Goal: Contribute content: Contribute content

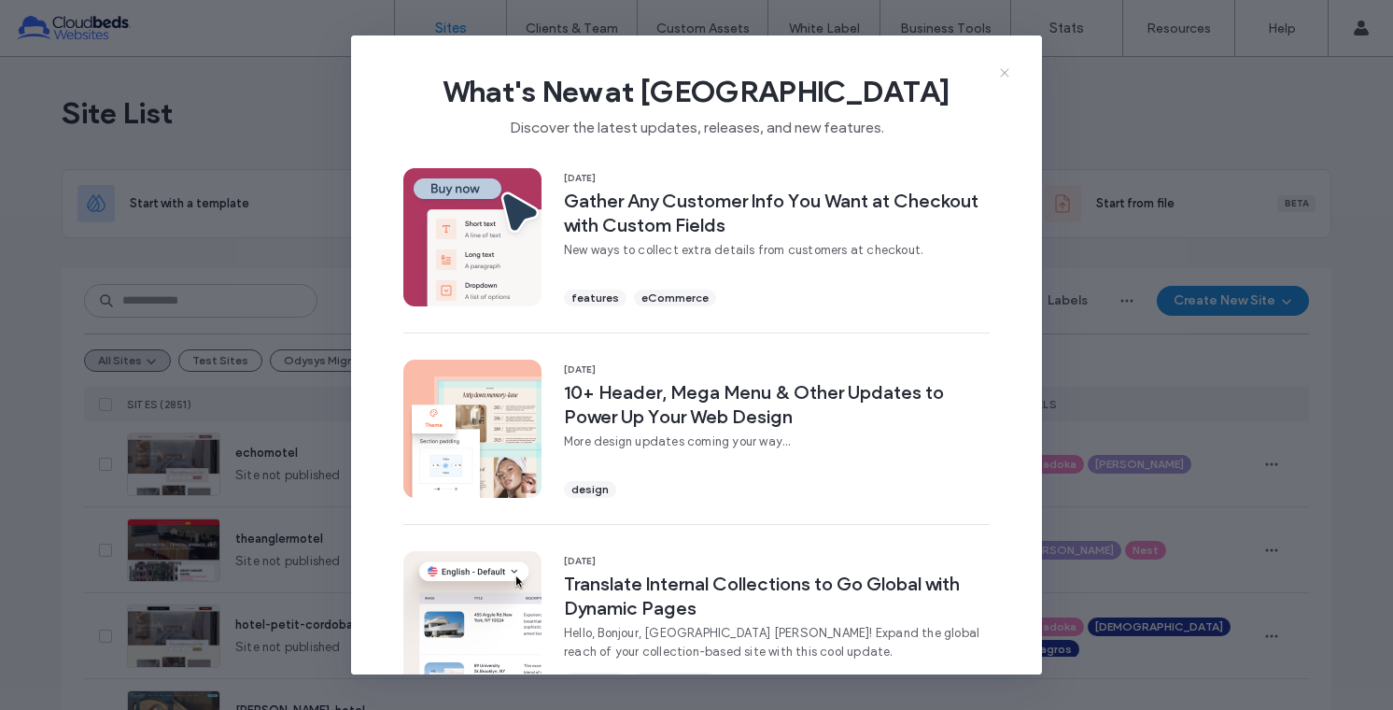
click at [1001, 69] on use at bounding box center [1004, 72] width 8 height 8
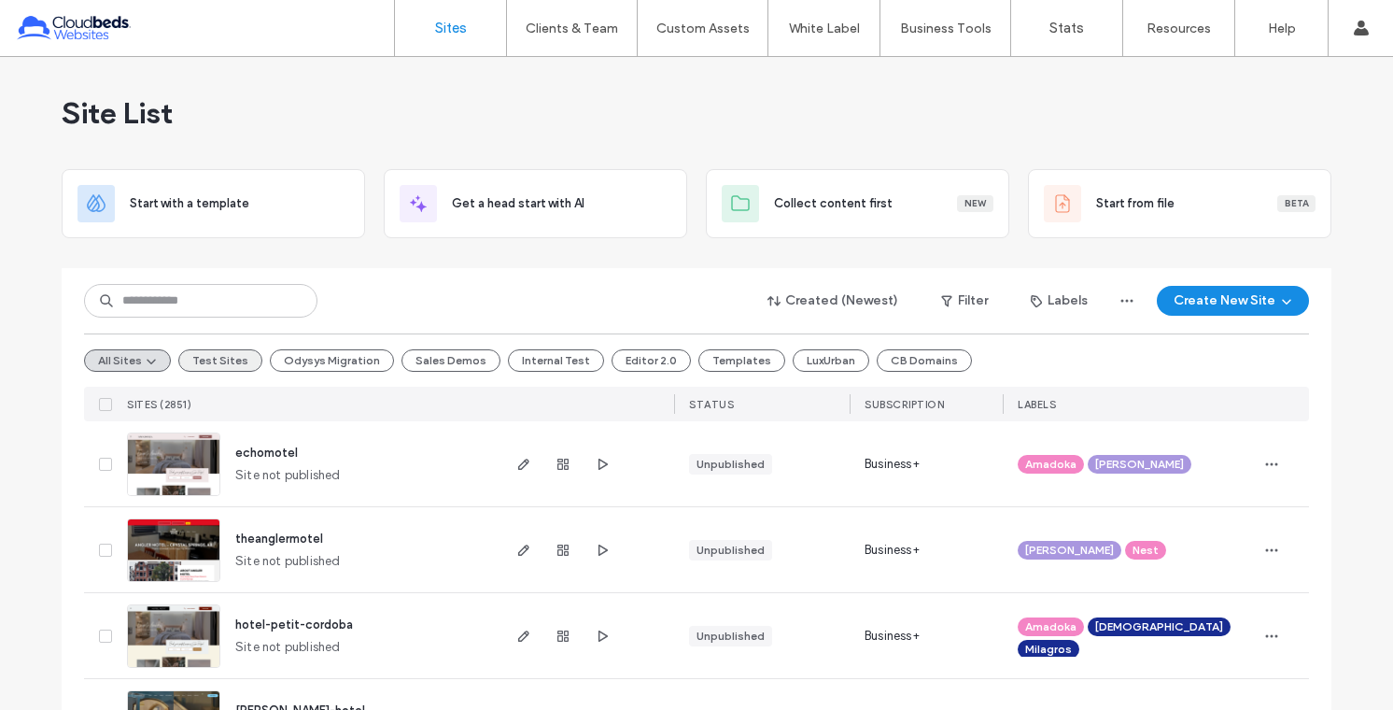
click at [195, 363] on button "Test Sites" at bounding box center [220, 360] width 84 height 22
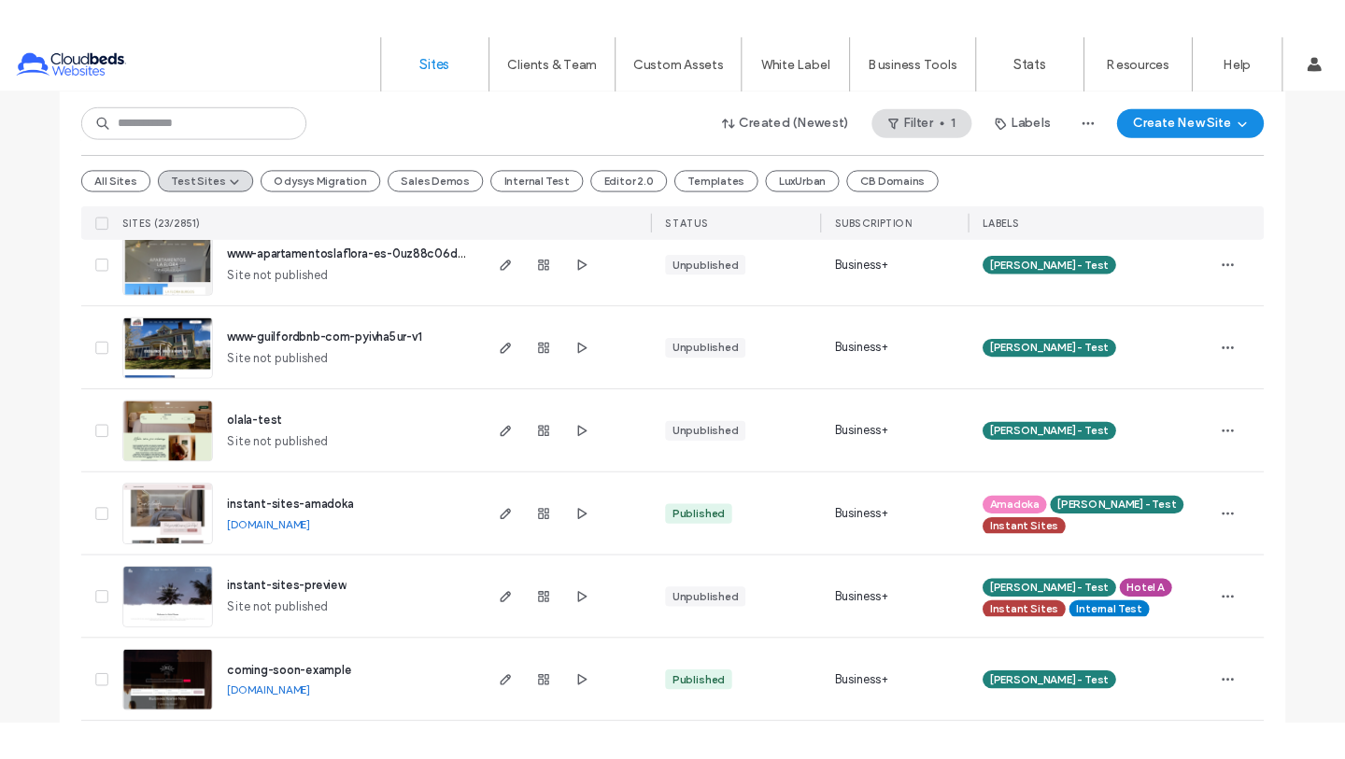
scroll to position [1111, 0]
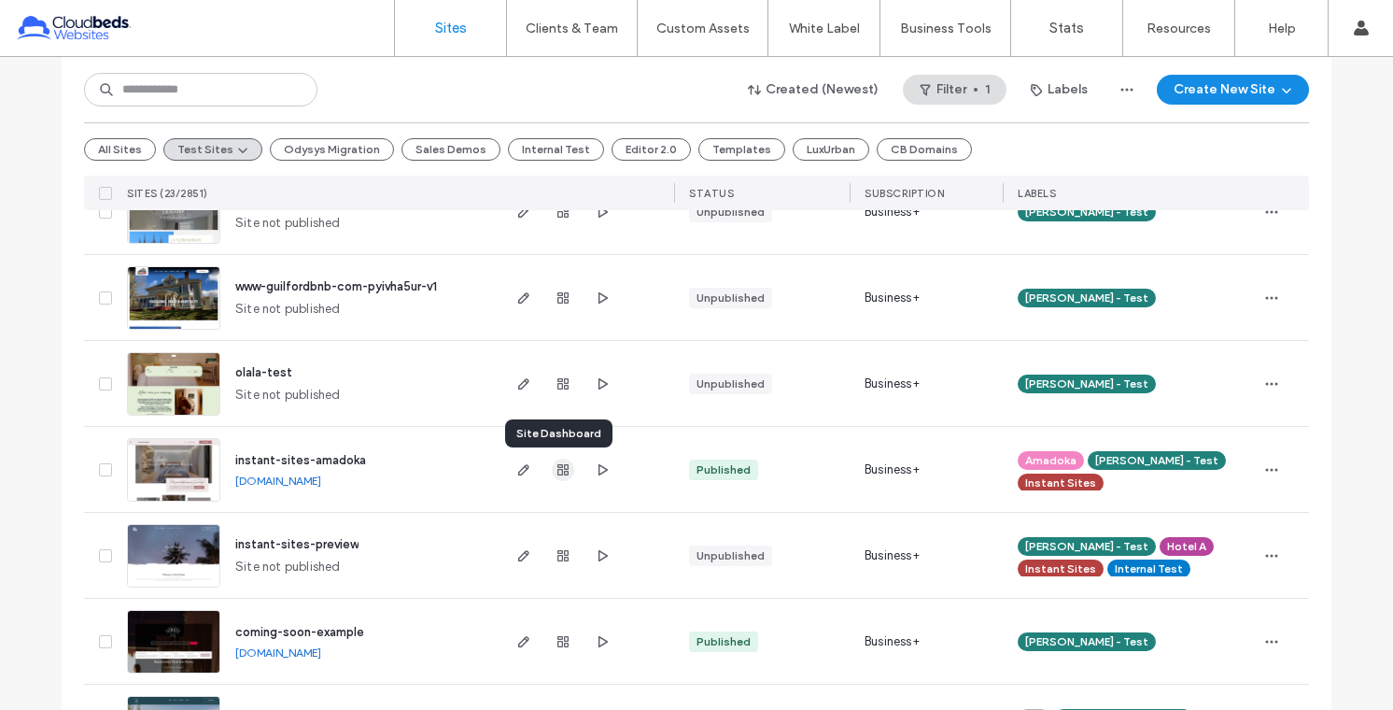
click at [558, 469] on use "button" at bounding box center [563, 469] width 11 height 11
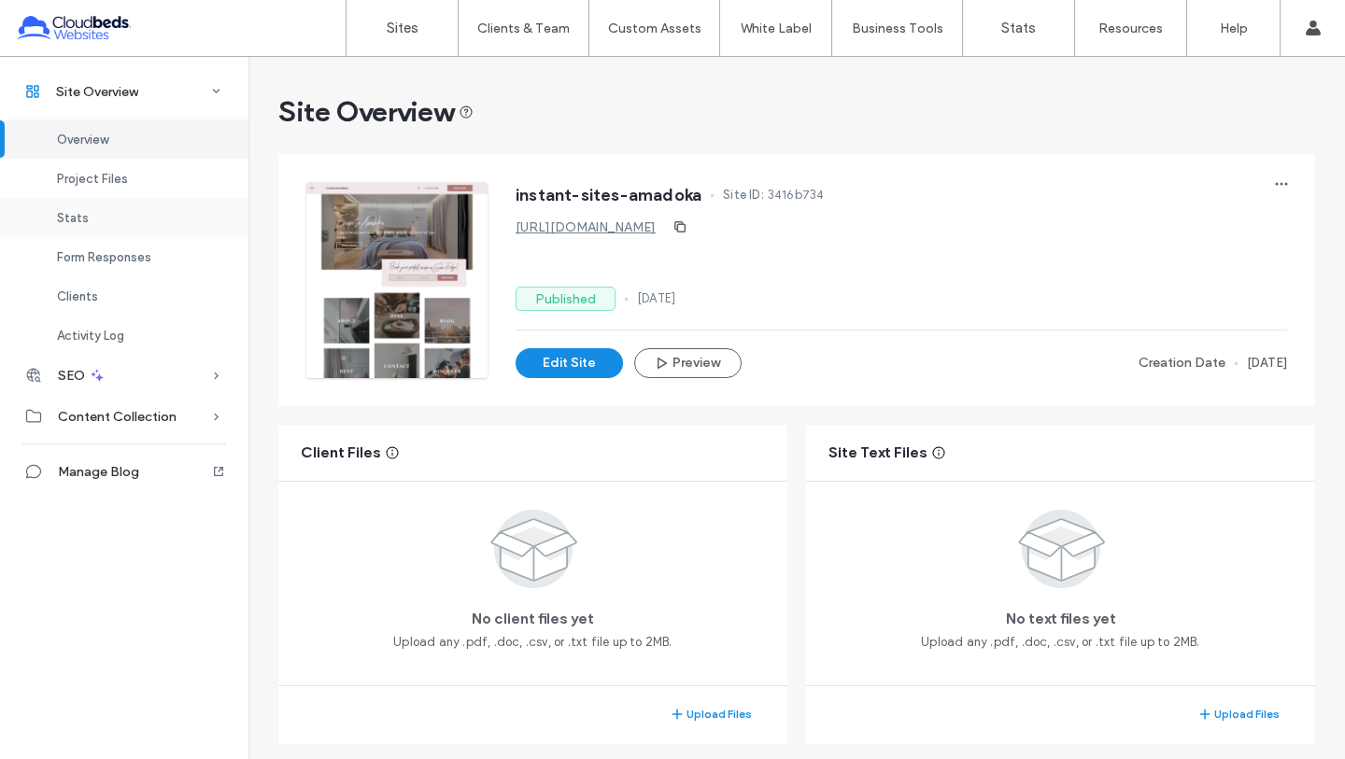
click at [82, 220] on span "Stats" at bounding box center [73, 218] width 32 height 14
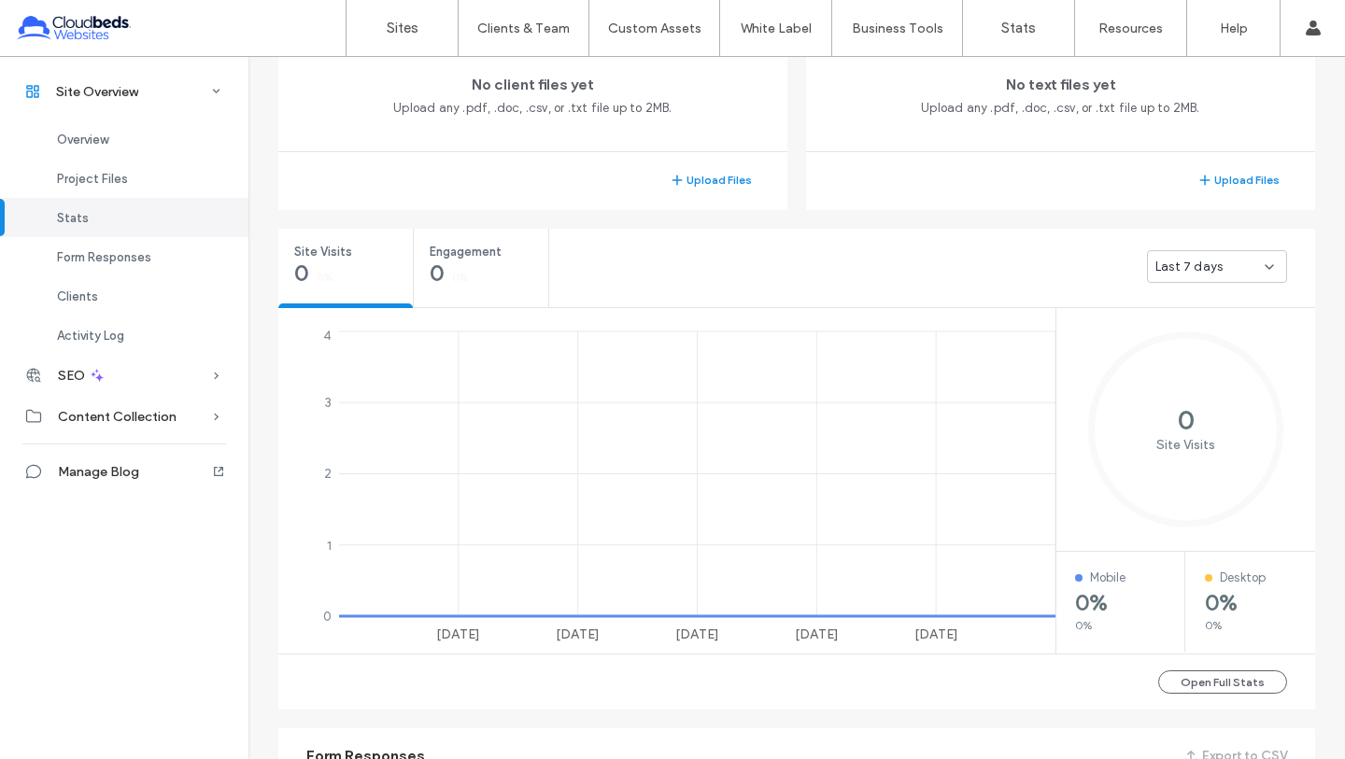
scroll to position [698, 0]
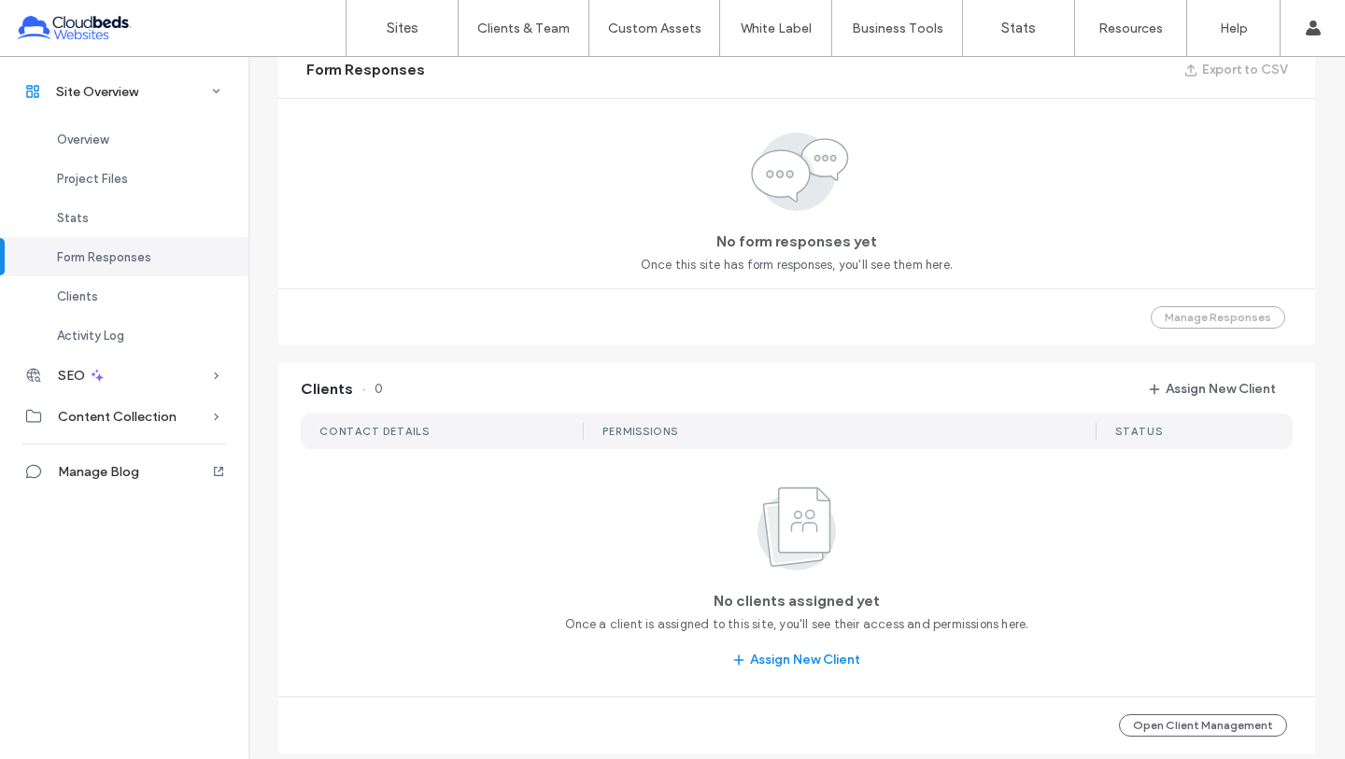
scroll to position [496, 0]
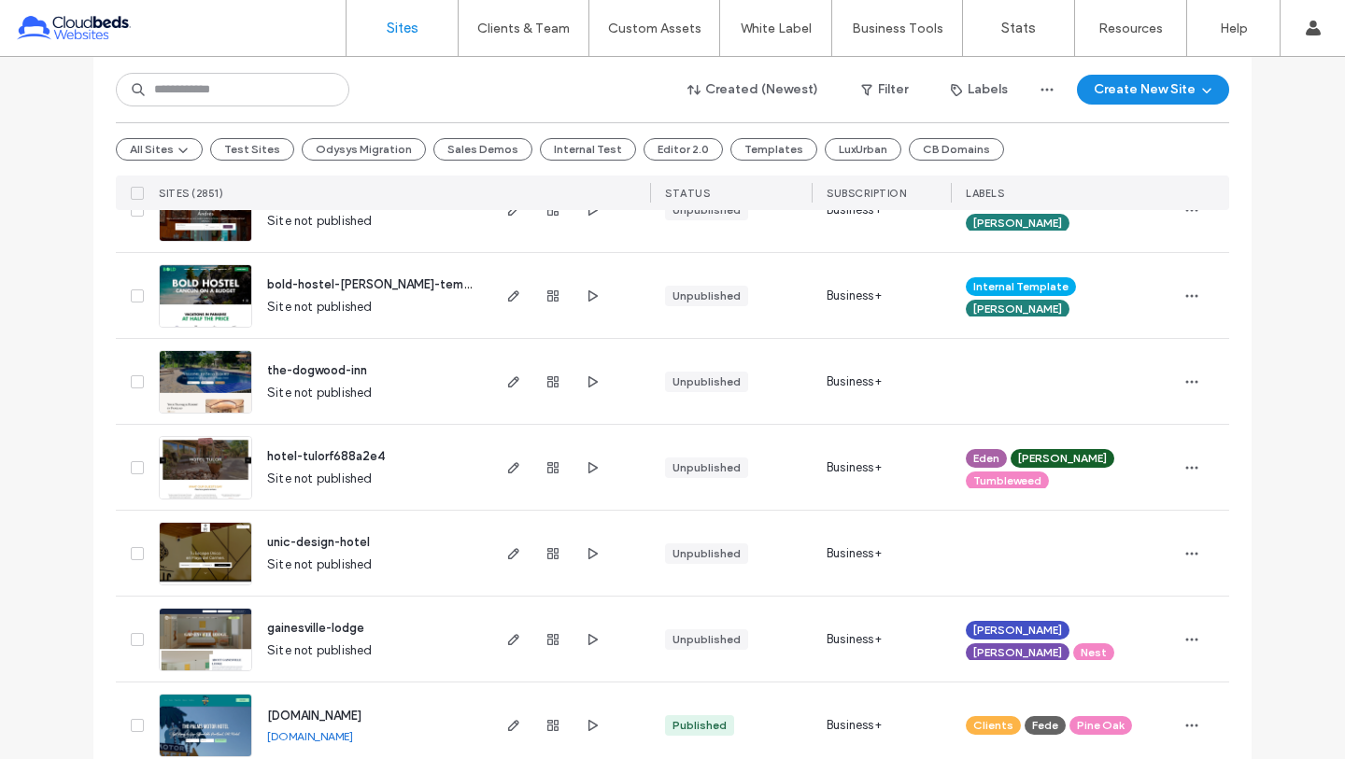
scroll to position [2687, 0]
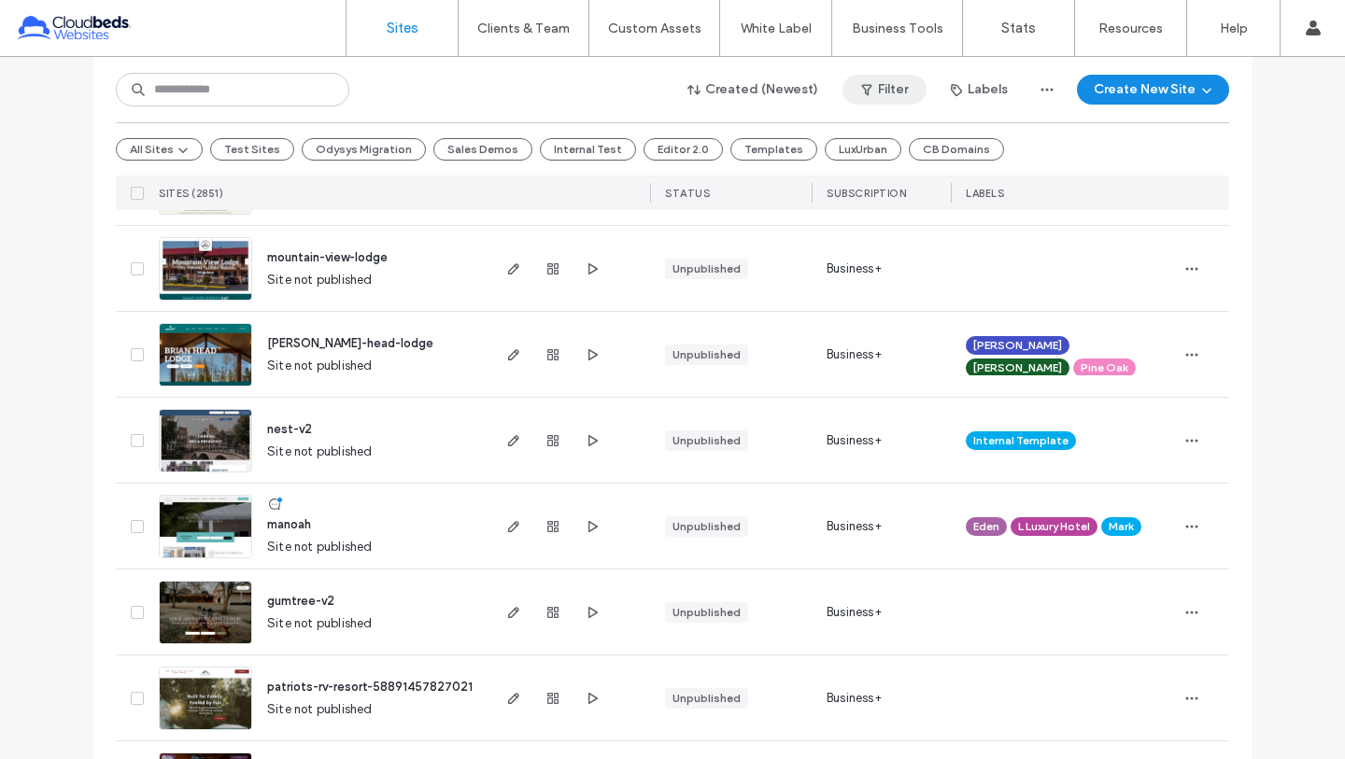
click at [877, 94] on button "Filter" at bounding box center [884, 90] width 84 height 30
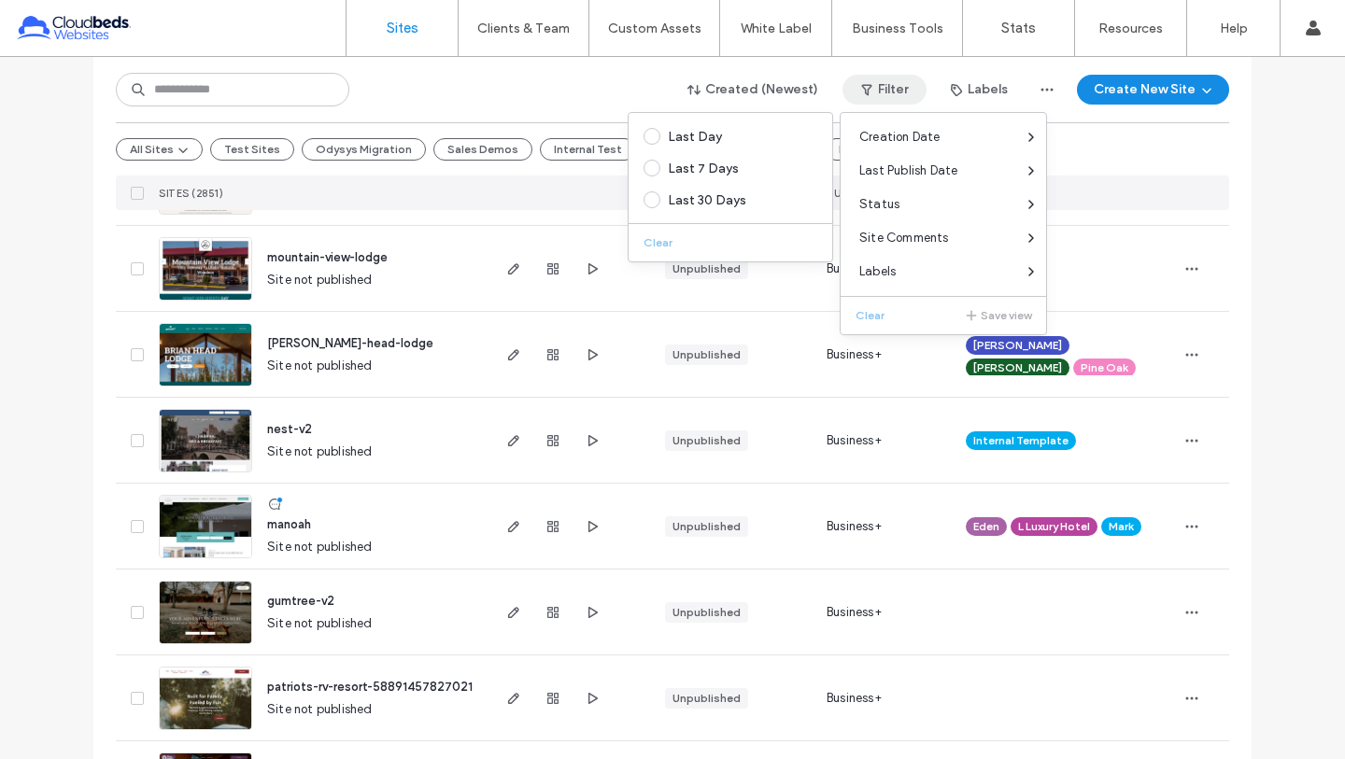
click at [456, 100] on div "Created (Newest) Filter Labels Create New Site" at bounding box center [672, 89] width 1113 height 35
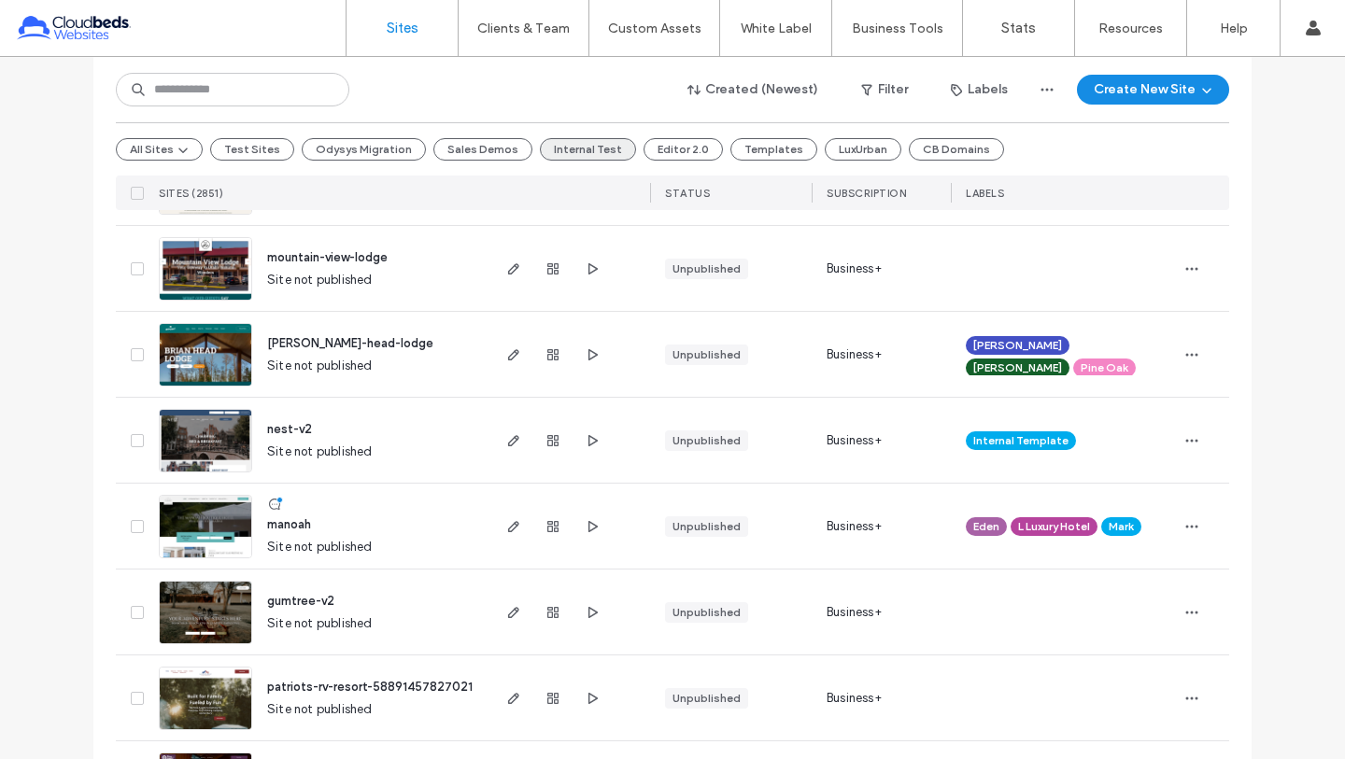
click at [553, 141] on button "Internal Test" at bounding box center [588, 149] width 96 height 22
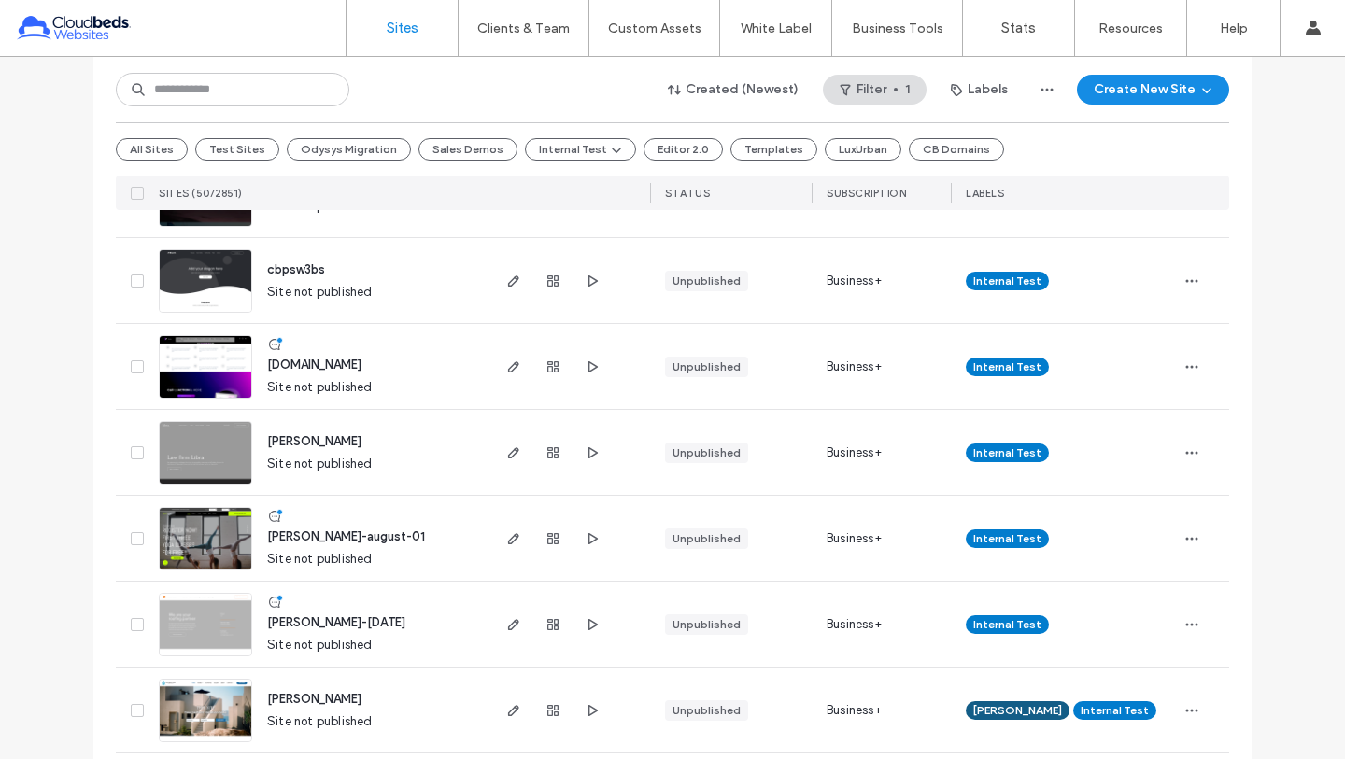
scroll to position [3043, 0]
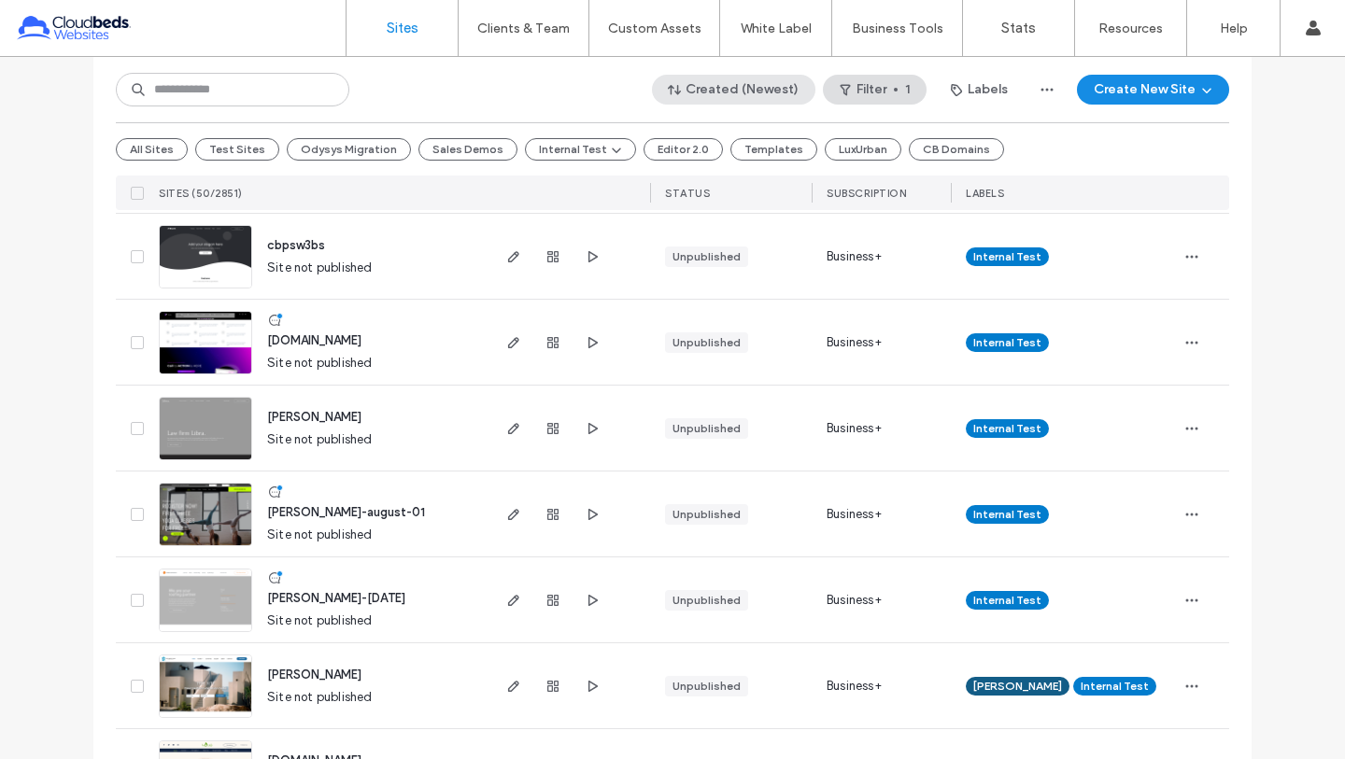
click at [772, 97] on button "Created (Newest)" at bounding box center [733, 90] width 163 height 30
click at [699, 170] on span "Published" at bounding box center [712, 165] width 55 height 19
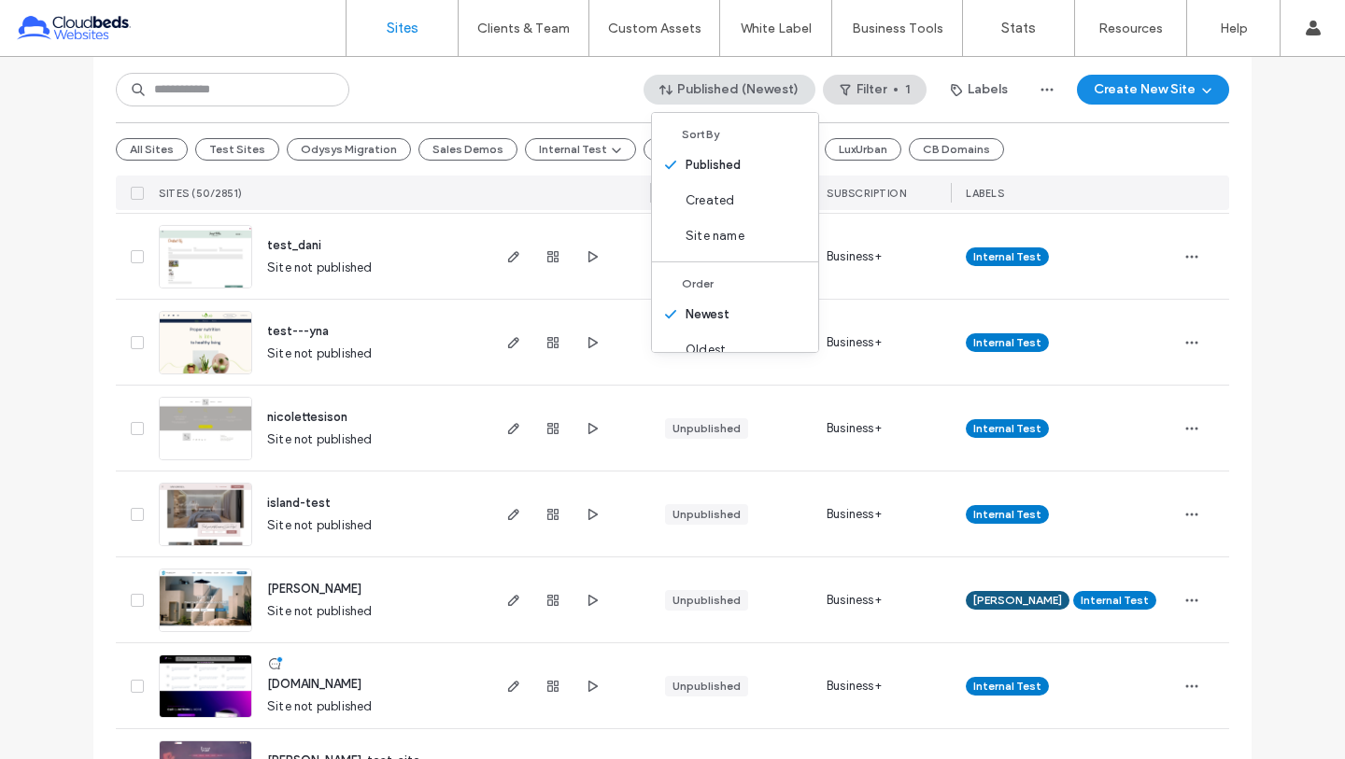
click at [191, 70] on div "Published (Newest) Filter 1 Labels Create New Site All Sites Test Sites Odysys …" at bounding box center [672, 133] width 1113 height 153
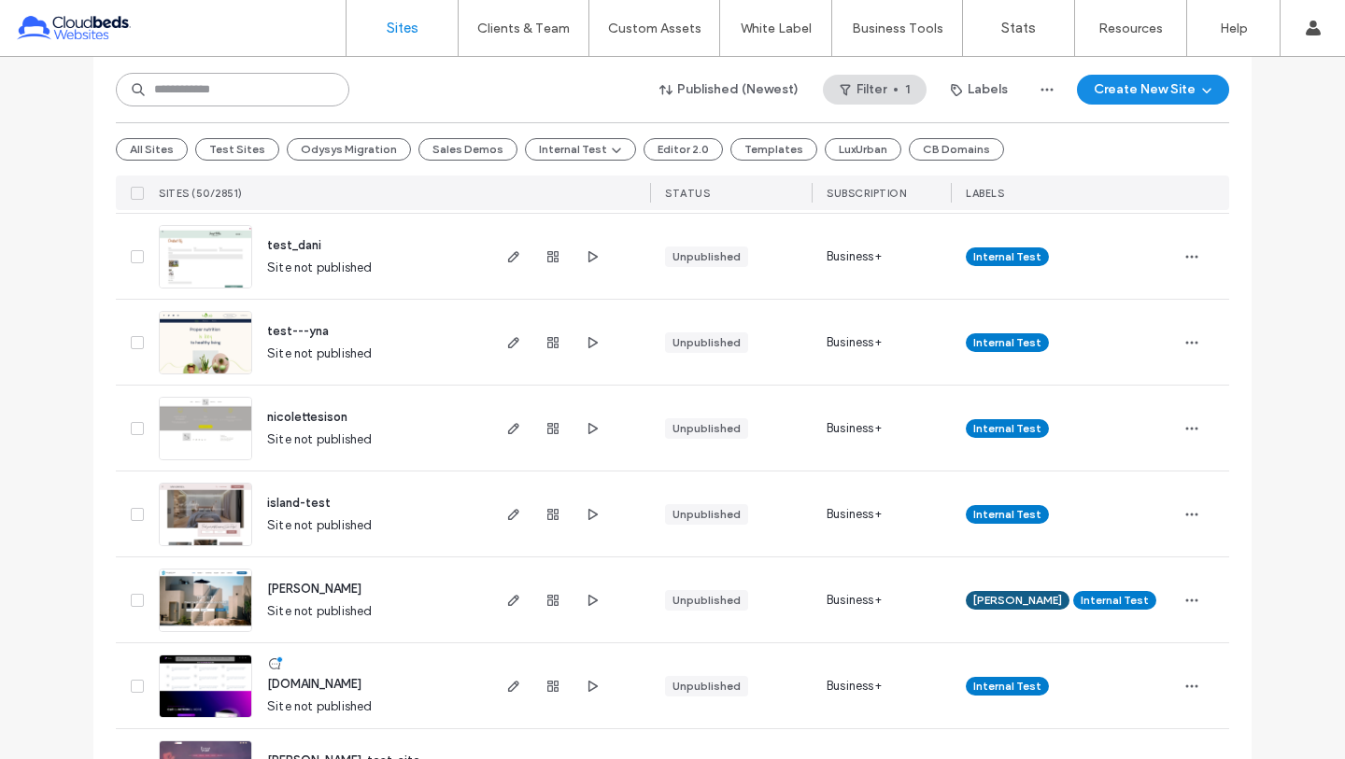
click at [190, 79] on input at bounding box center [232, 90] width 233 height 34
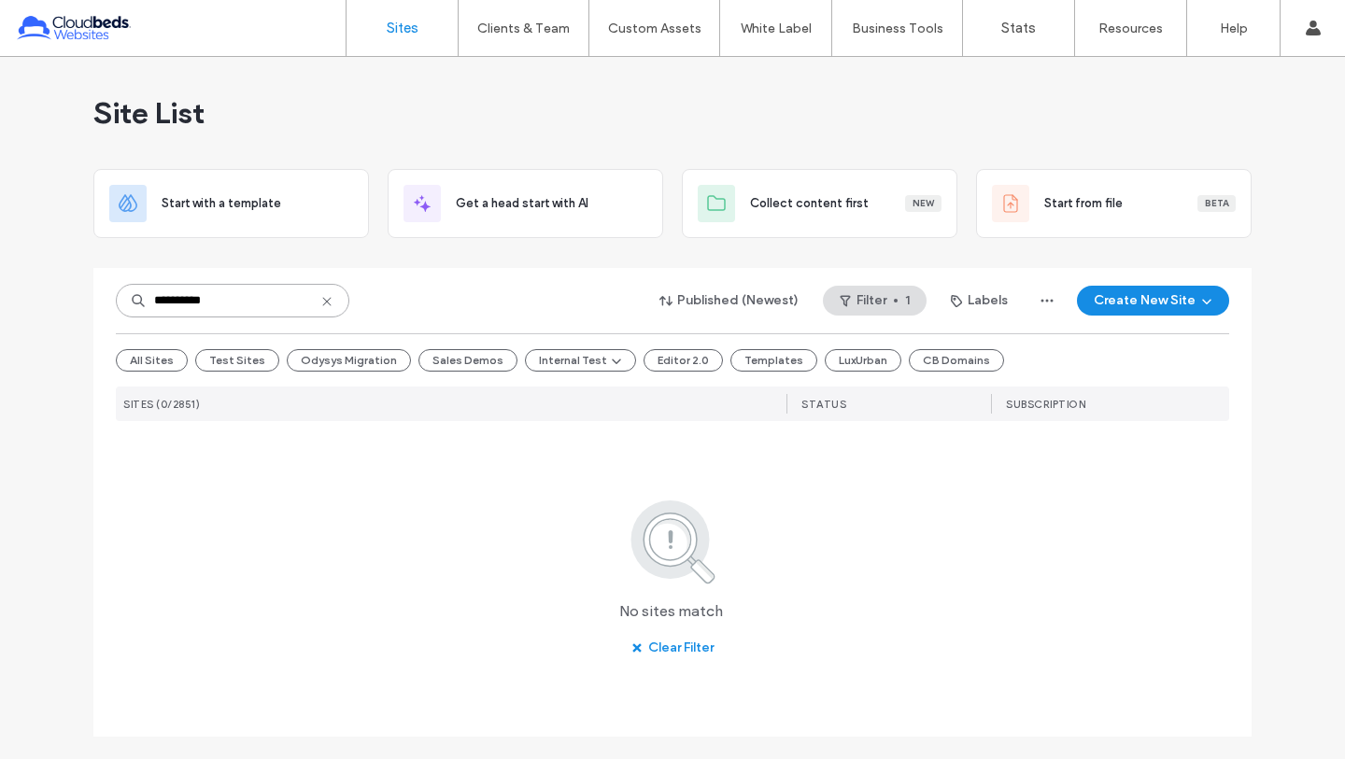
scroll to position [0, 0]
click at [228, 297] on input "**********" at bounding box center [232, 301] width 233 height 34
click at [225, 306] on input "*********" at bounding box center [232, 301] width 233 height 34
click at [225, 307] on input "*********" at bounding box center [232, 301] width 233 height 34
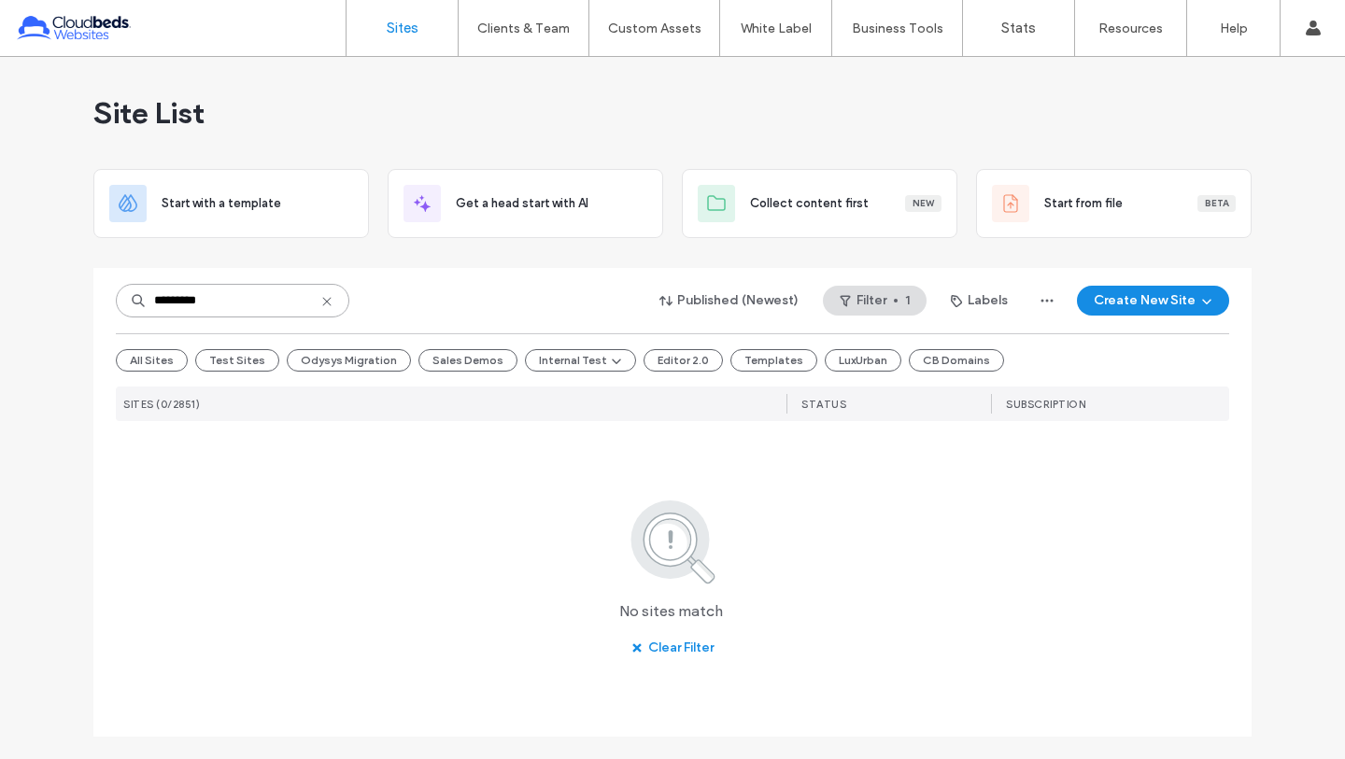
click at [209, 291] on input "*********" at bounding box center [232, 301] width 233 height 34
type input "*********"
click at [865, 320] on div "********* Published (Newest) Filter 1 Labels Create New Site All Sites Test Sit…" at bounding box center [672, 465] width 1113 height 395
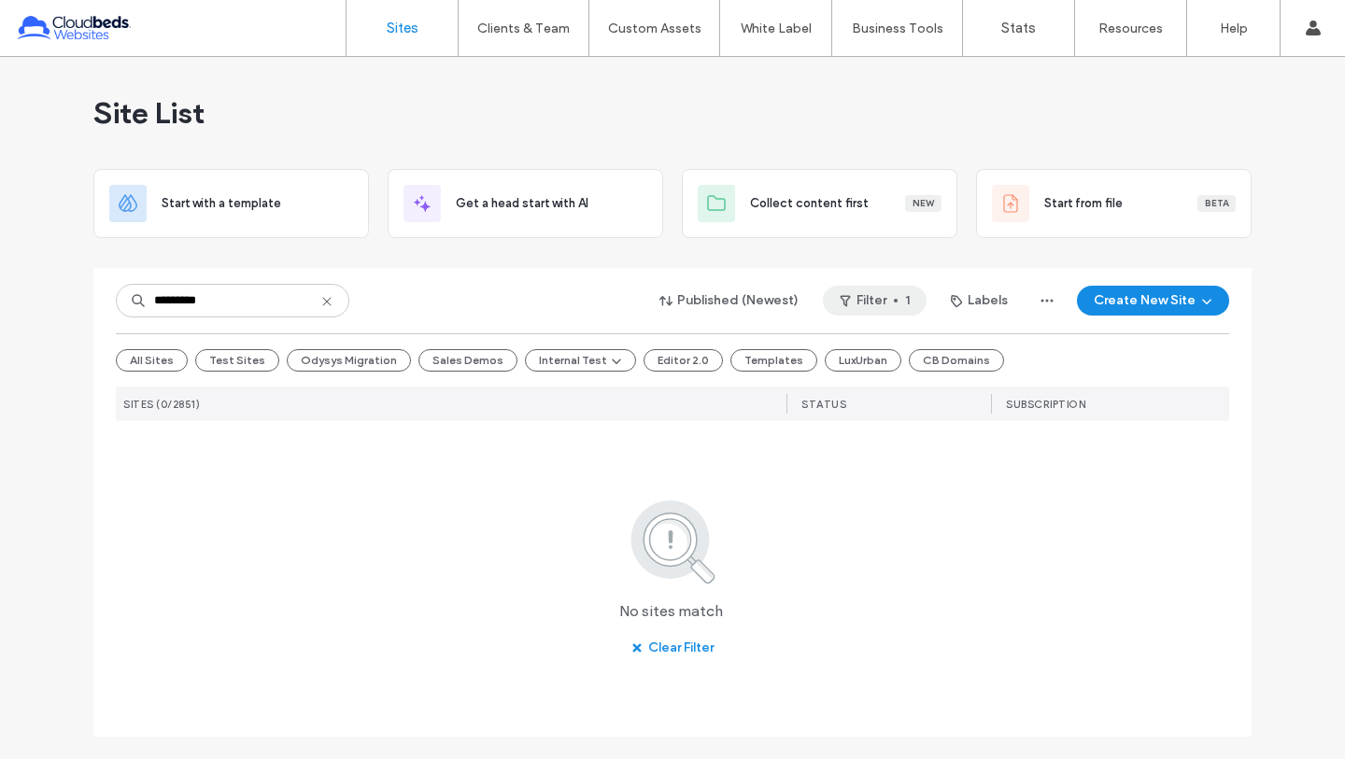
click at [871, 312] on button "Filter 1" at bounding box center [875, 301] width 104 height 30
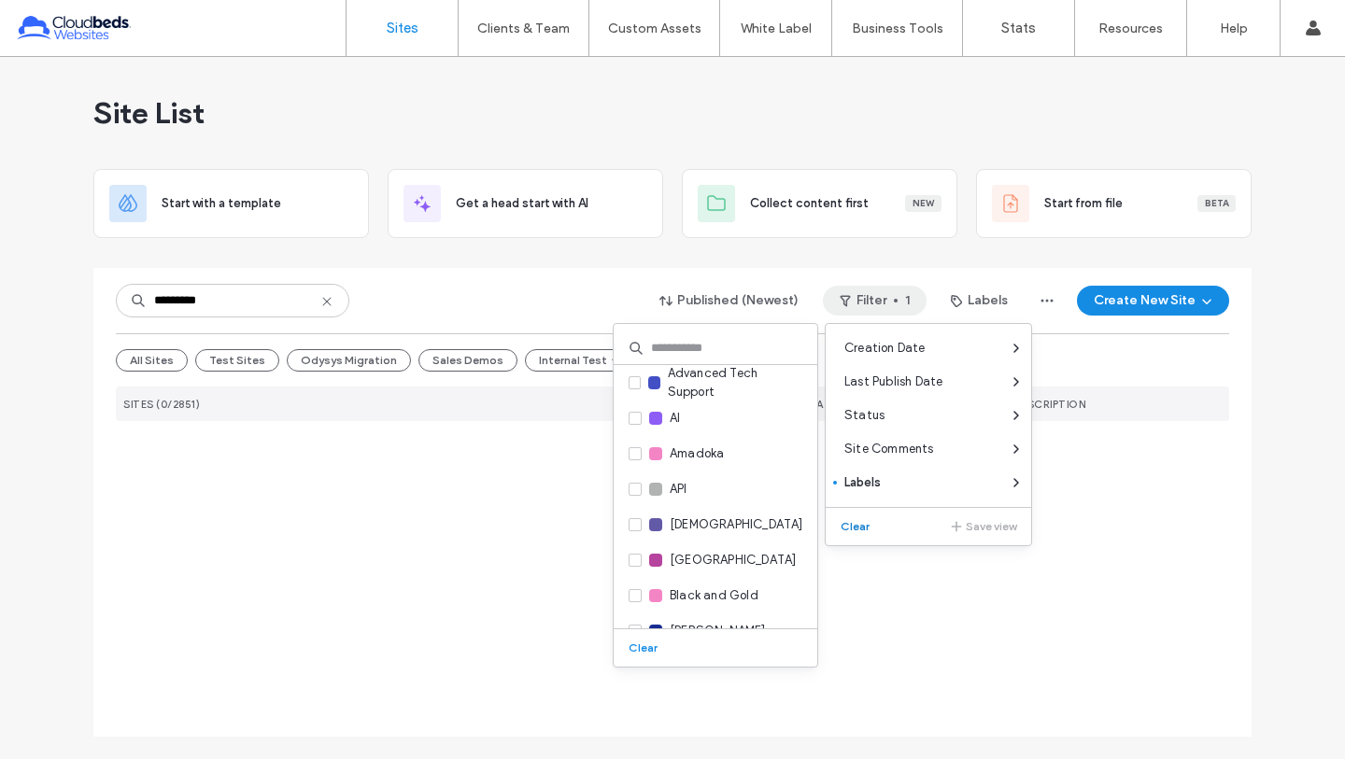
click at [865, 531] on button "Clear" at bounding box center [857, 526] width 48 height 22
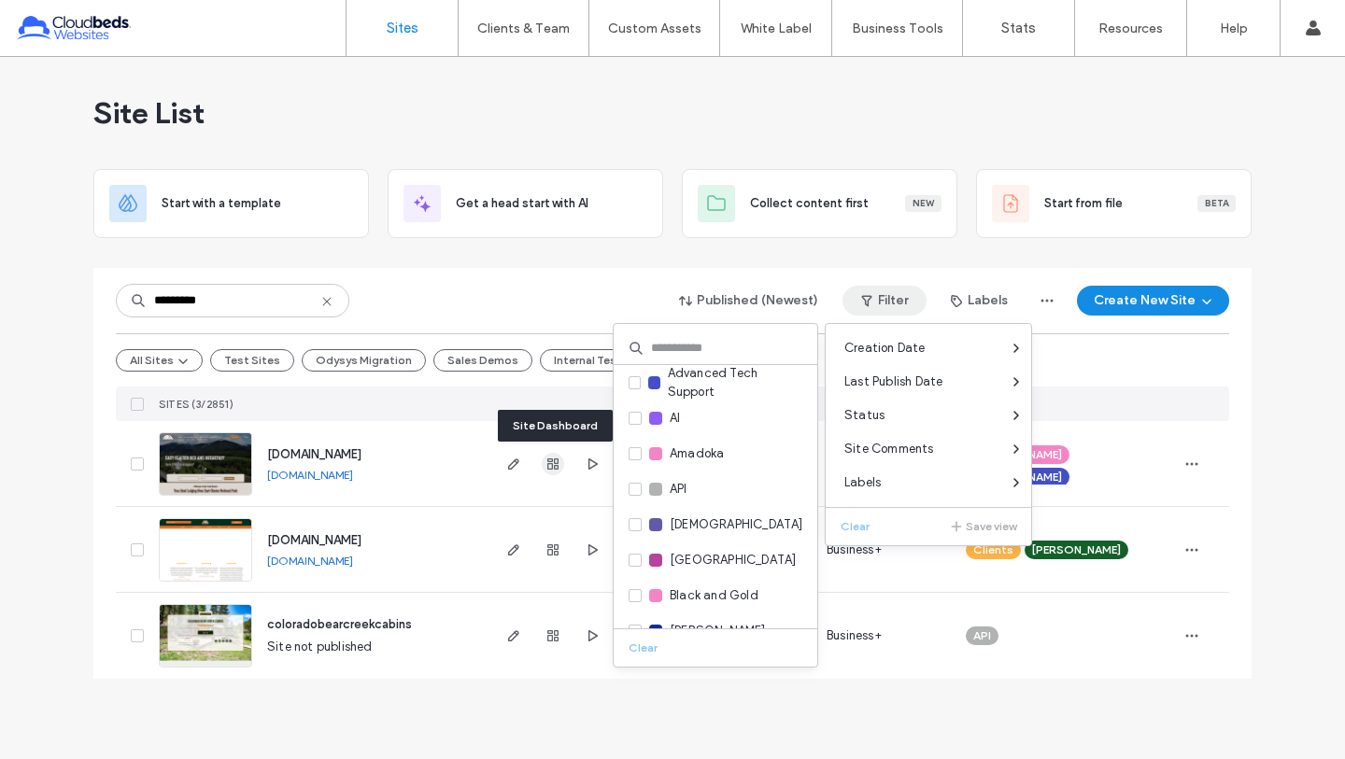
click at [548, 466] on icon "button" at bounding box center [552, 464] width 15 height 15
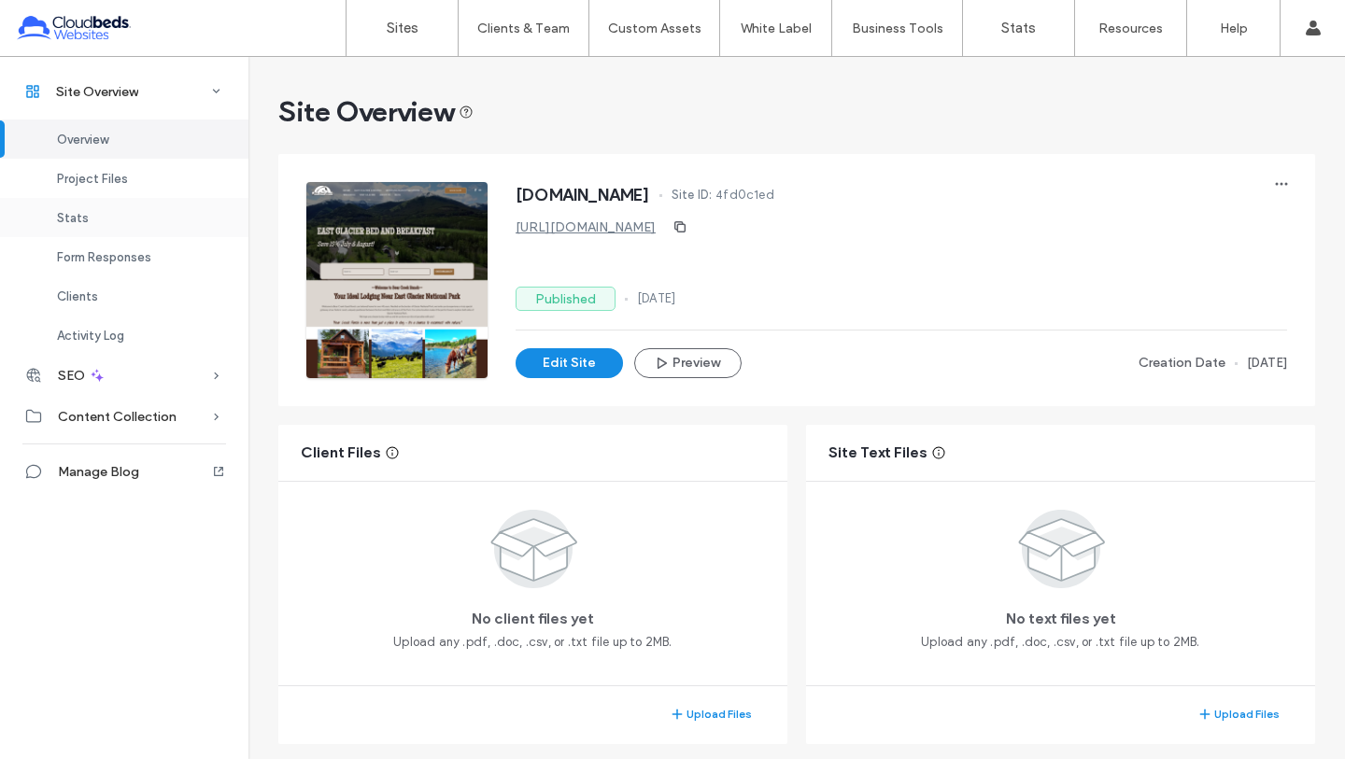
click at [66, 213] on span "Stats" at bounding box center [73, 218] width 32 height 14
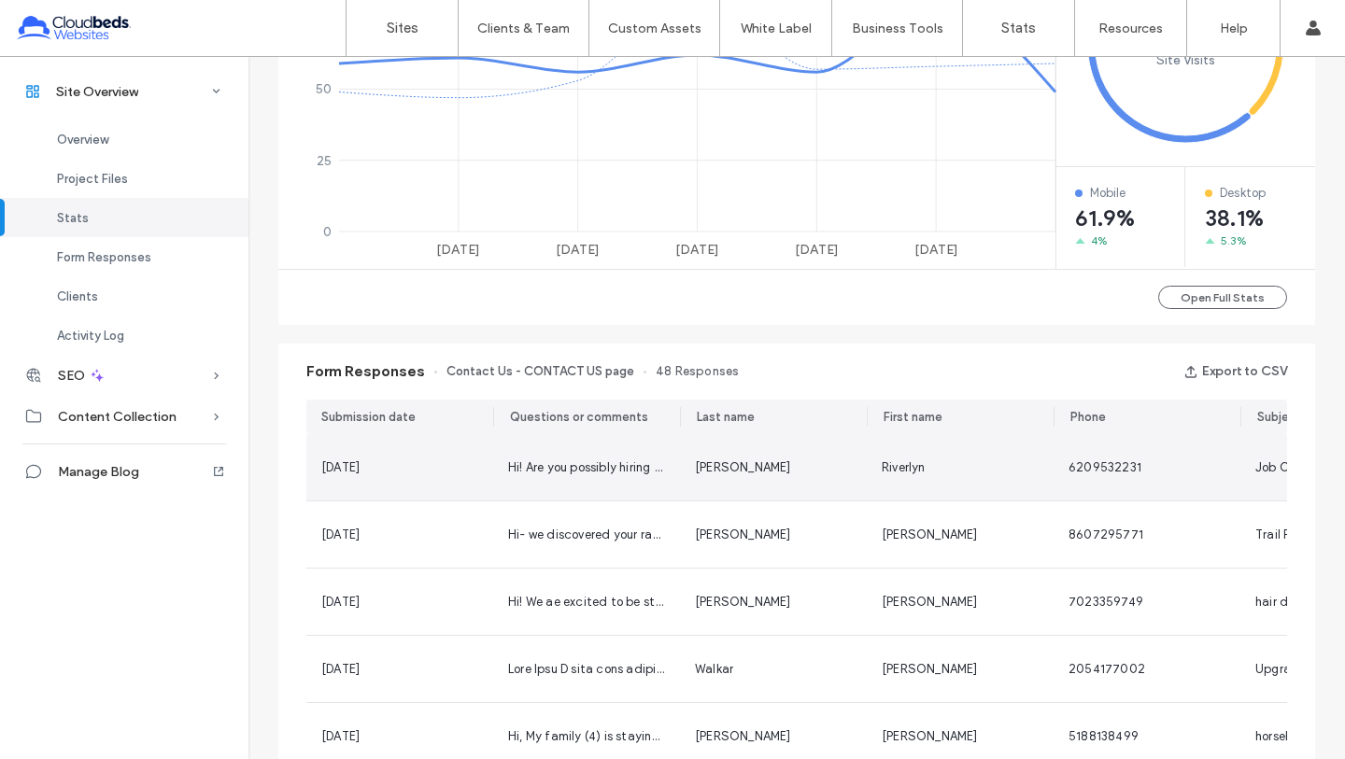
scroll to position [524, 0]
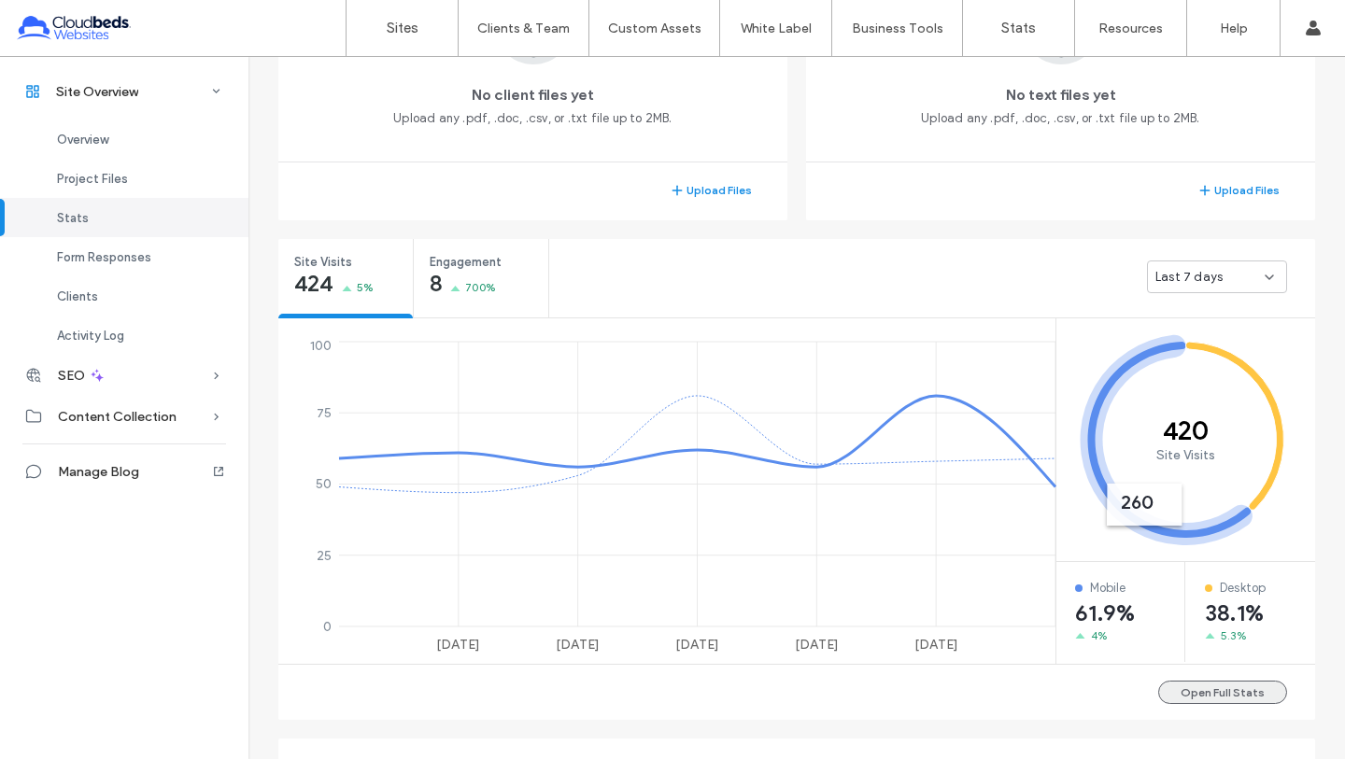
click at [1187, 693] on button "Open Full Stats" at bounding box center [1222, 692] width 129 height 23
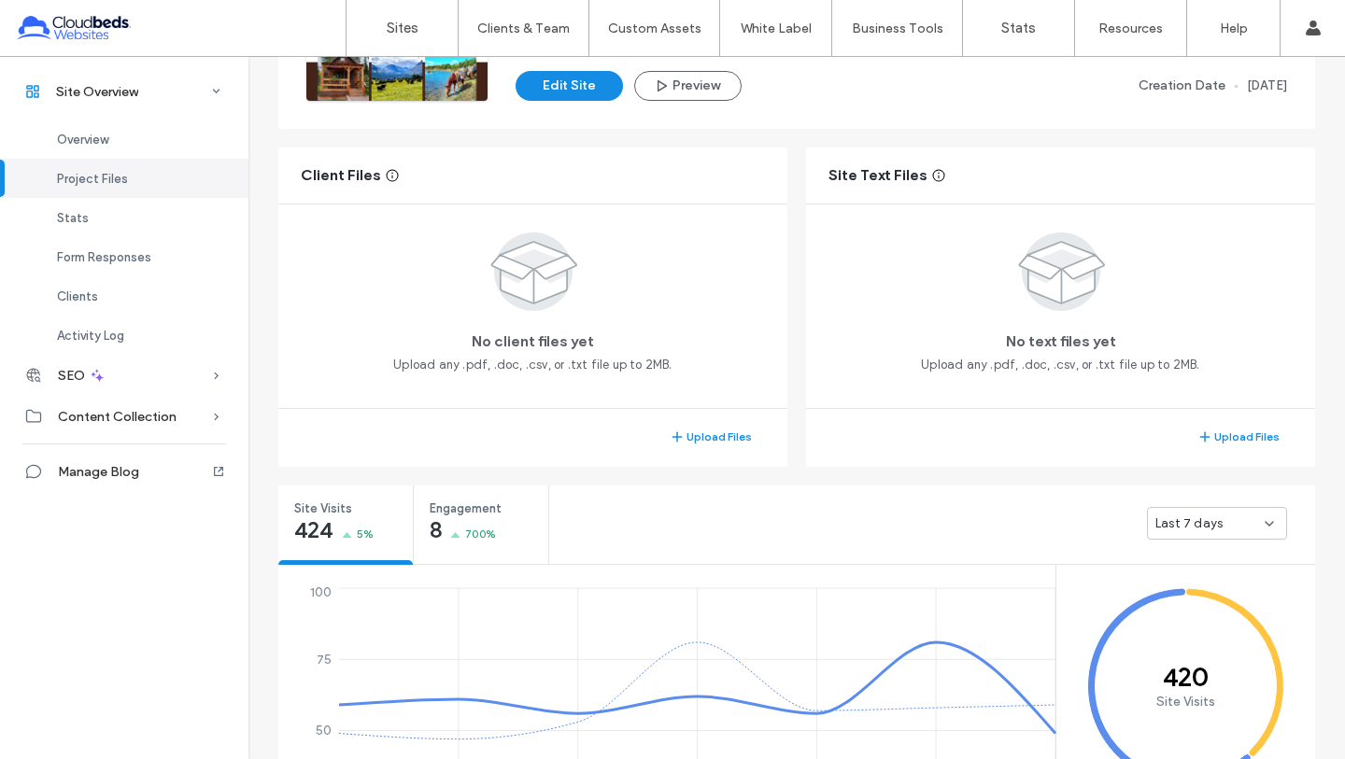
scroll to position [302, 0]
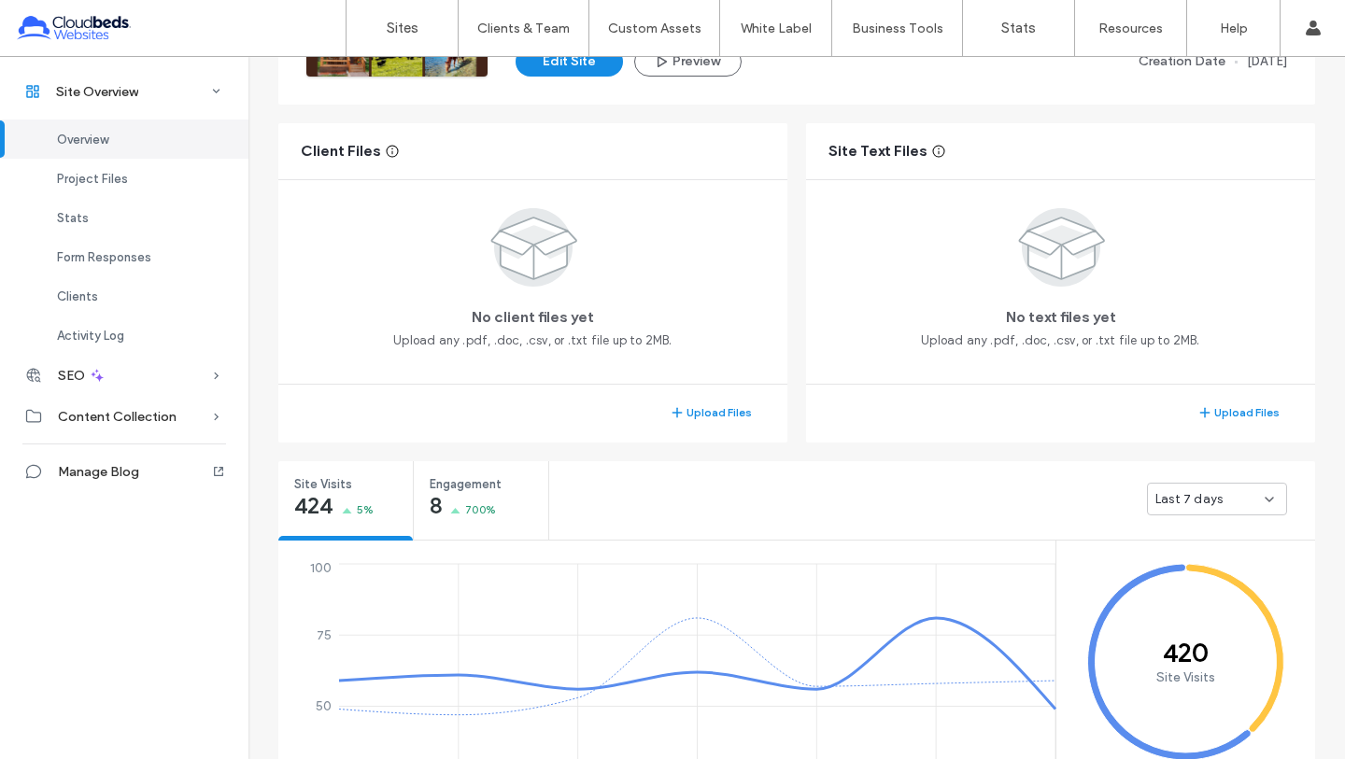
scroll to position [46, 0]
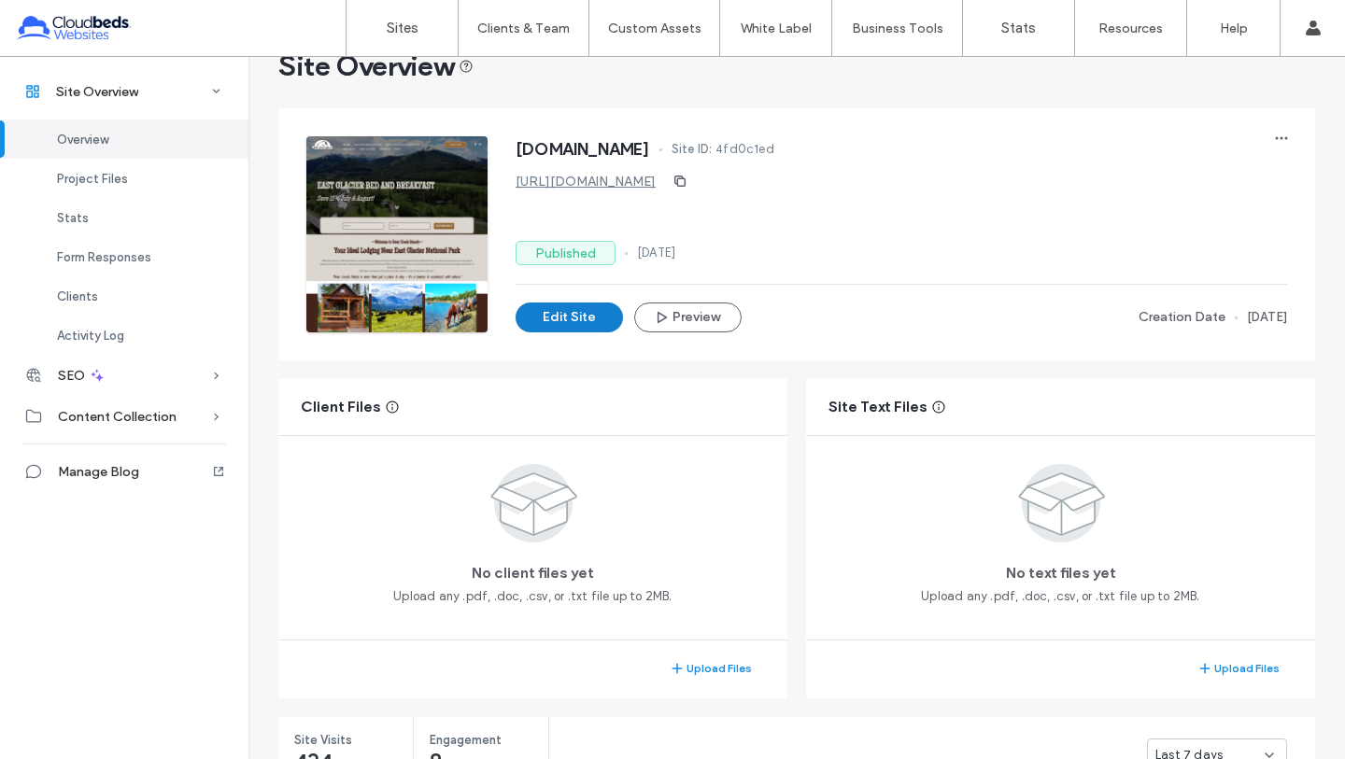
click at [576, 315] on button "Edit Site" at bounding box center [568, 318] width 107 height 30
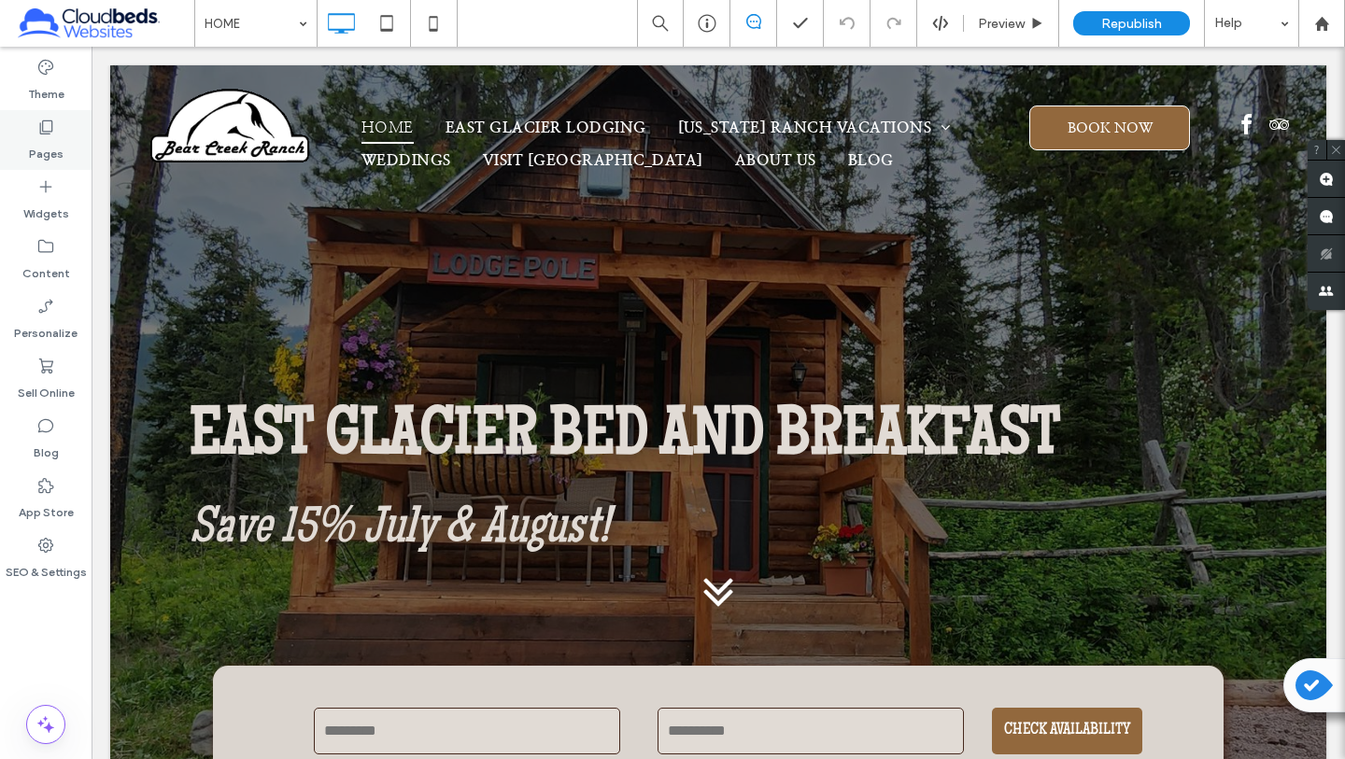
click at [28, 139] on div "Pages" at bounding box center [46, 140] width 92 height 60
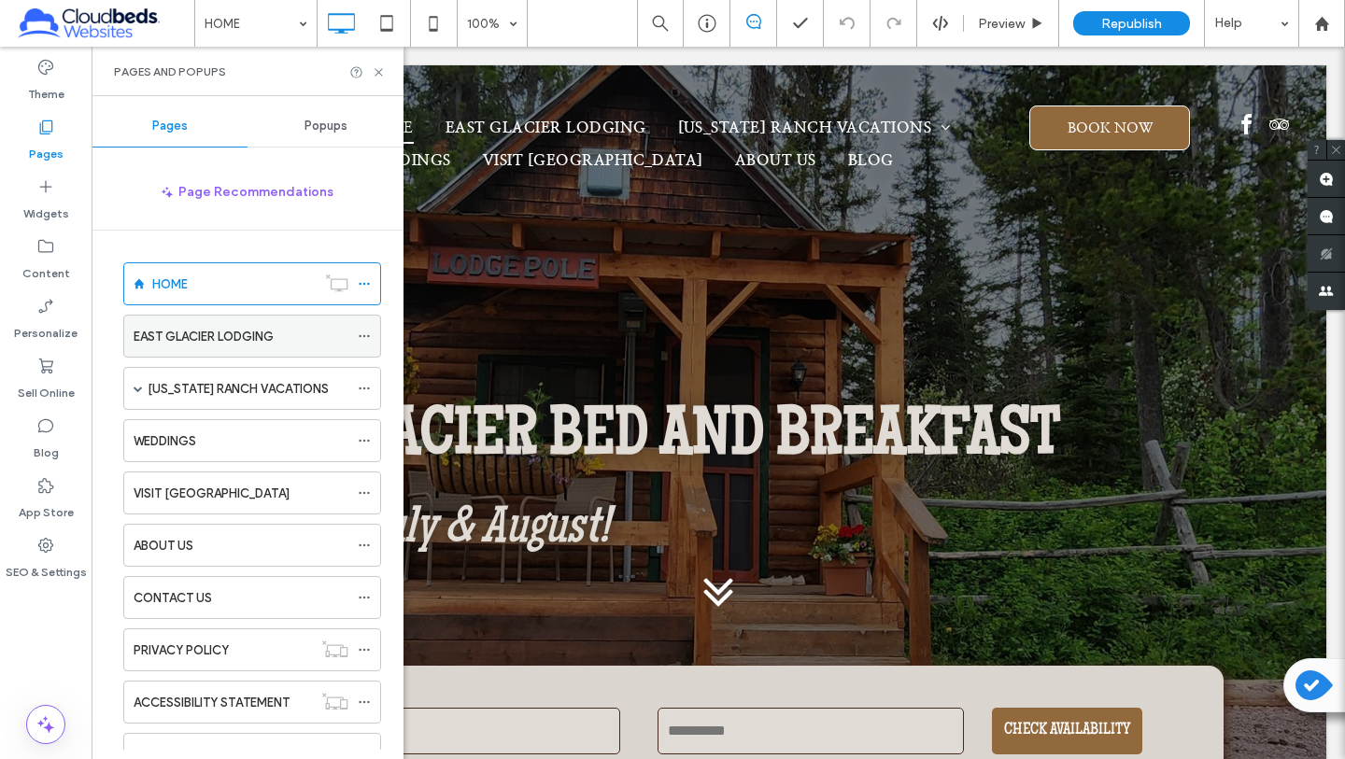
click at [225, 338] on label "EAST GLACIER LODGING" at bounding box center [204, 336] width 140 height 33
click at [376, 77] on icon at bounding box center [379, 72] width 14 height 14
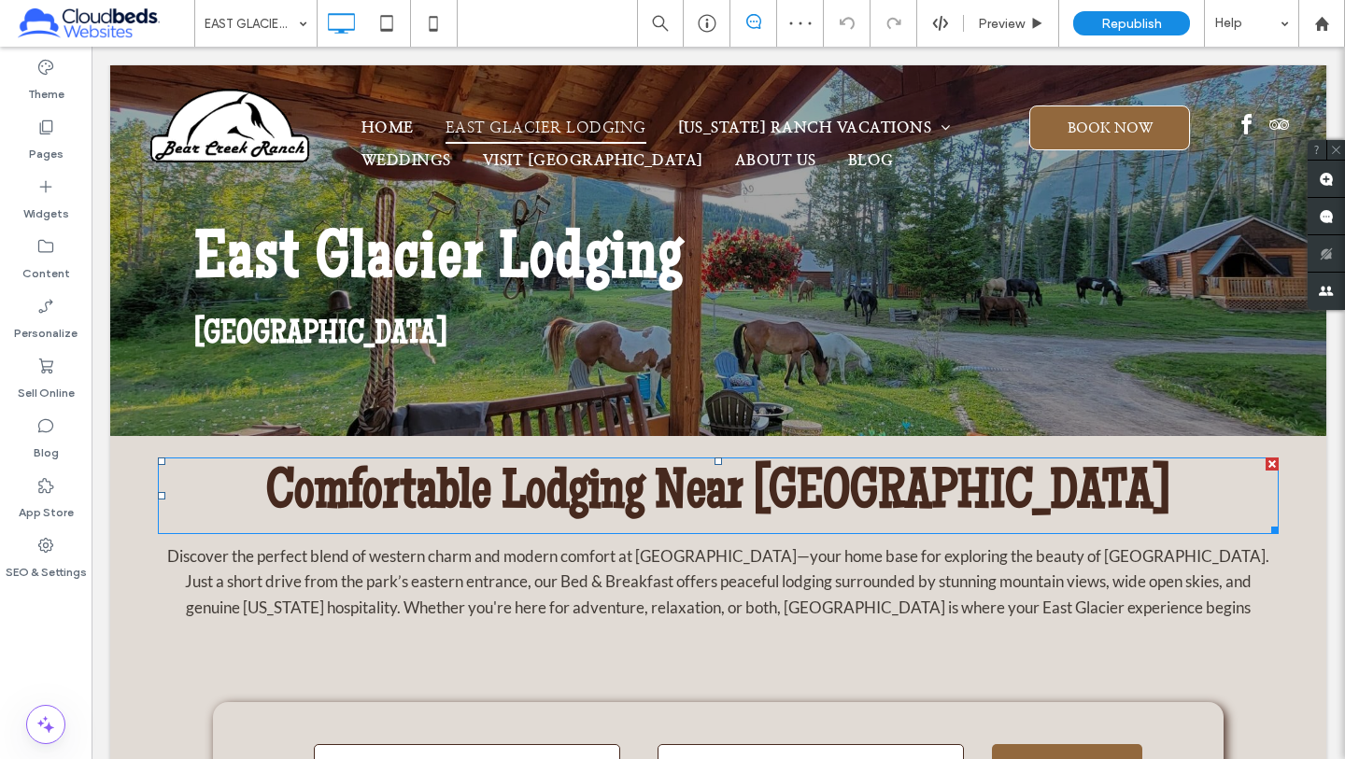
scroll to position [124, 0]
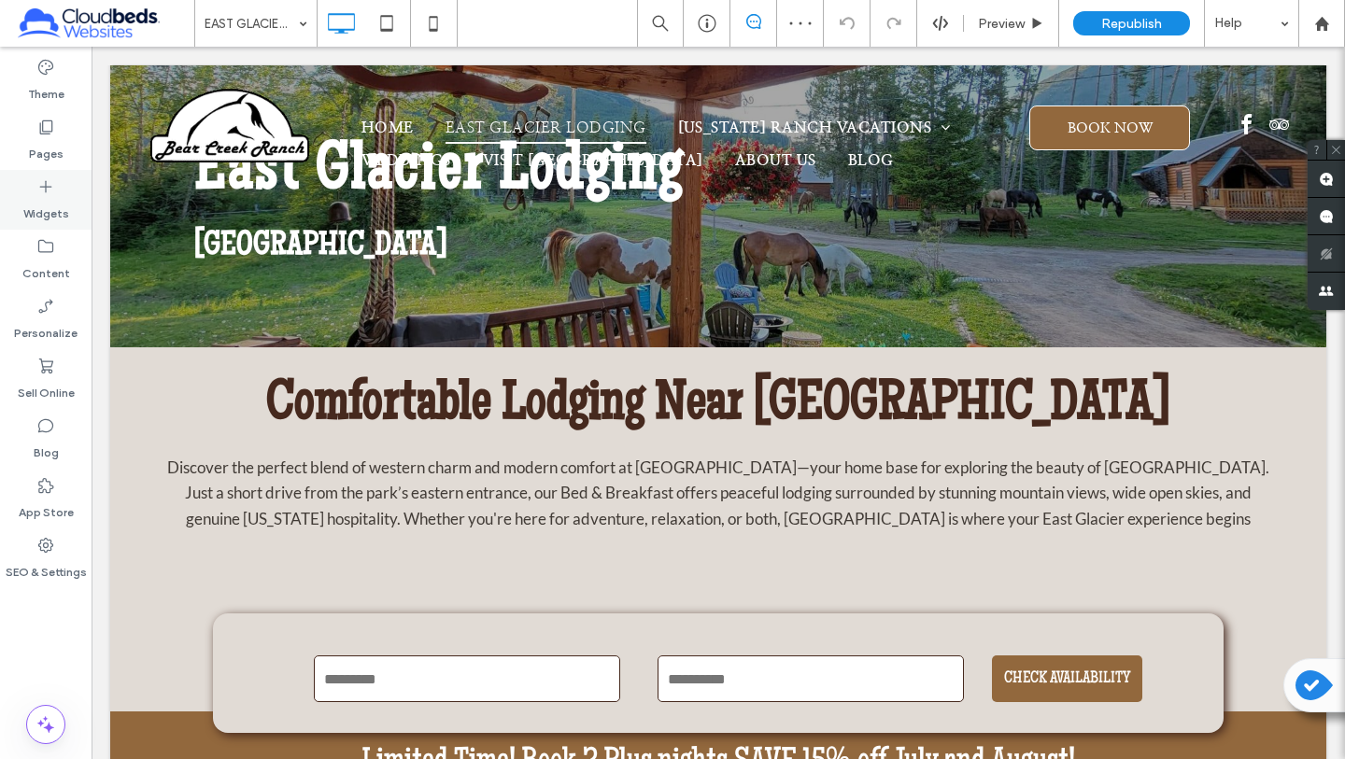
click at [34, 205] on label "Widgets" at bounding box center [46, 209] width 46 height 26
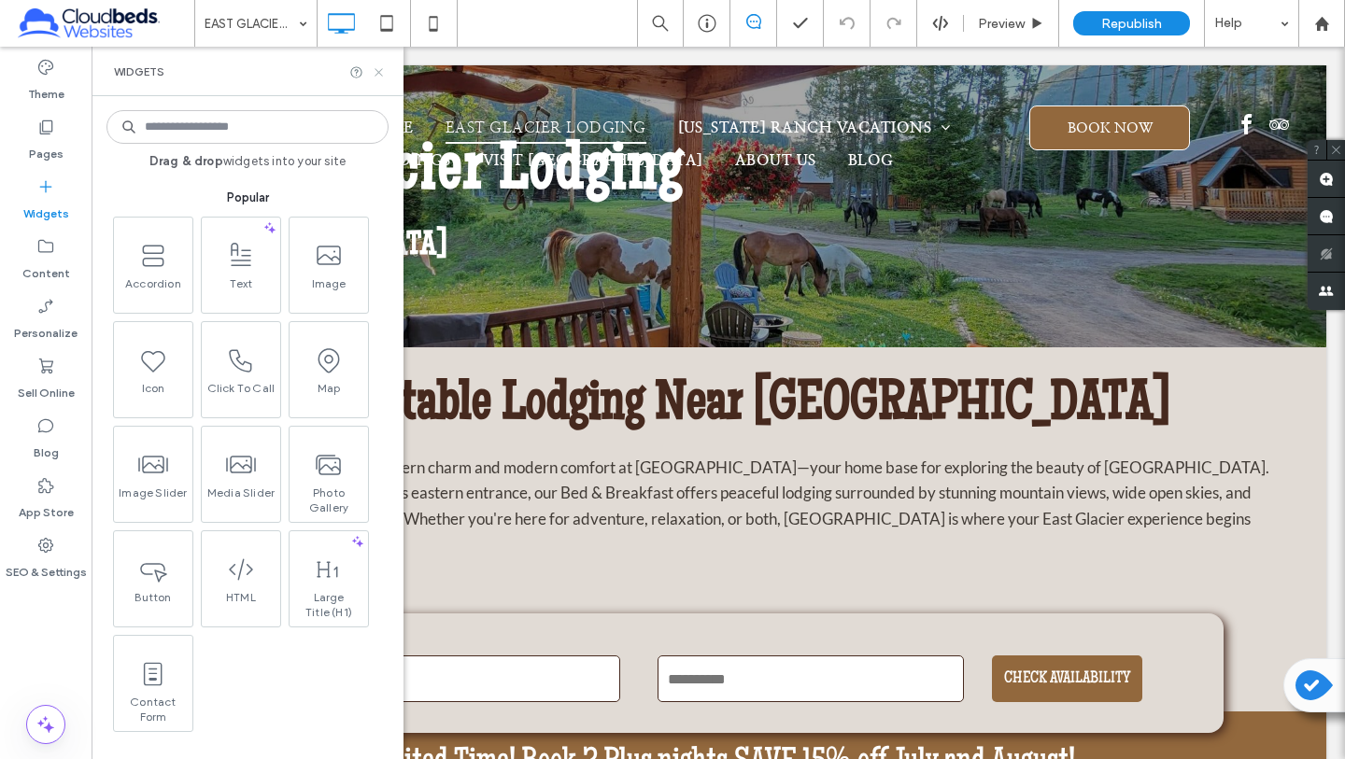
click at [380, 76] on icon at bounding box center [379, 72] width 14 height 14
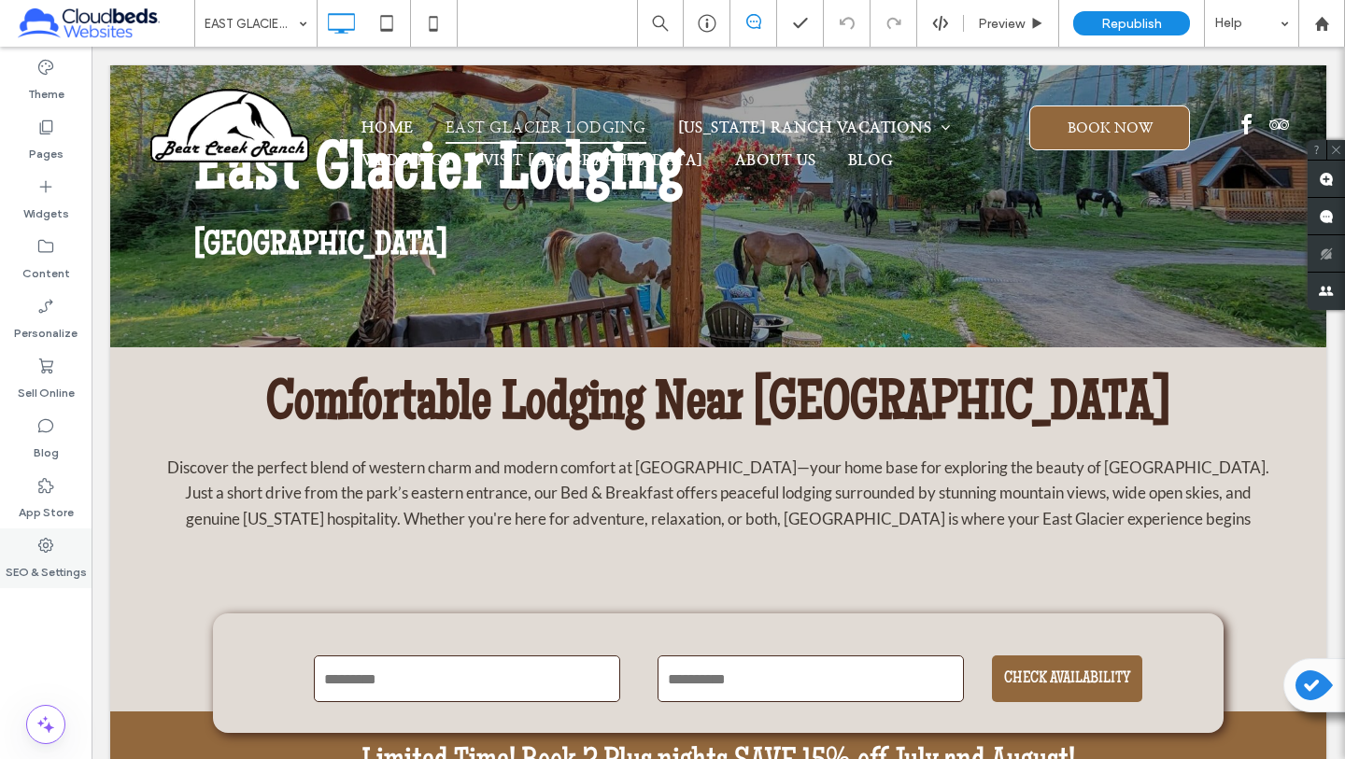
click at [42, 556] on label "SEO & Settings" at bounding box center [46, 568] width 81 height 26
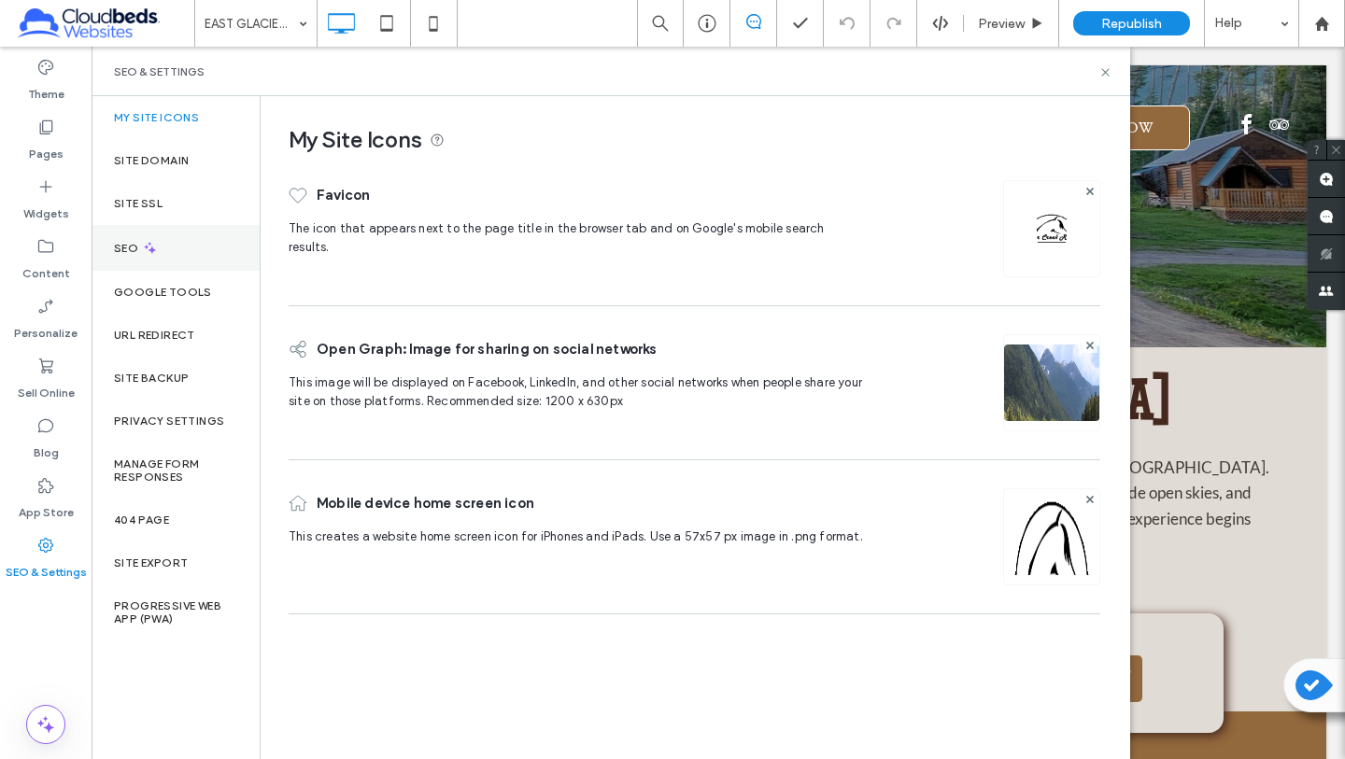
click at [154, 248] on icon at bounding box center [150, 248] width 16 height 16
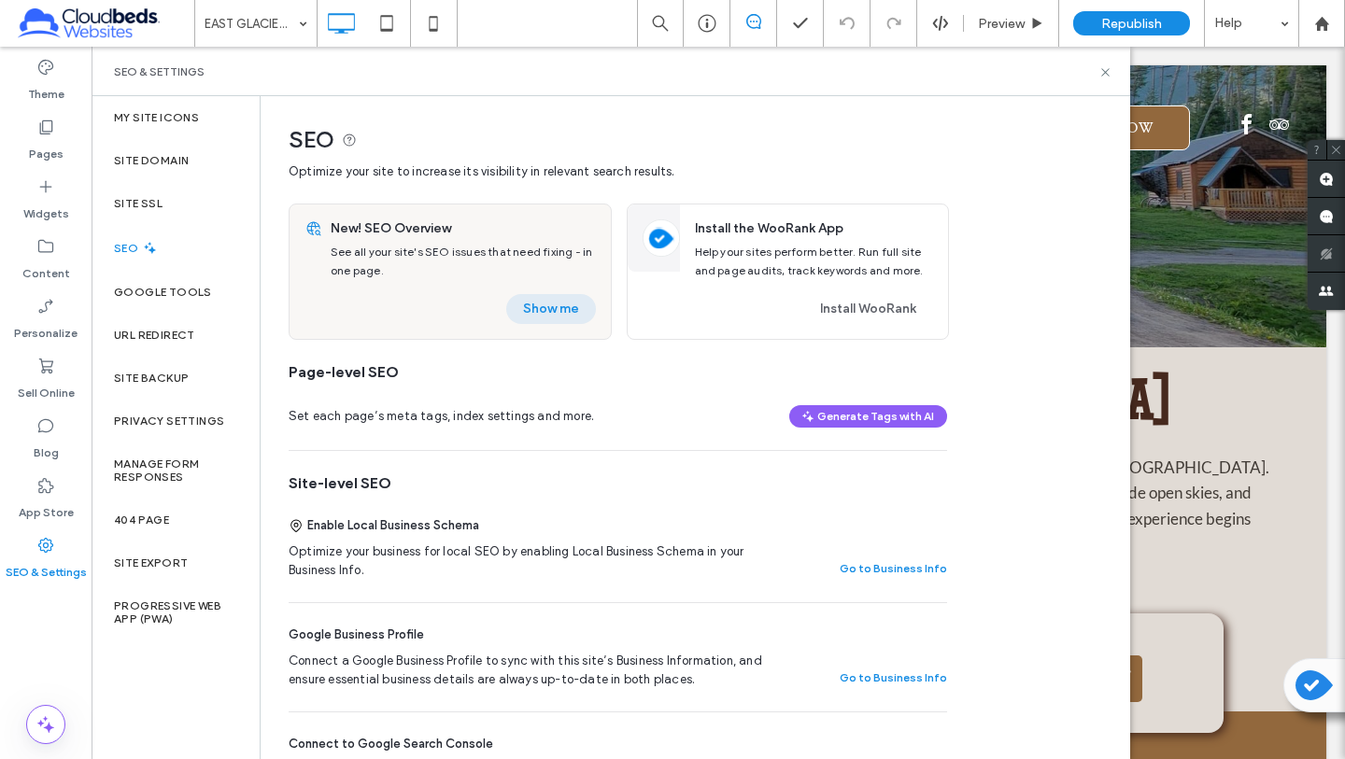
click at [545, 304] on button "Show me" at bounding box center [551, 309] width 90 height 30
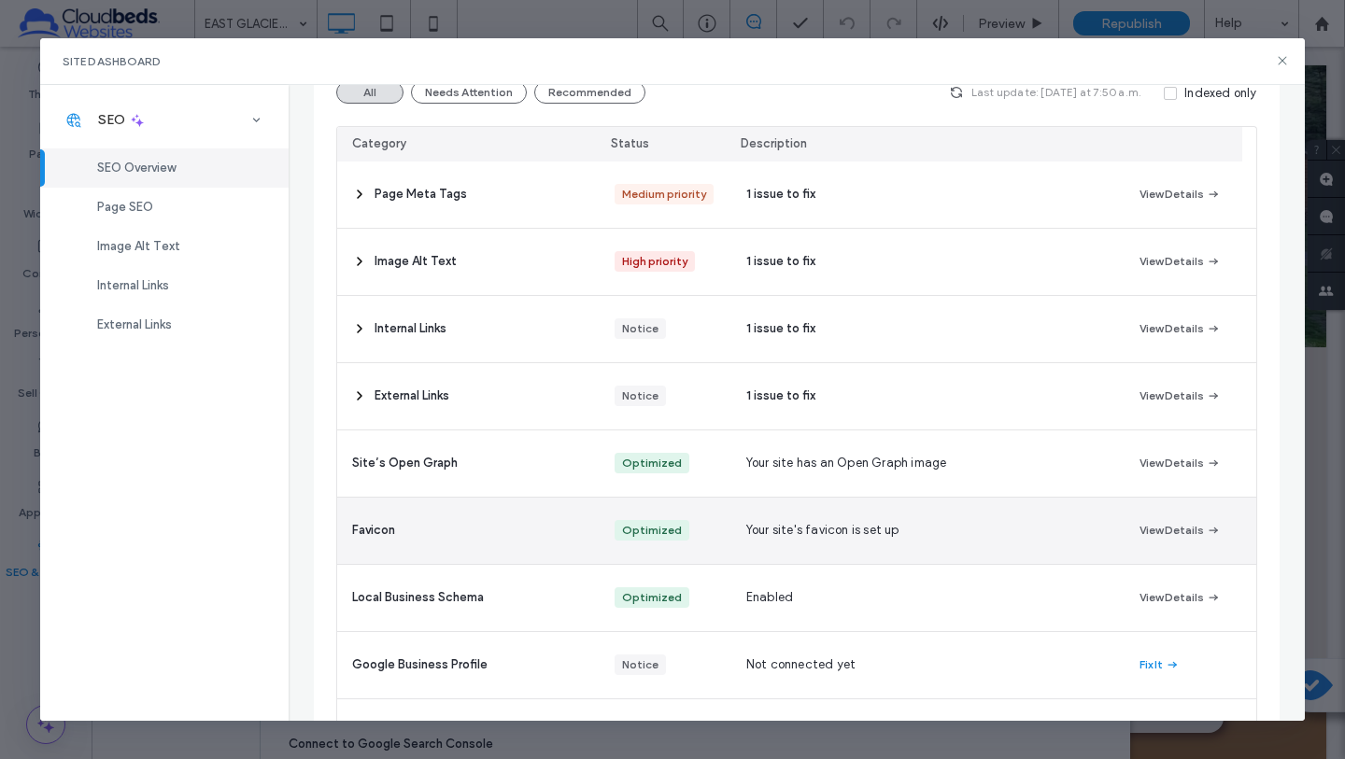
scroll to position [39, 0]
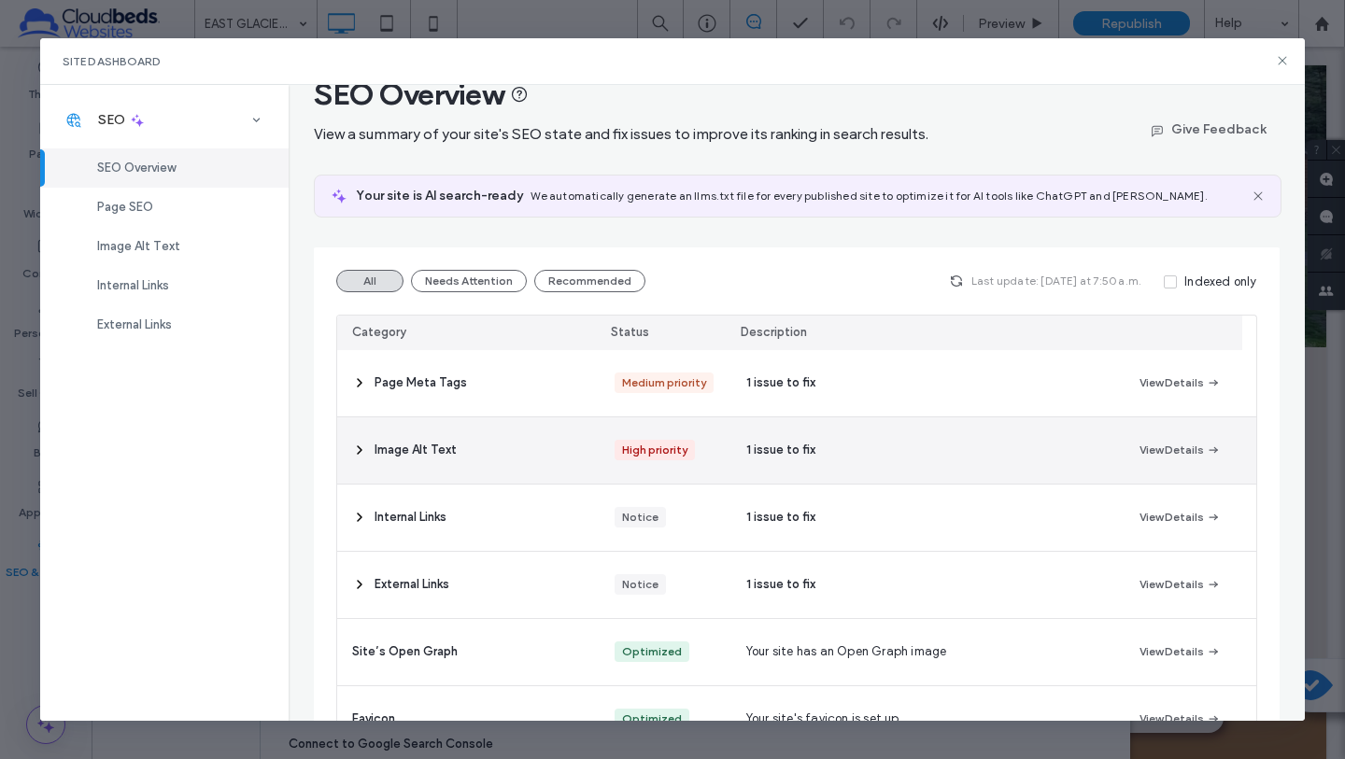
click at [357, 451] on icon at bounding box center [359, 450] width 15 height 15
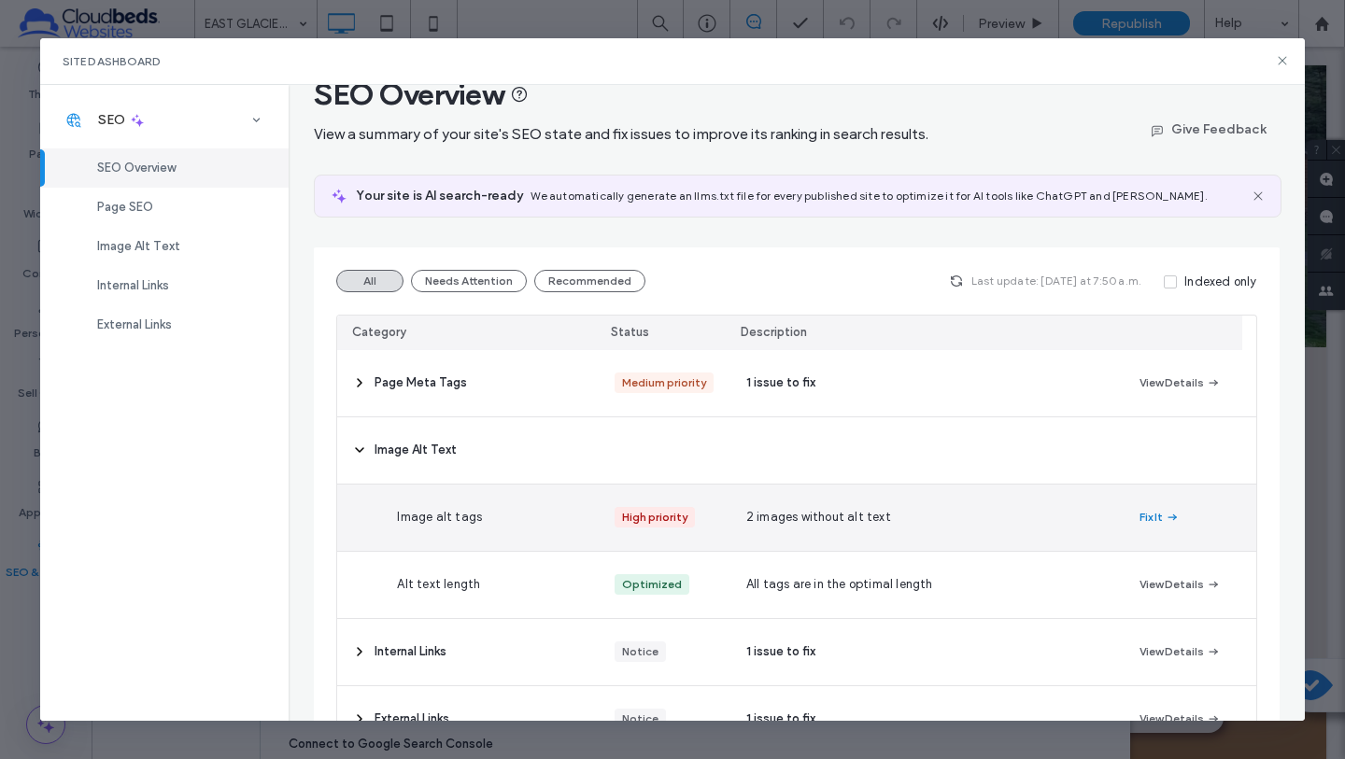
click at [1139, 517] on button "Fix It" at bounding box center [1159, 517] width 40 height 22
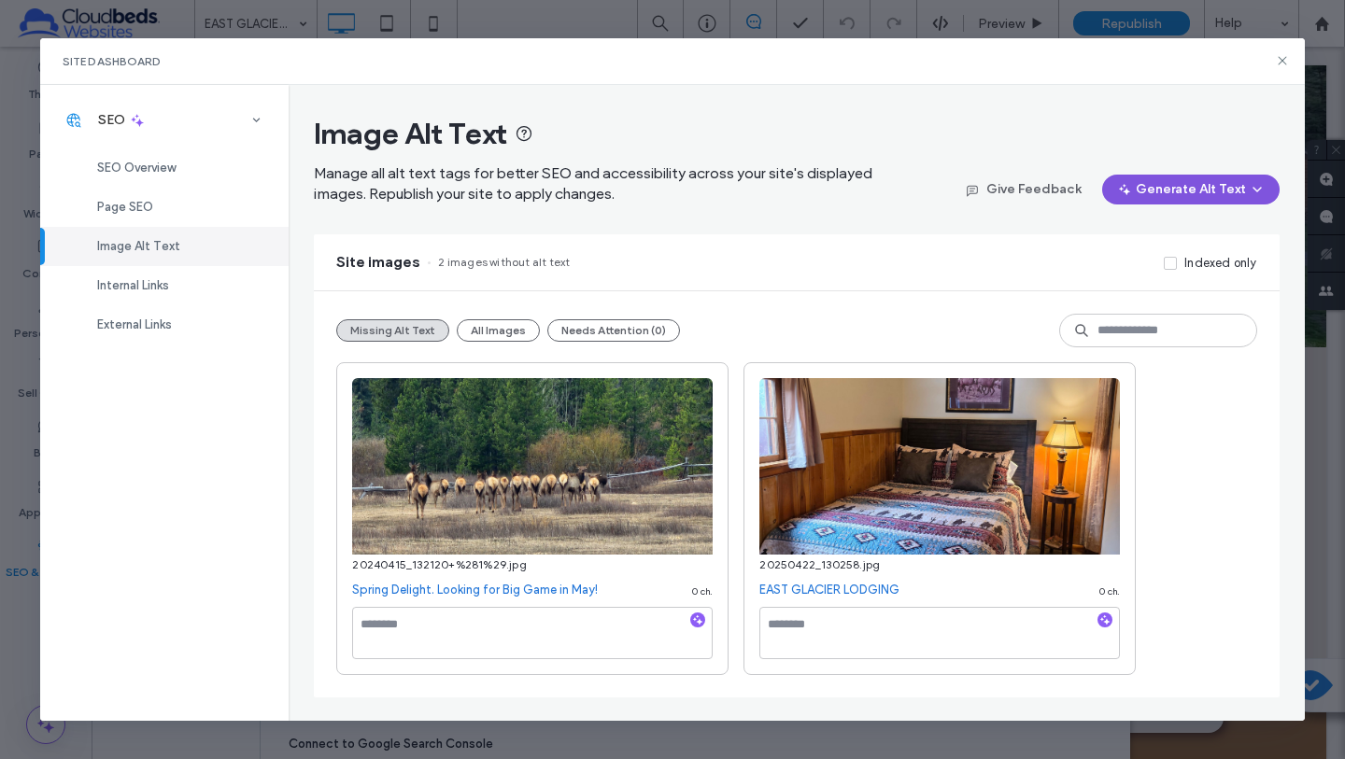
click at [1188, 191] on button "Generate Alt Text" at bounding box center [1190, 190] width 177 height 30
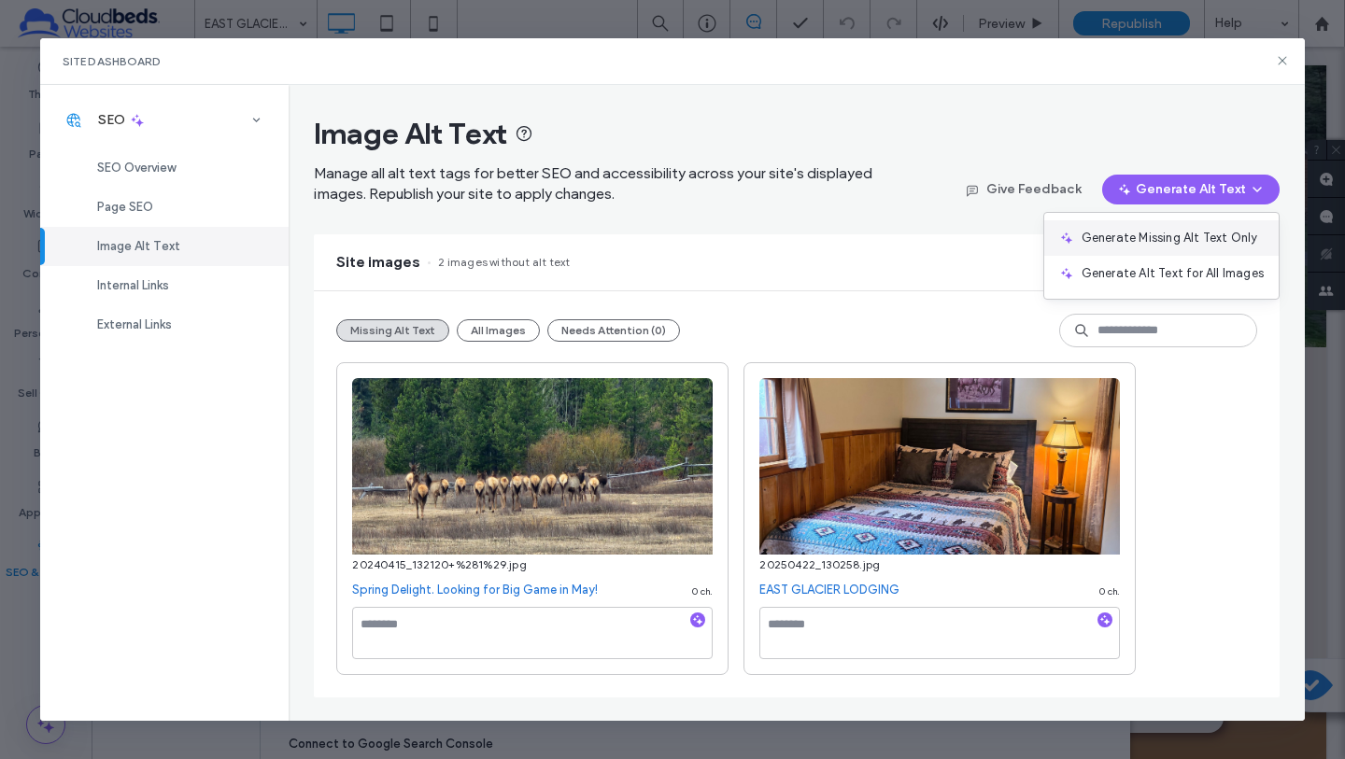
click at [1151, 235] on span "Generate Missing Alt Text Only" at bounding box center [1169, 238] width 176 height 19
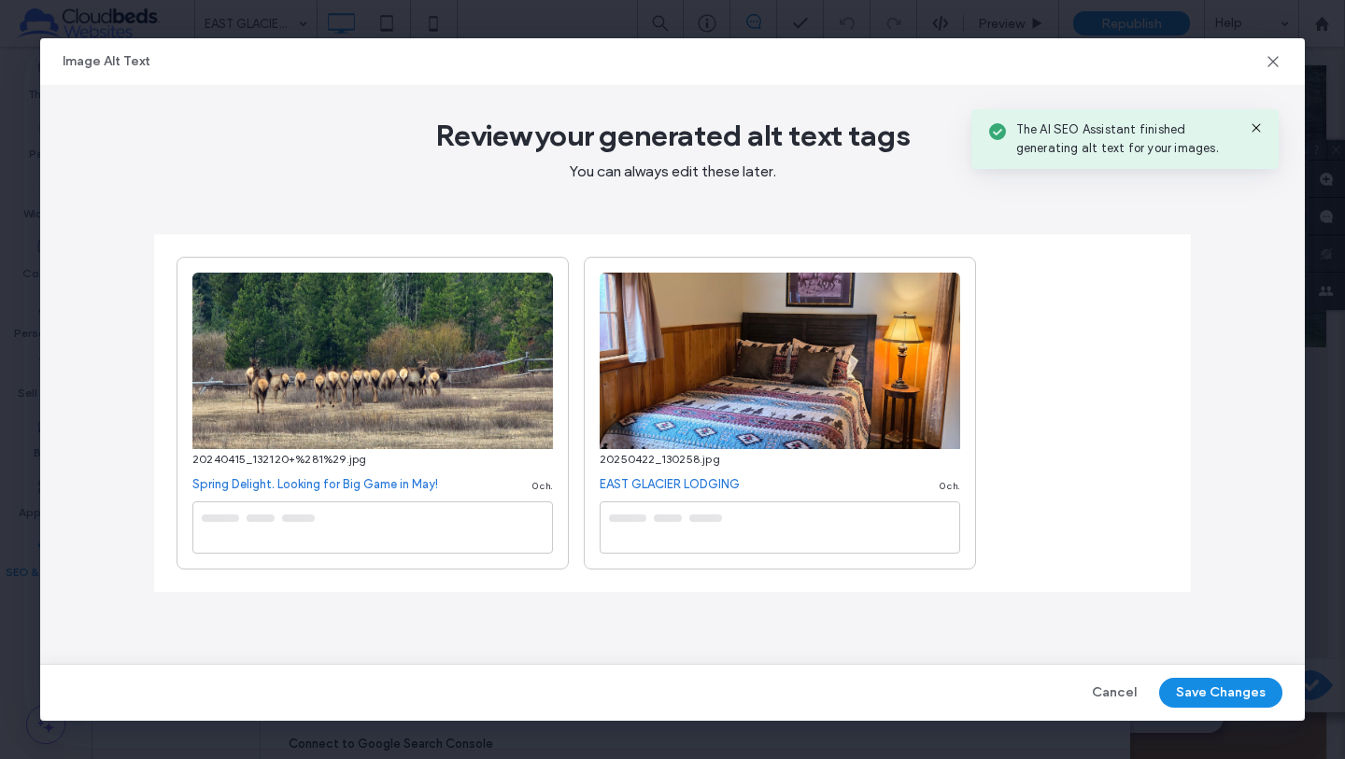
type textarea "**********"
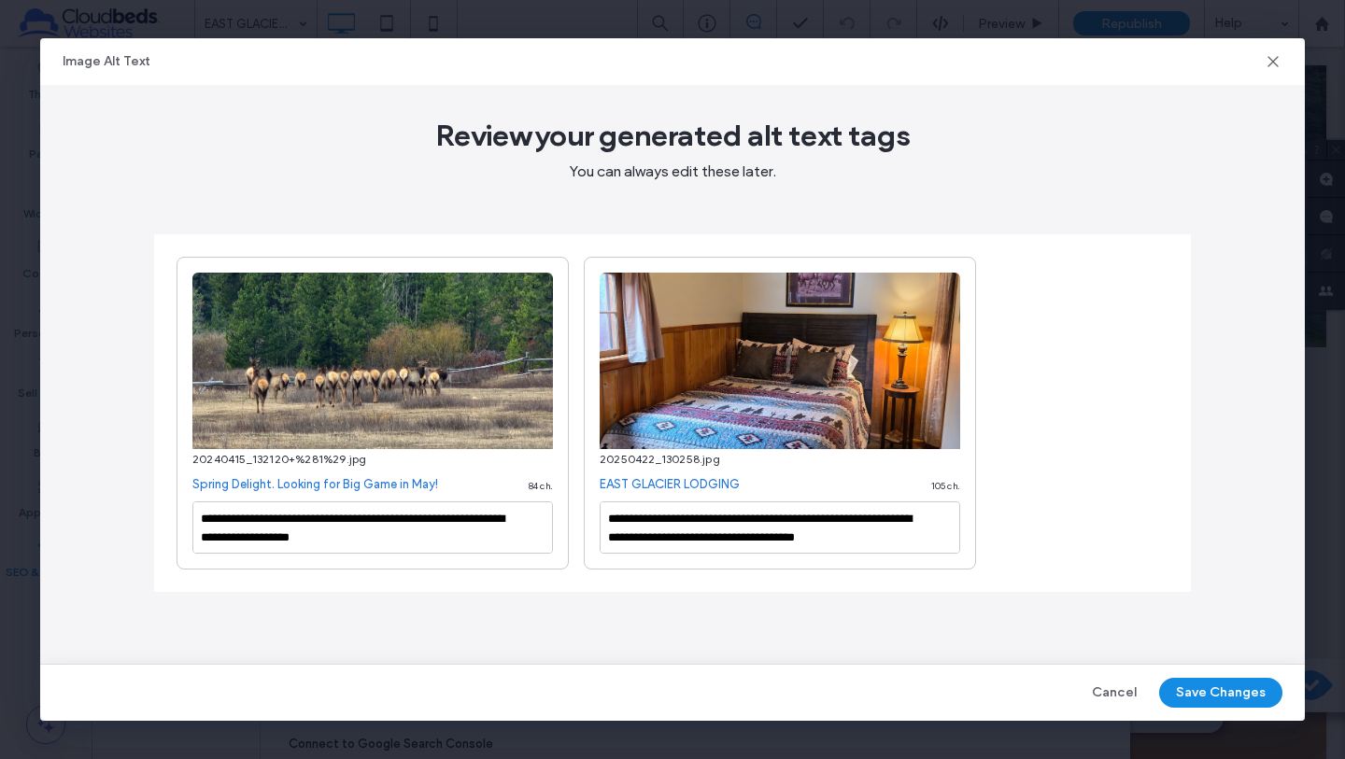
scroll to position [21, 0]
click at [1229, 689] on button "Save Changes" at bounding box center [1220, 693] width 123 height 30
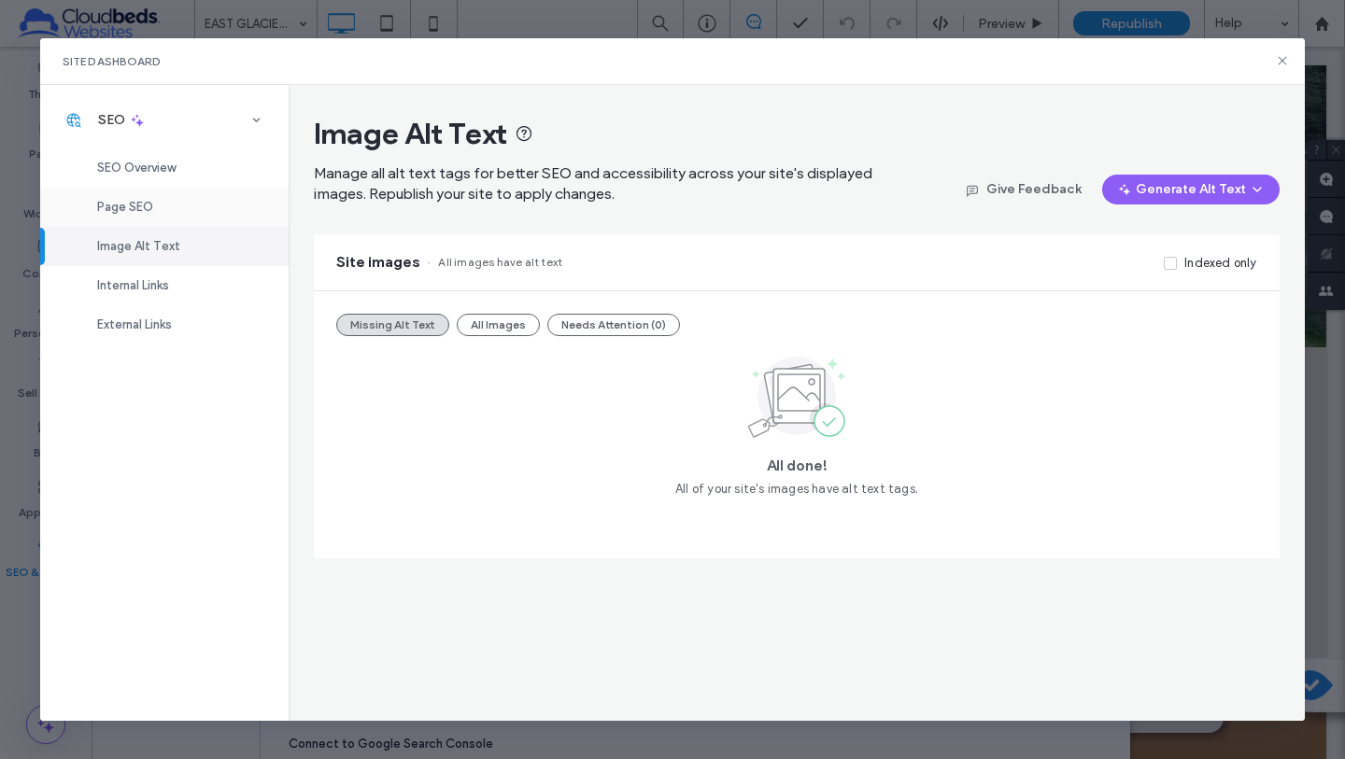
click at [140, 198] on div "Page SEO" at bounding box center [164, 207] width 248 height 39
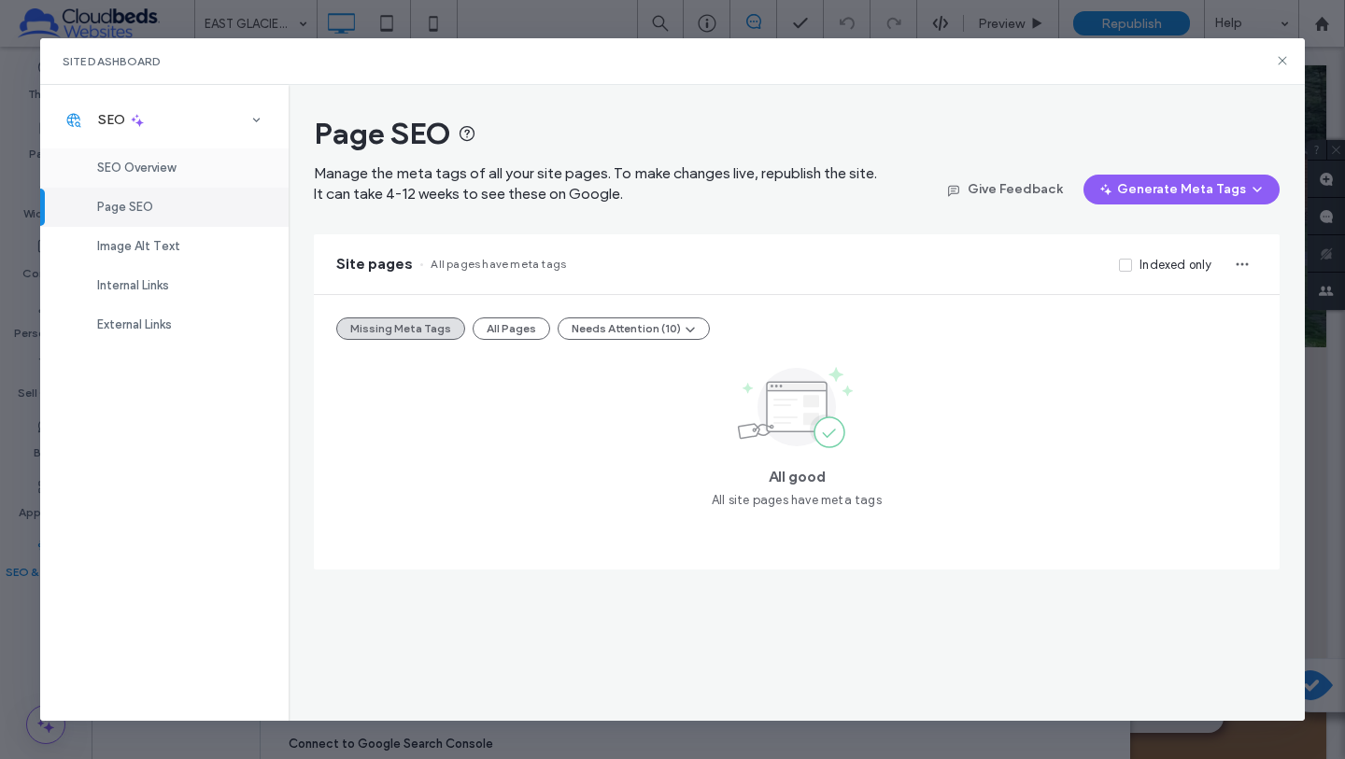
click at [148, 167] on span "SEO Overview" at bounding box center [136, 168] width 78 height 14
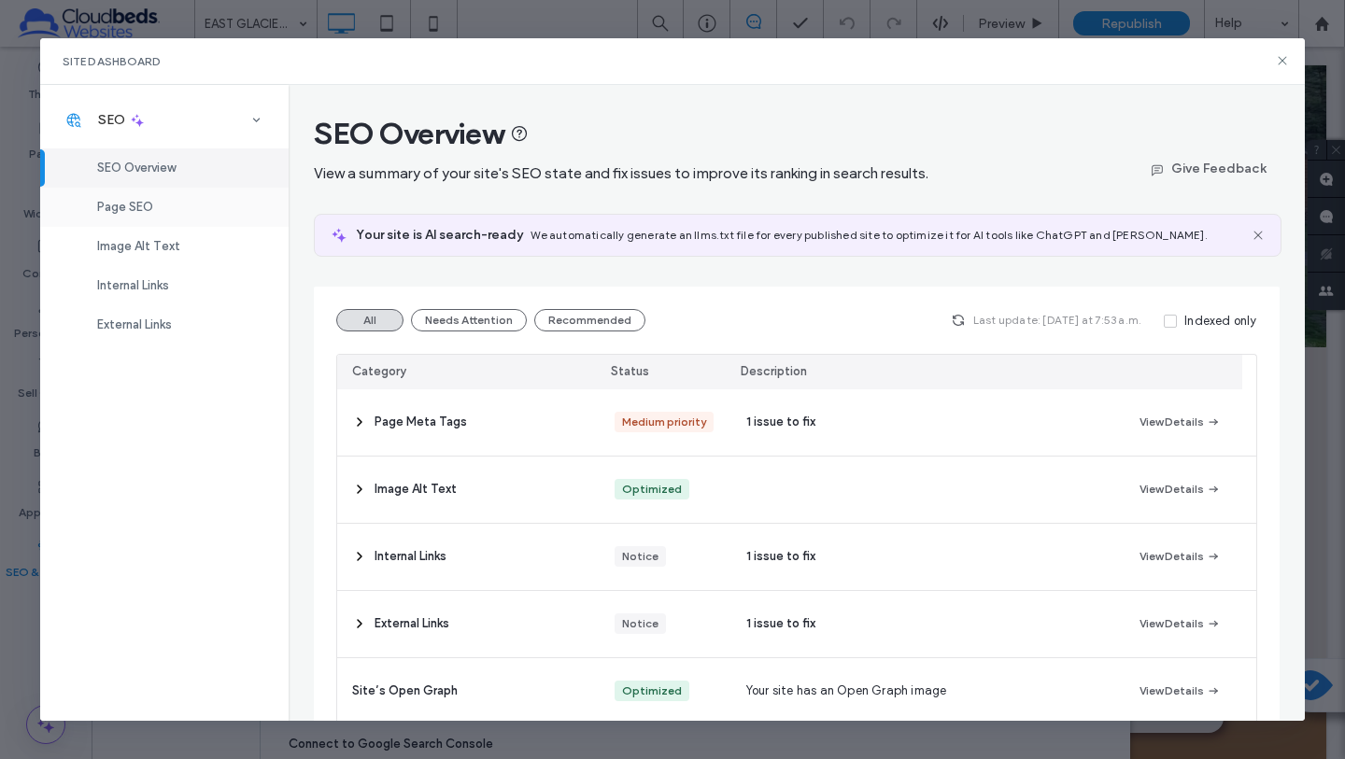
click at [132, 211] on span "Page SEO" at bounding box center [125, 207] width 56 height 14
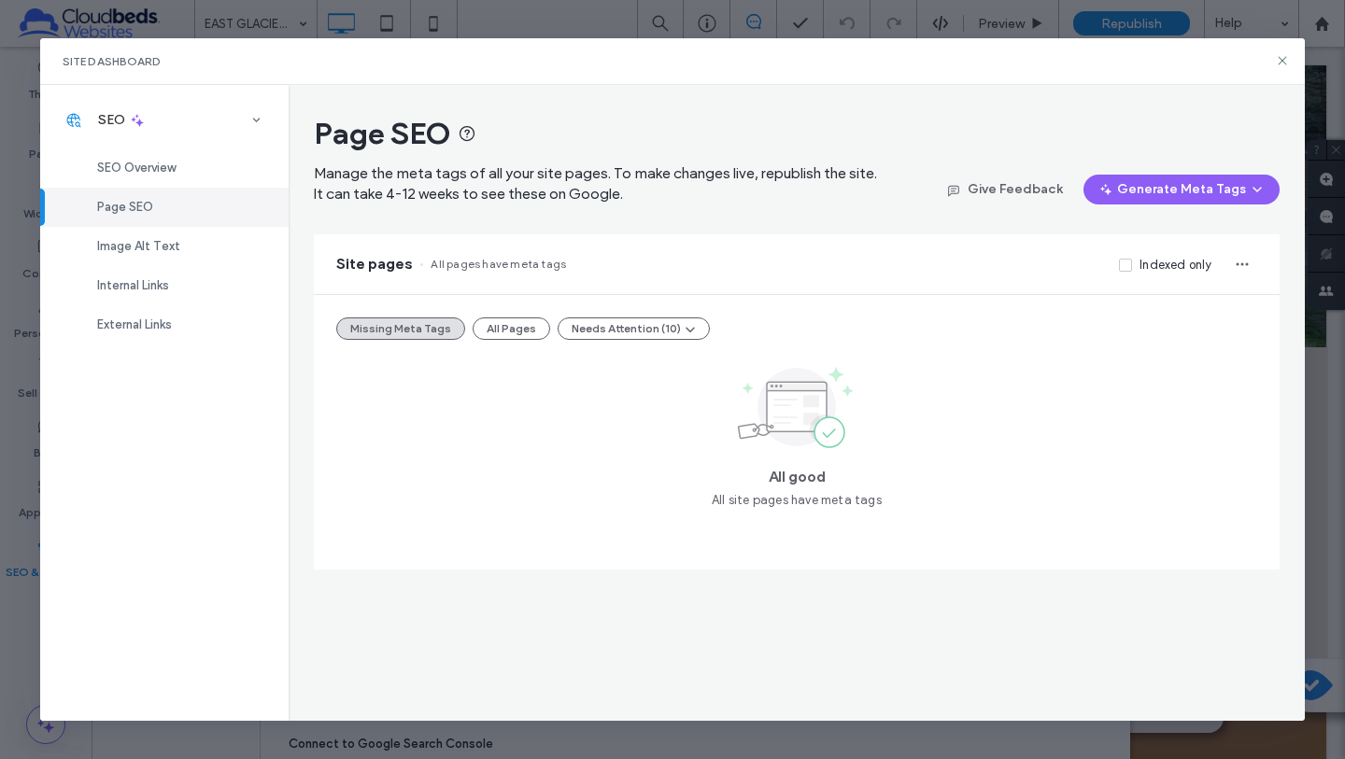
click at [503, 346] on div "Missing Meta Tags All Pages Needs Attention (10) All good All site pages have m…" at bounding box center [796, 432] width 965 height 275
click at [508, 337] on button "All Pages" at bounding box center [512, 329] width 78 height 22
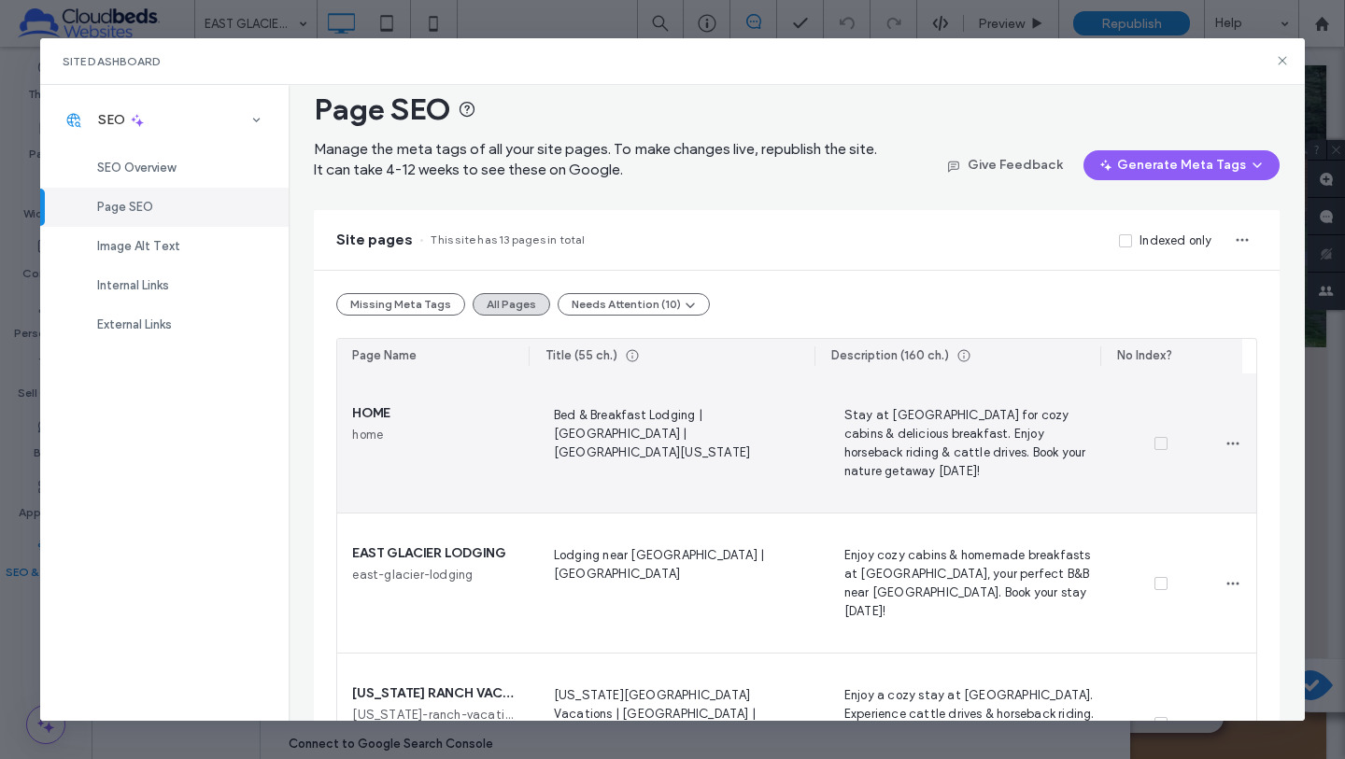
scroll to position [36, 0]
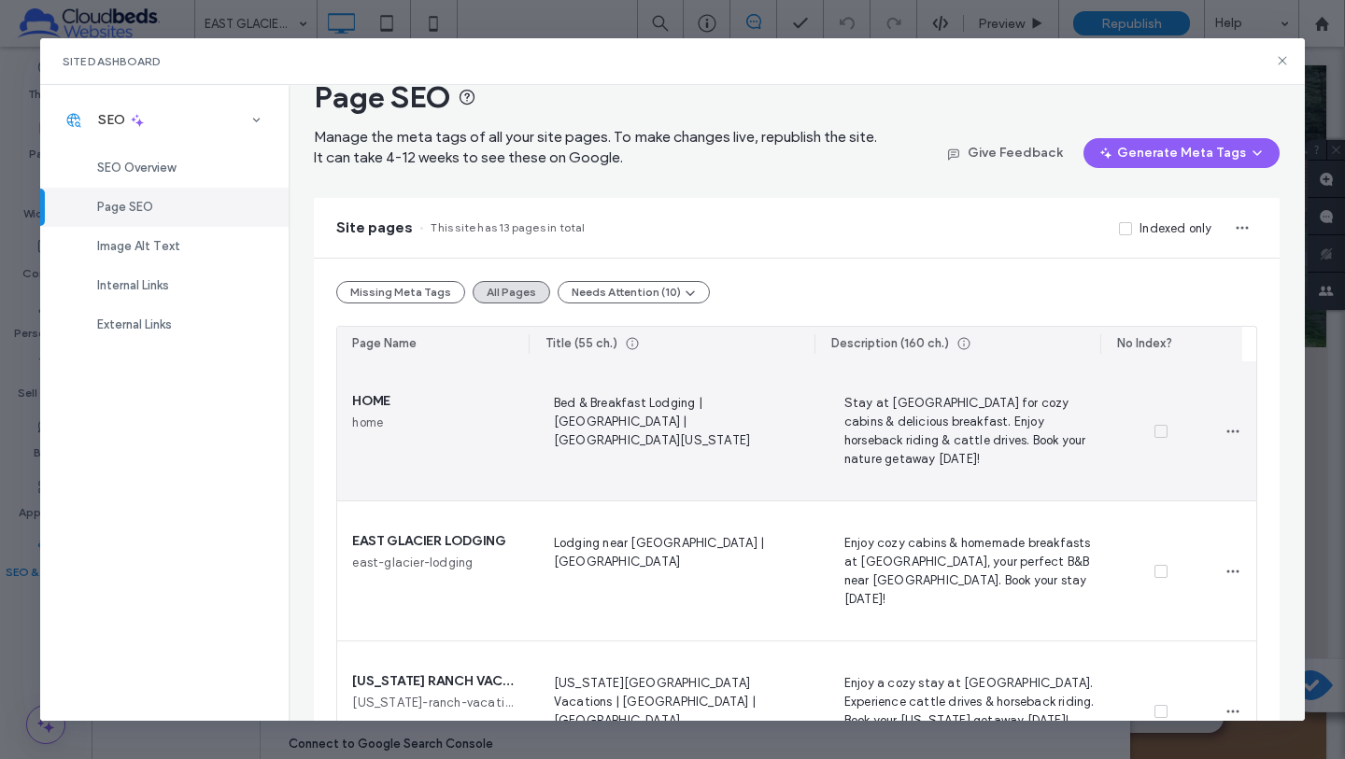
click at [653, 429] on span "Bed & Breakfast Lodging | Bear Creek Guest Ranch | East Glacier Montana" at bounding box center [676, 430] width 261 height 77
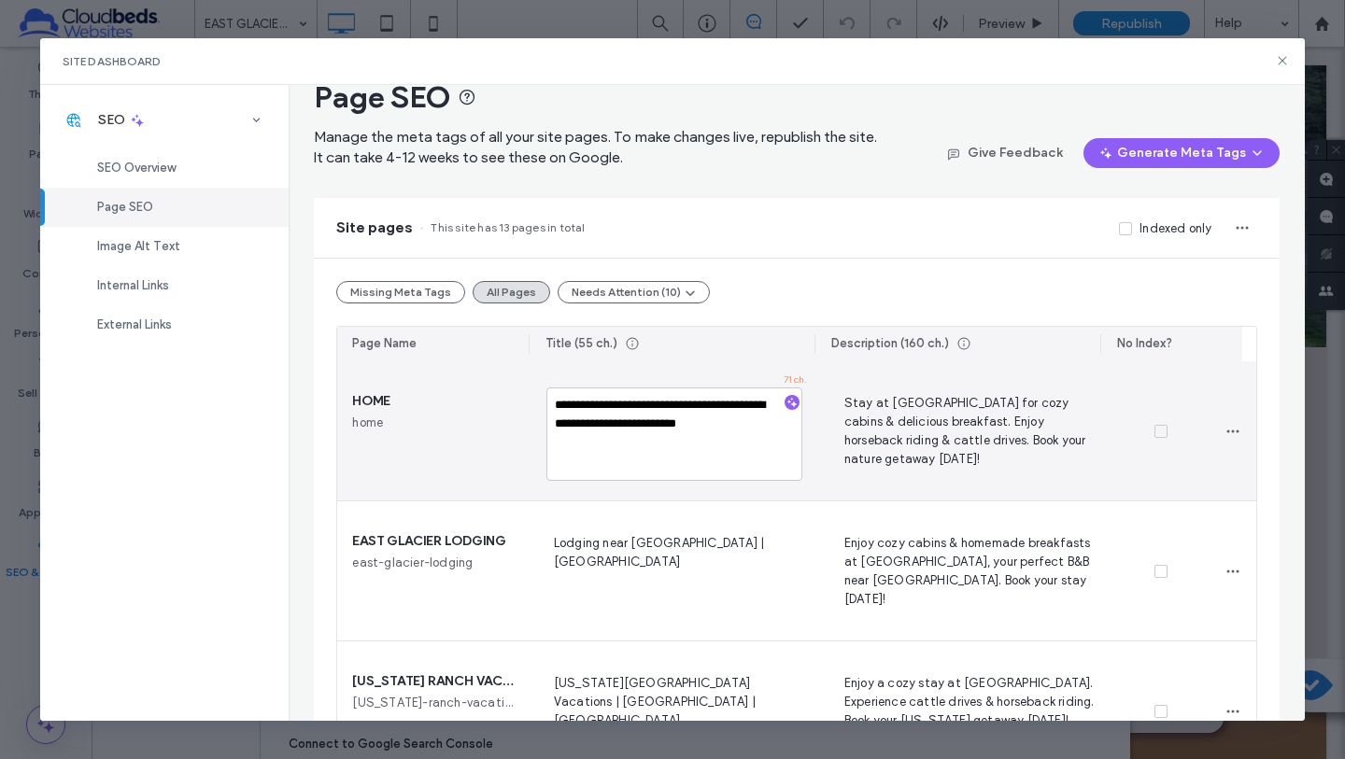
click at [1029, 425] on span "Stay at Bear Creek Ranch for cozy cabins & delicious breakfast. Enjoy horseback…" at bounding box center [967, 430] width 261 height 77
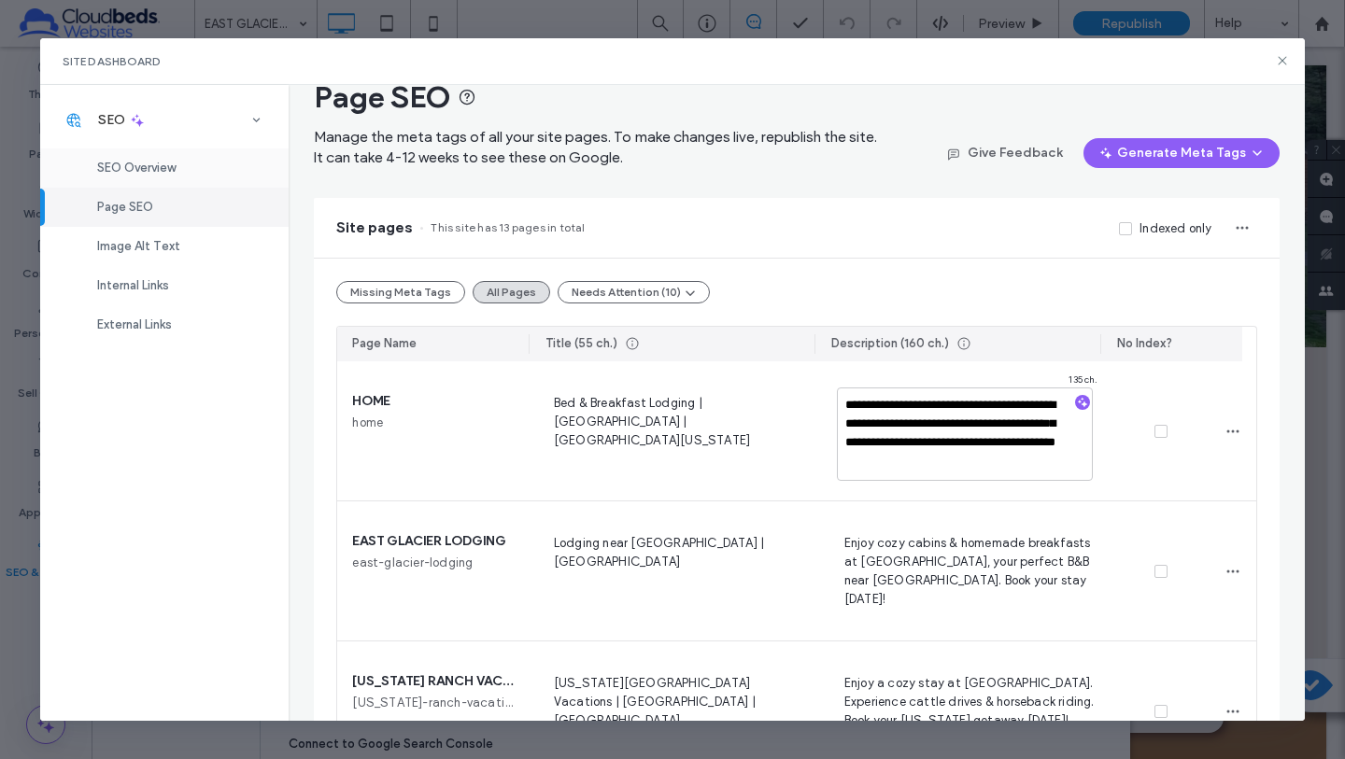
click at [169, 164] on span "SEO Overview" at bounding box center [136, 168] width 78 height 14
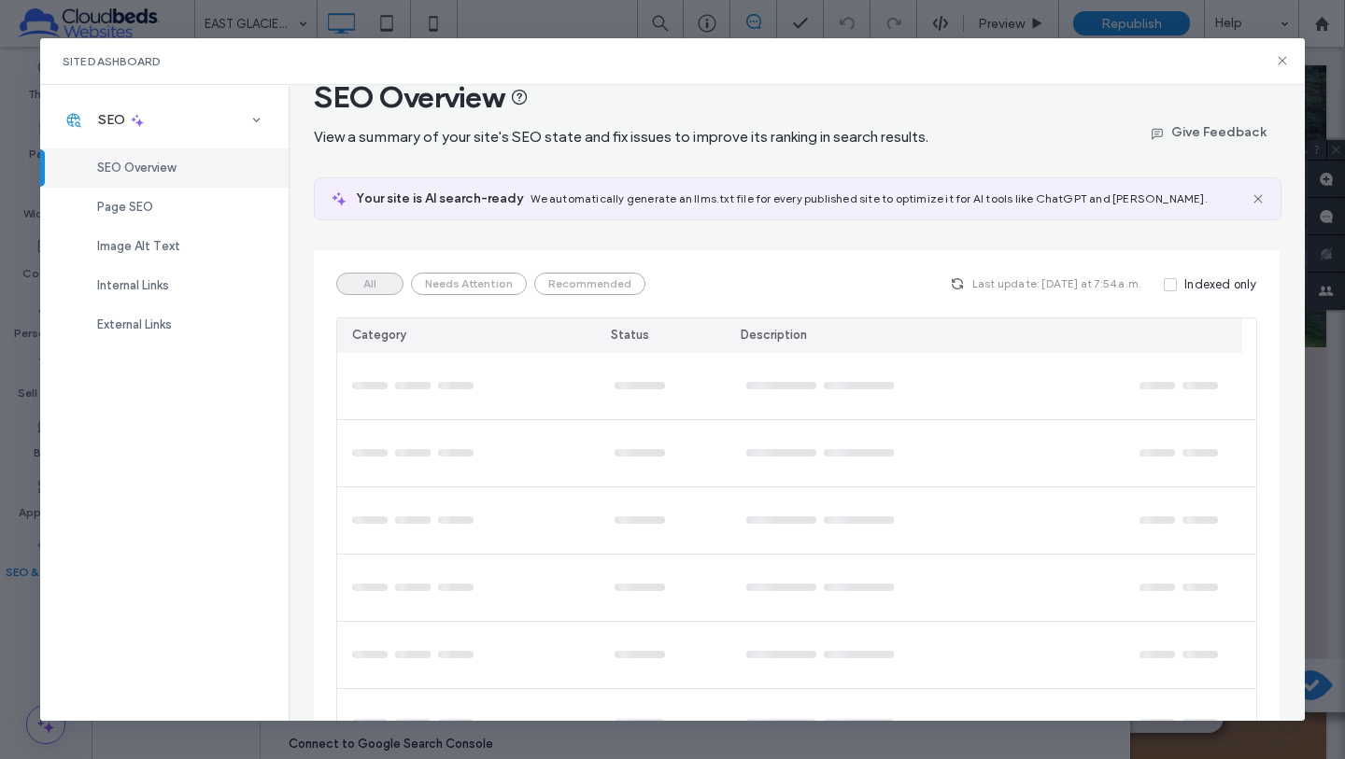
click at [159, 165] on span "SEO Overview" at bounding box center [136, 168] width 78 height 14
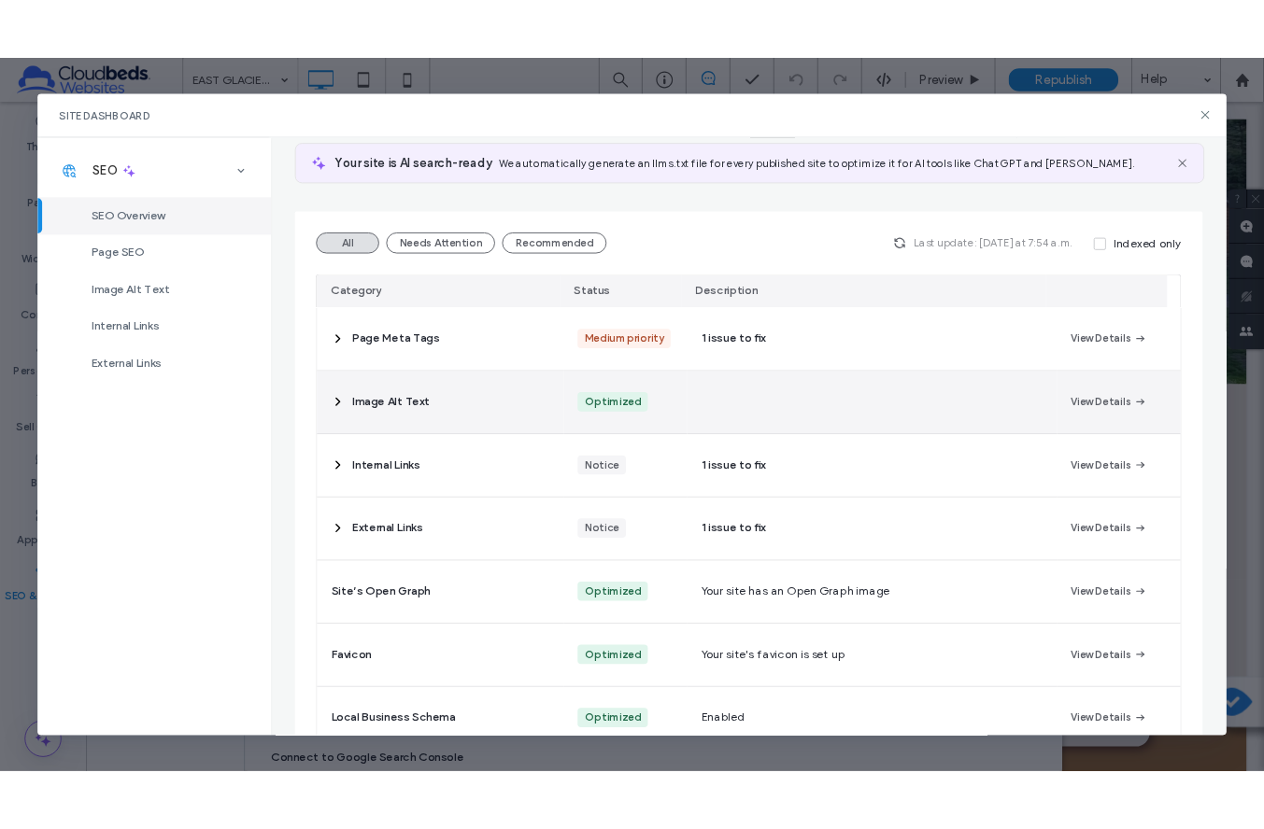
scroll to position [254, 0]
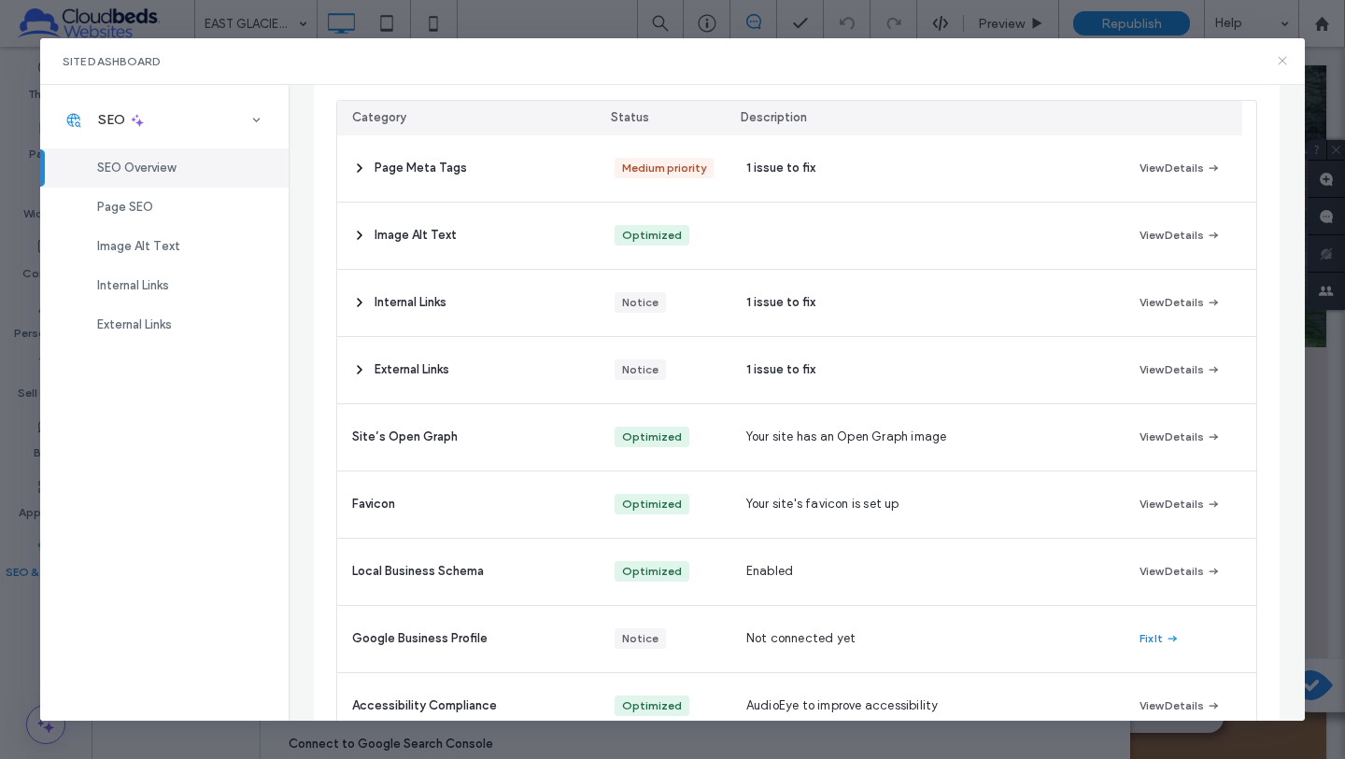
click at [1282, 65] on icon at bounding box center [1282, 60] width 15 height 15
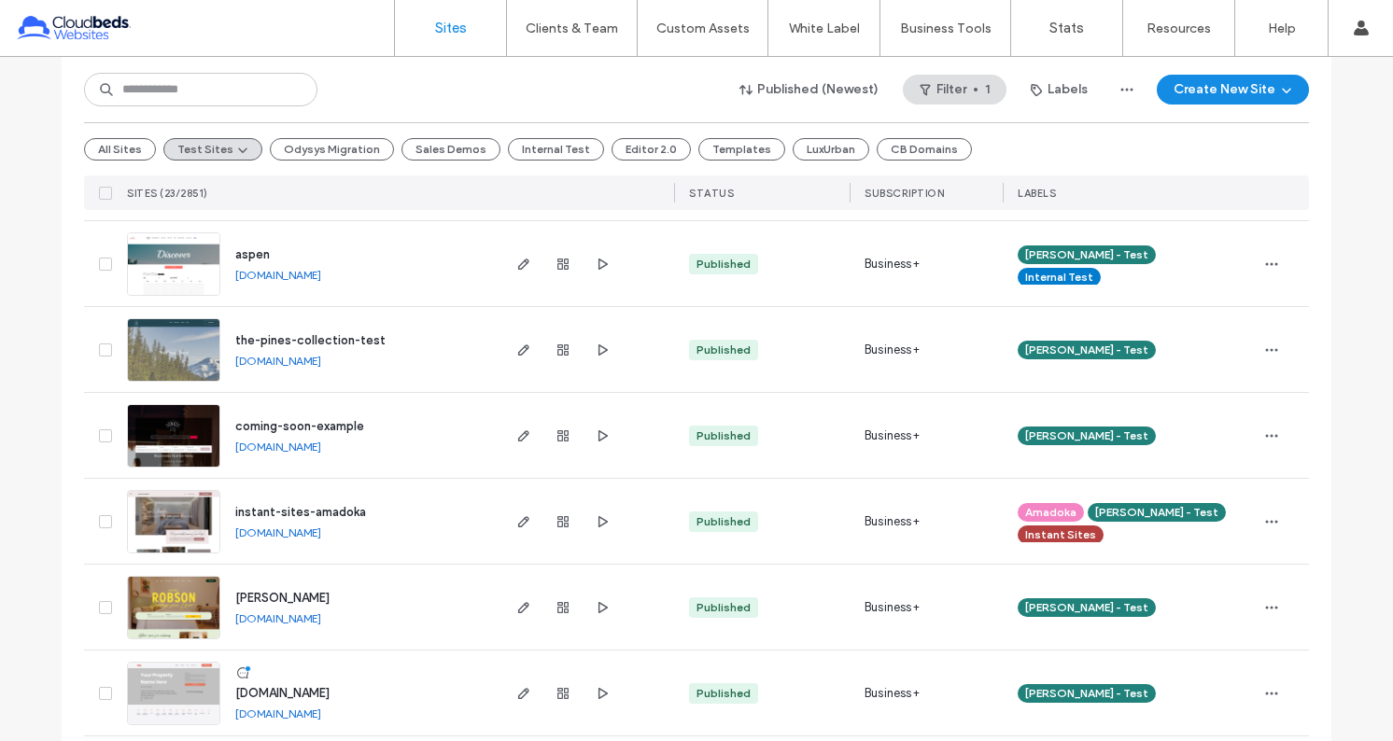
scroll to position [392, 0]
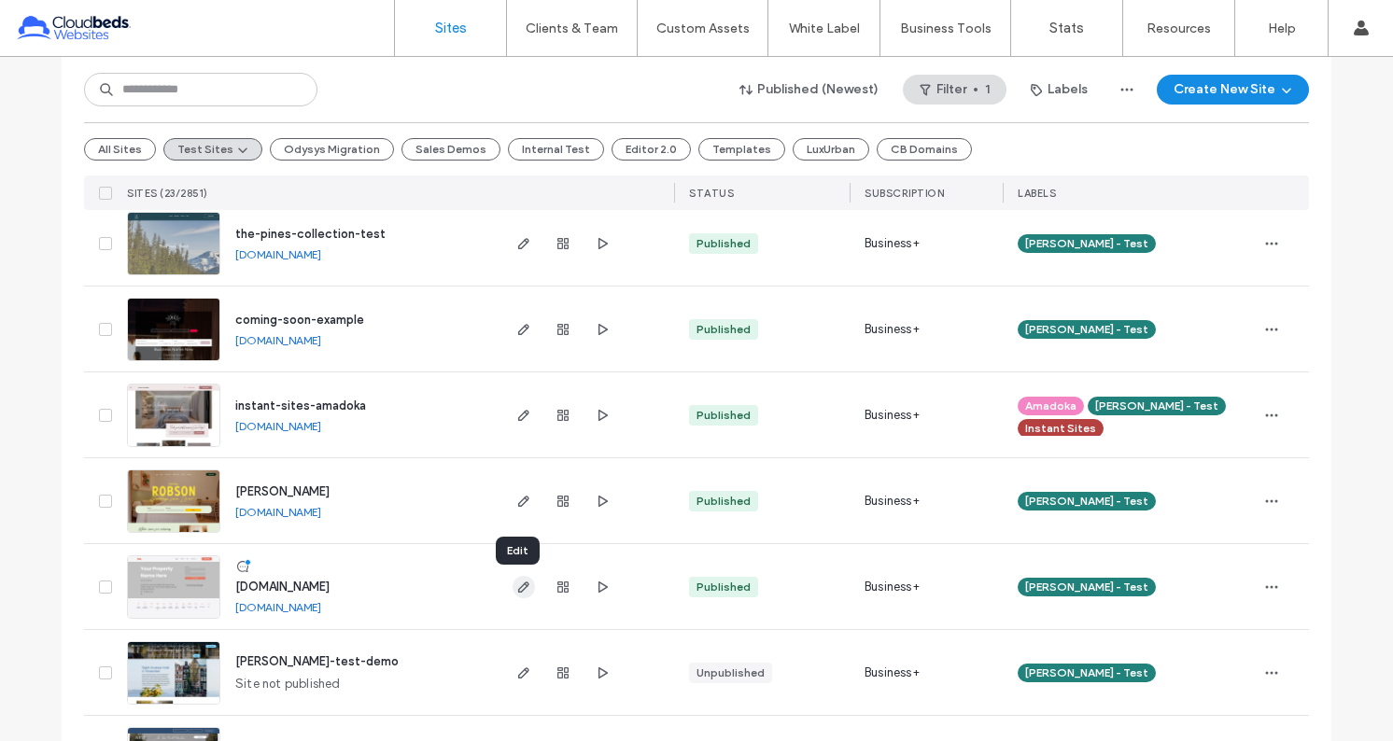
click at [516, 580] on icon "button" at bounding box center [523, 587] width 15 height 15
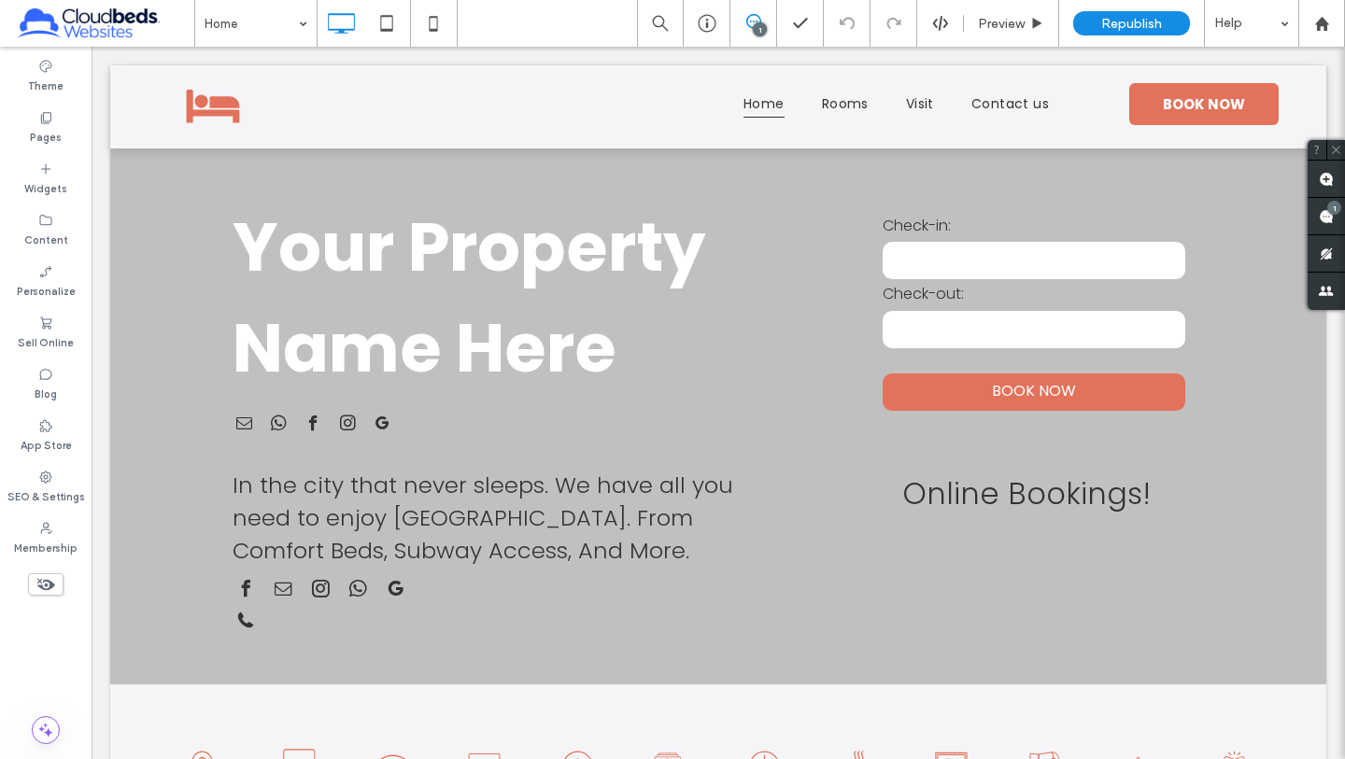
click at [43, 380] on div at bounding box center [672, 379] width 1345 height 759
click at [37, 383] on label "Blog" at bounding box center [46, 392] width 22 height 21
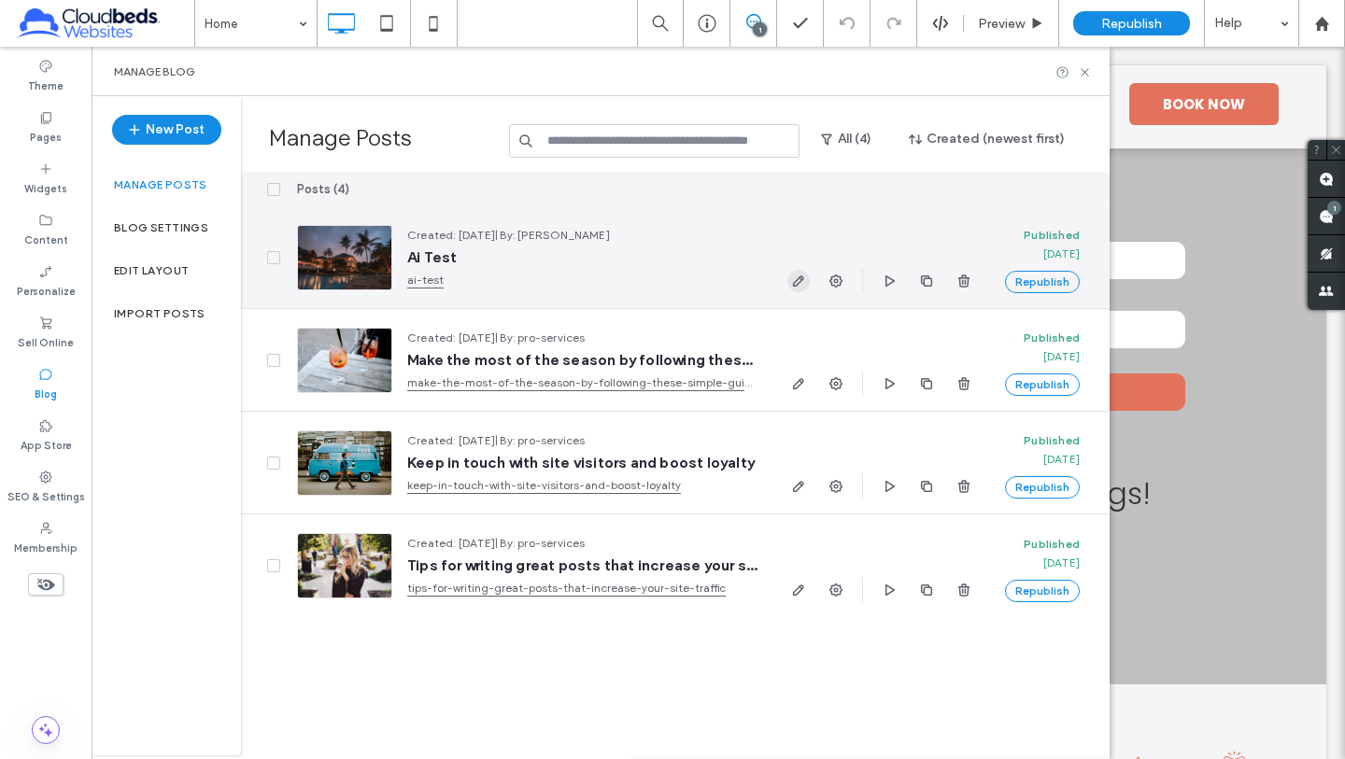
click at [791, 277] on icon "button" at bounding box center [798, 281] width 15 height 15
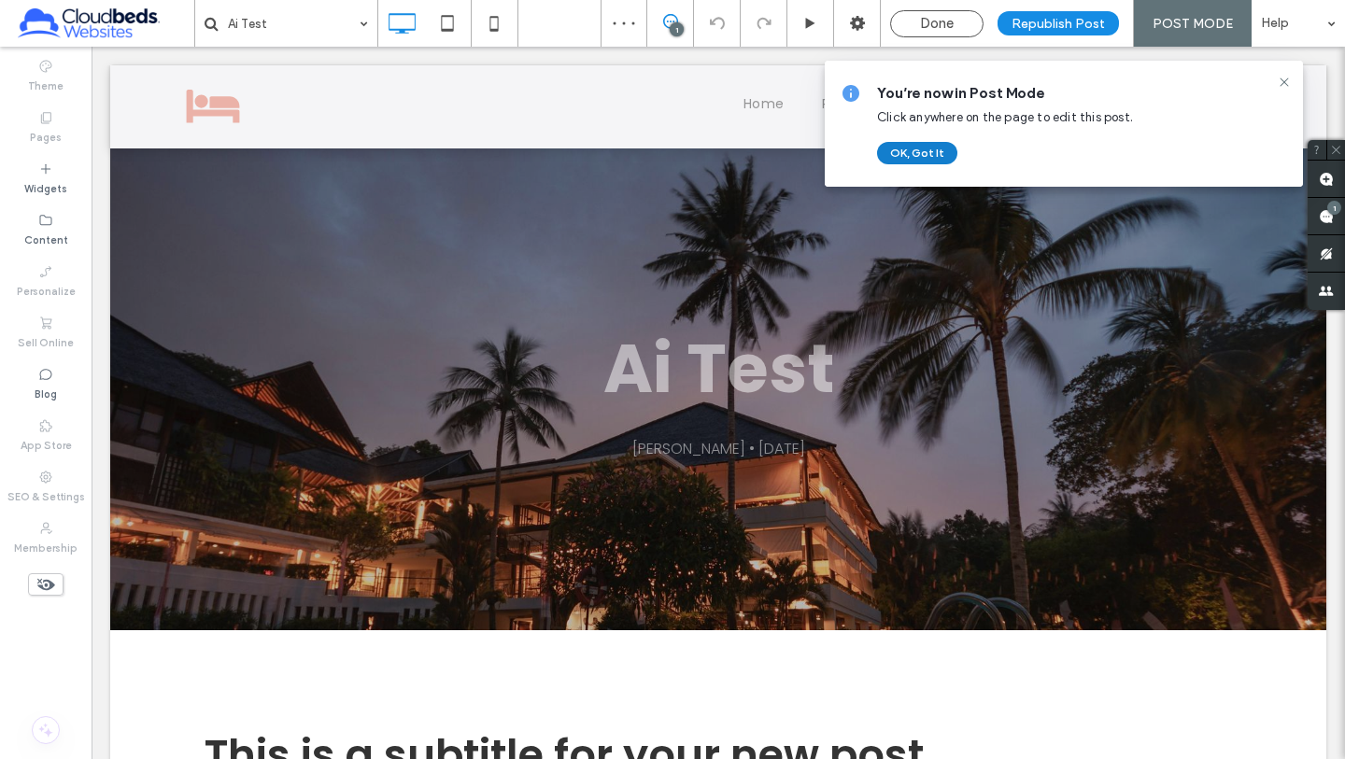
click at [934, 152] on button "OK, Got It" at bounding box center [917, 153] width 80 height 22
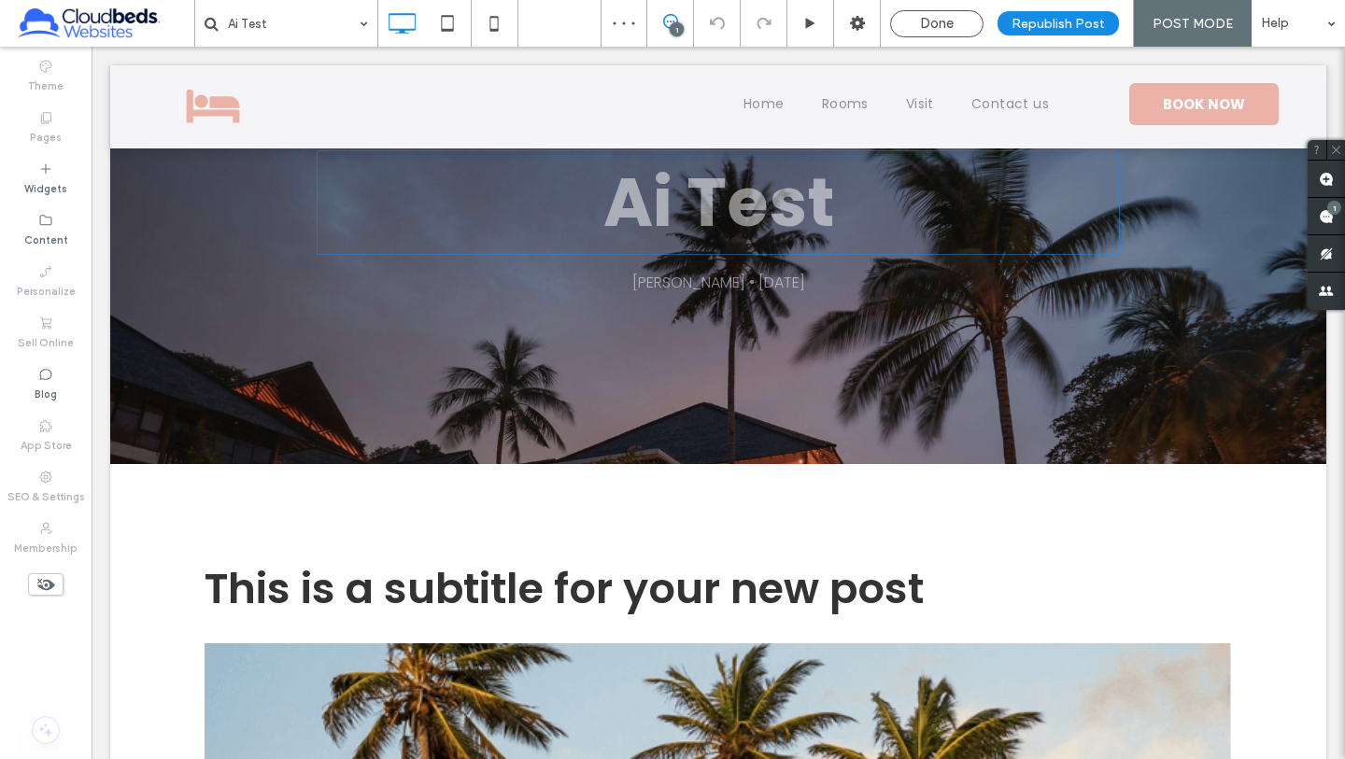
scroll to position [697, 0]
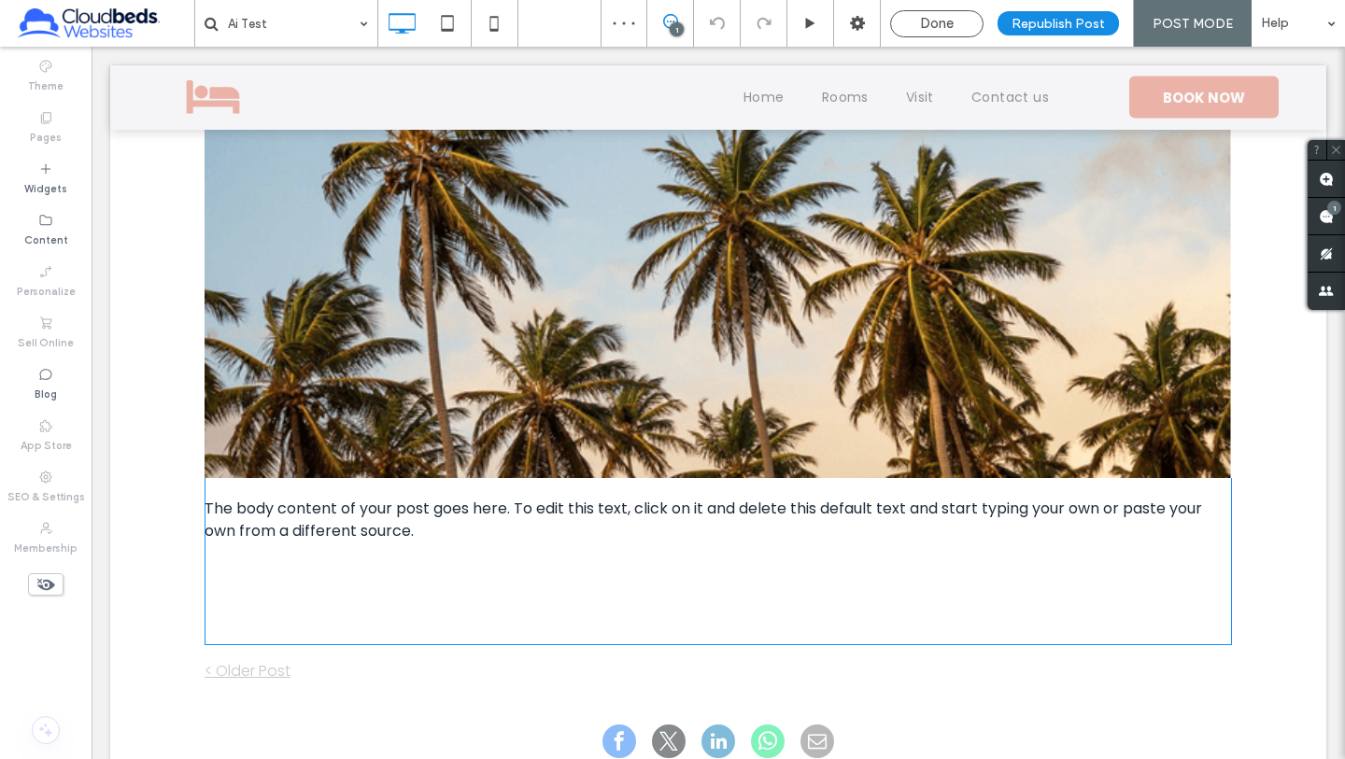
click at [587, 562] on div "This is a subtitle for your new post The body content of your post goes here. T…" at bounding box center [718, 308] width 1027 height 674
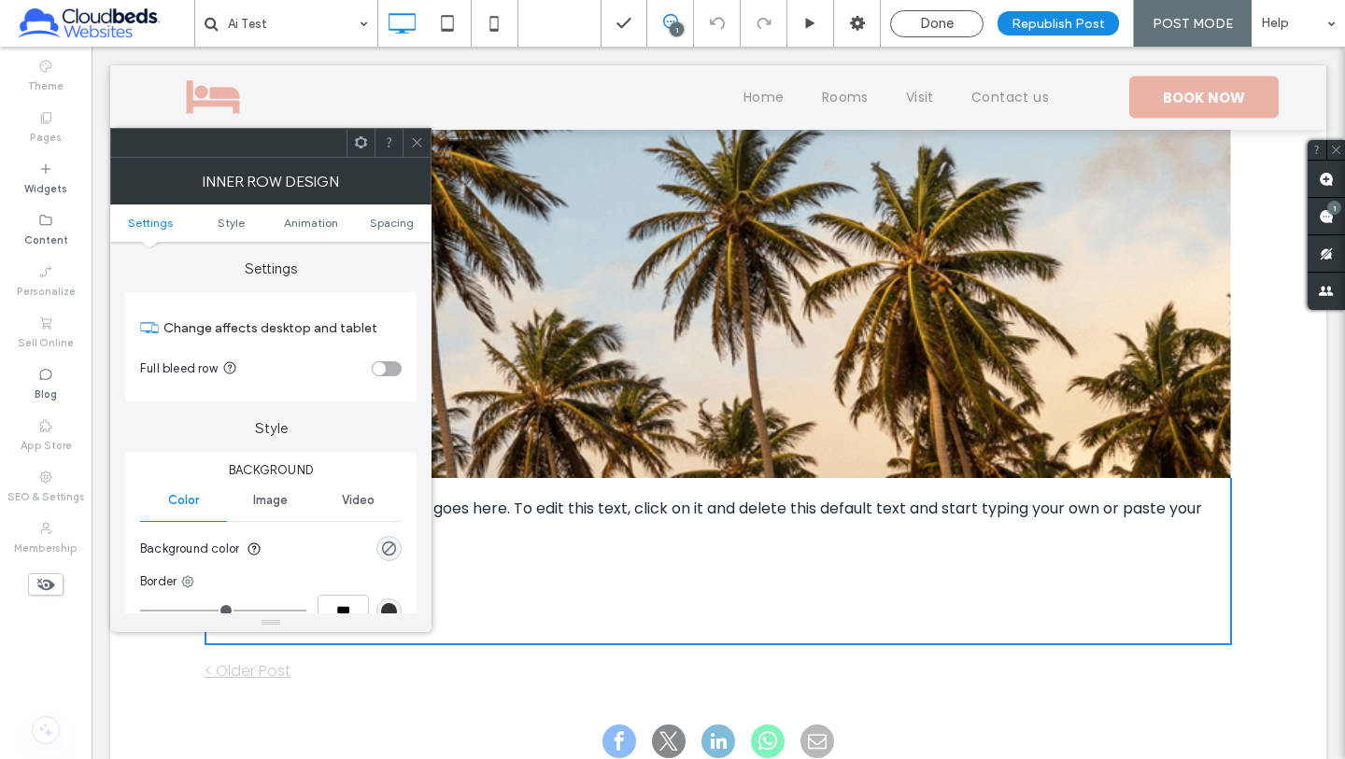
click at [418, 140] on use at bounding box center [416, 142] width 9 height 9
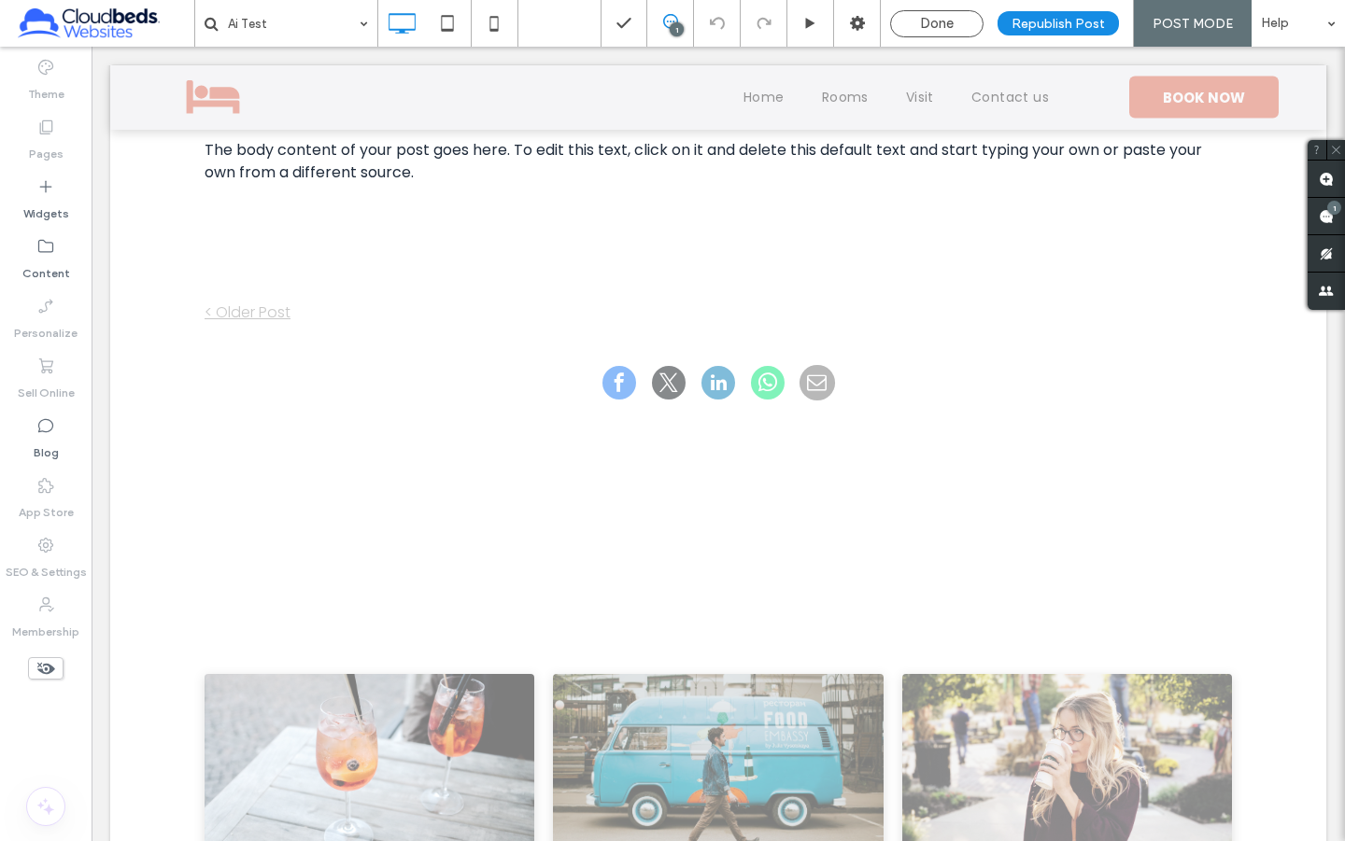
scroll to position [632, 0]
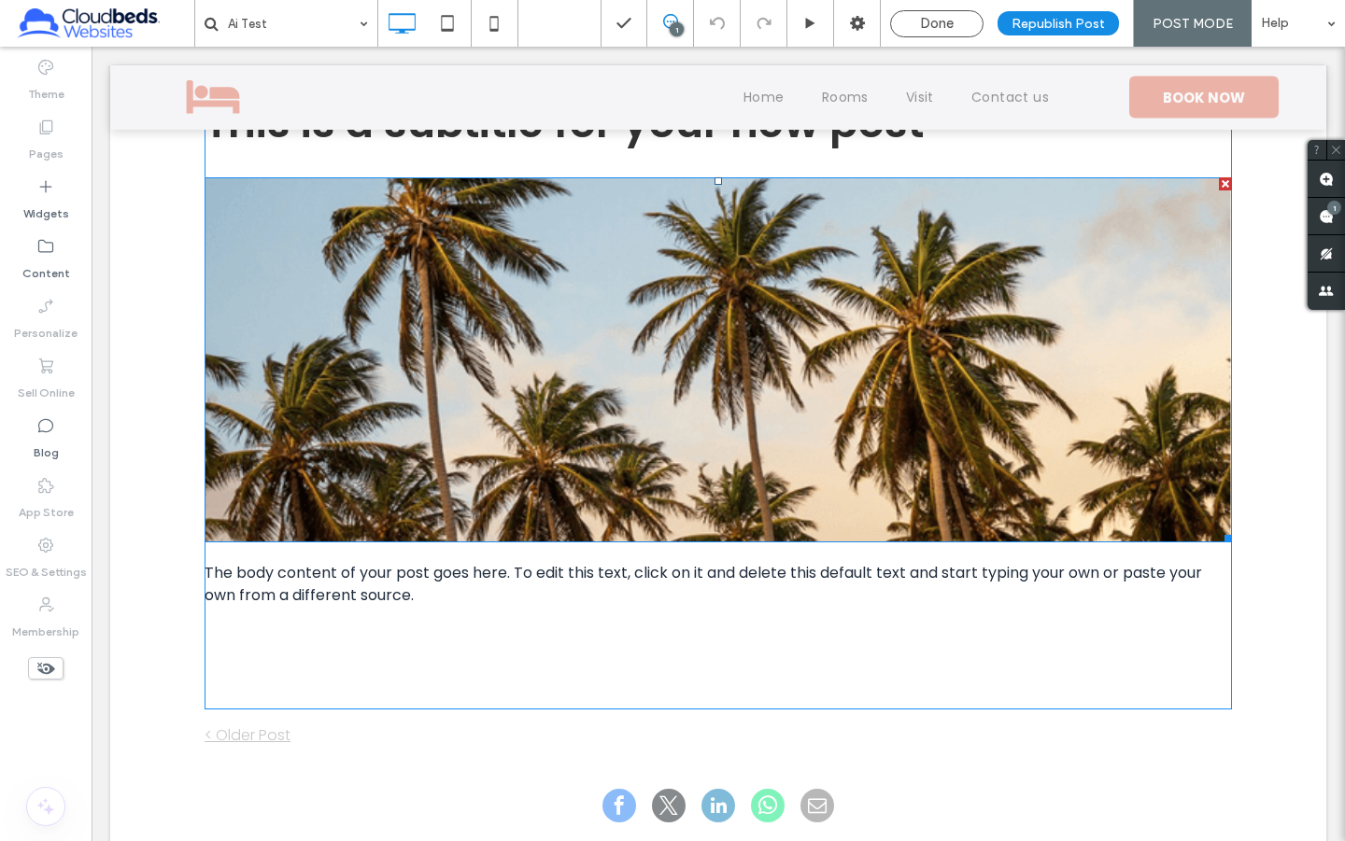
click at [529, 400] on img at bounding box center [718, 359] width 1027 height 365
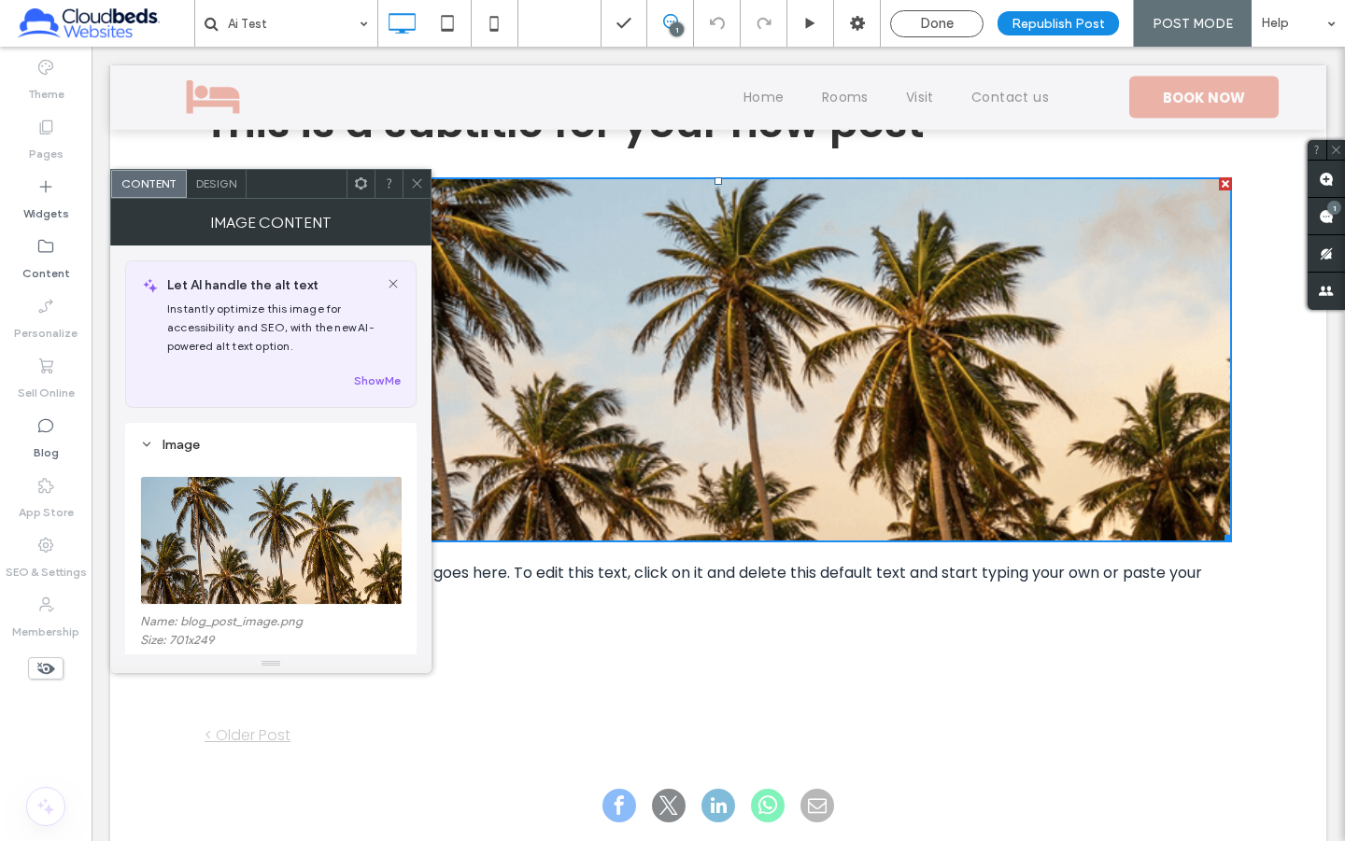
click at [429, 176] on div at bounding box center [416, 184] width 28 height 28
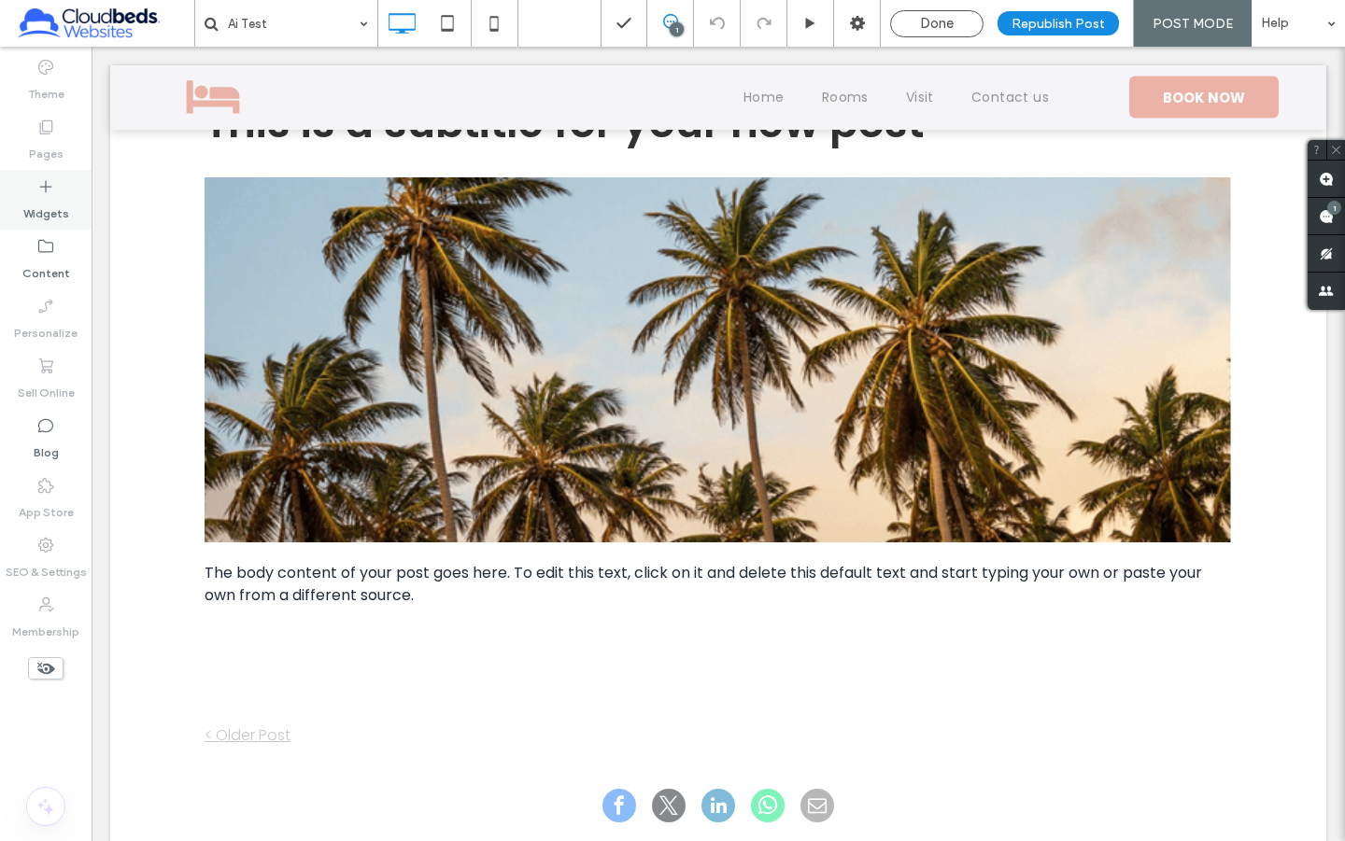
click at [65, 219] on label "Widgets" at bounding box center [46, 209] width 46 height 26
drag, startPoint x: 173, startPoint y: 610, endPoint x: 48, endPoint y: 221, distance: 408.1
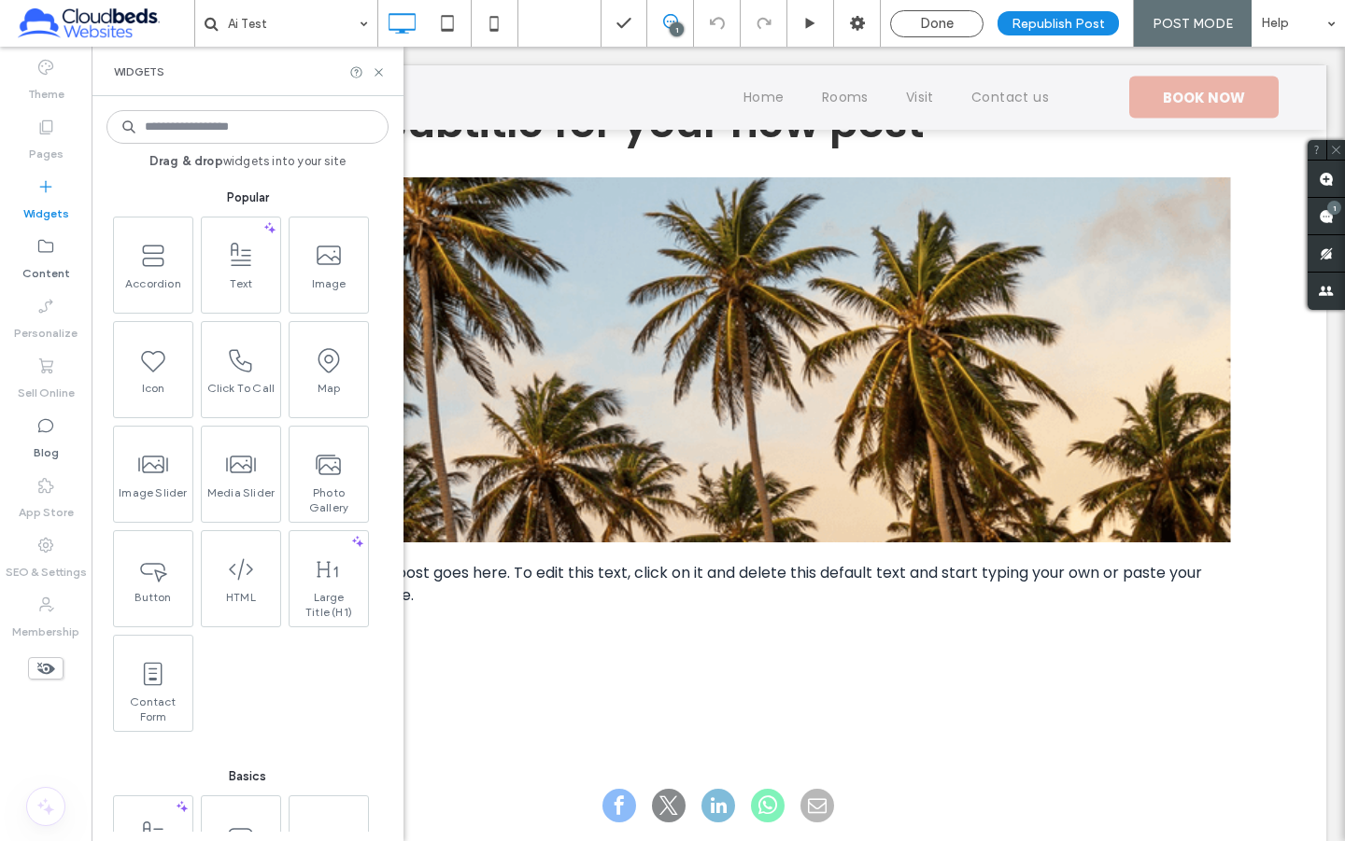
click at [45, 196] on label "Widgets" at bounding box center [46, 209] width 46 height 26
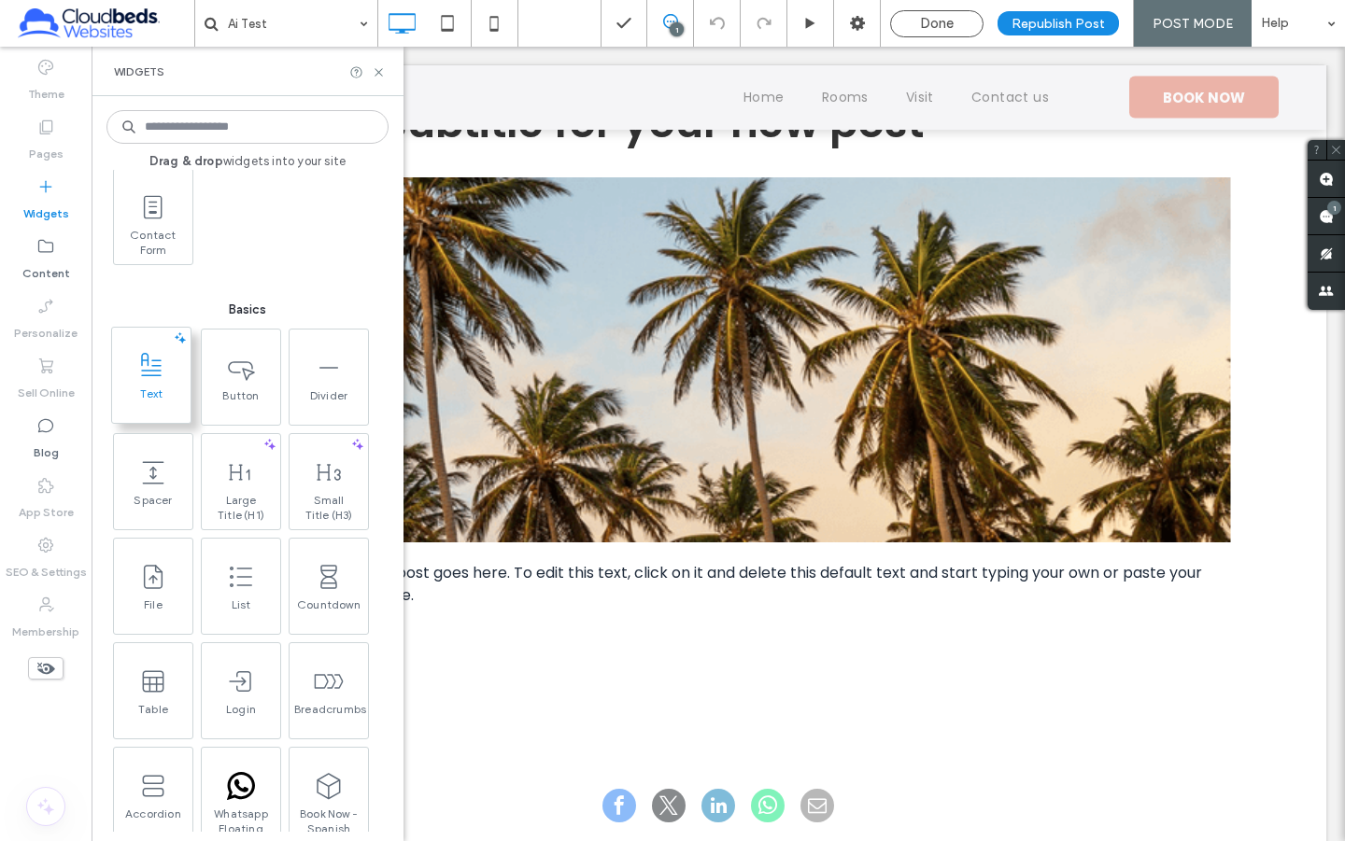
scroll to position [64, 0]
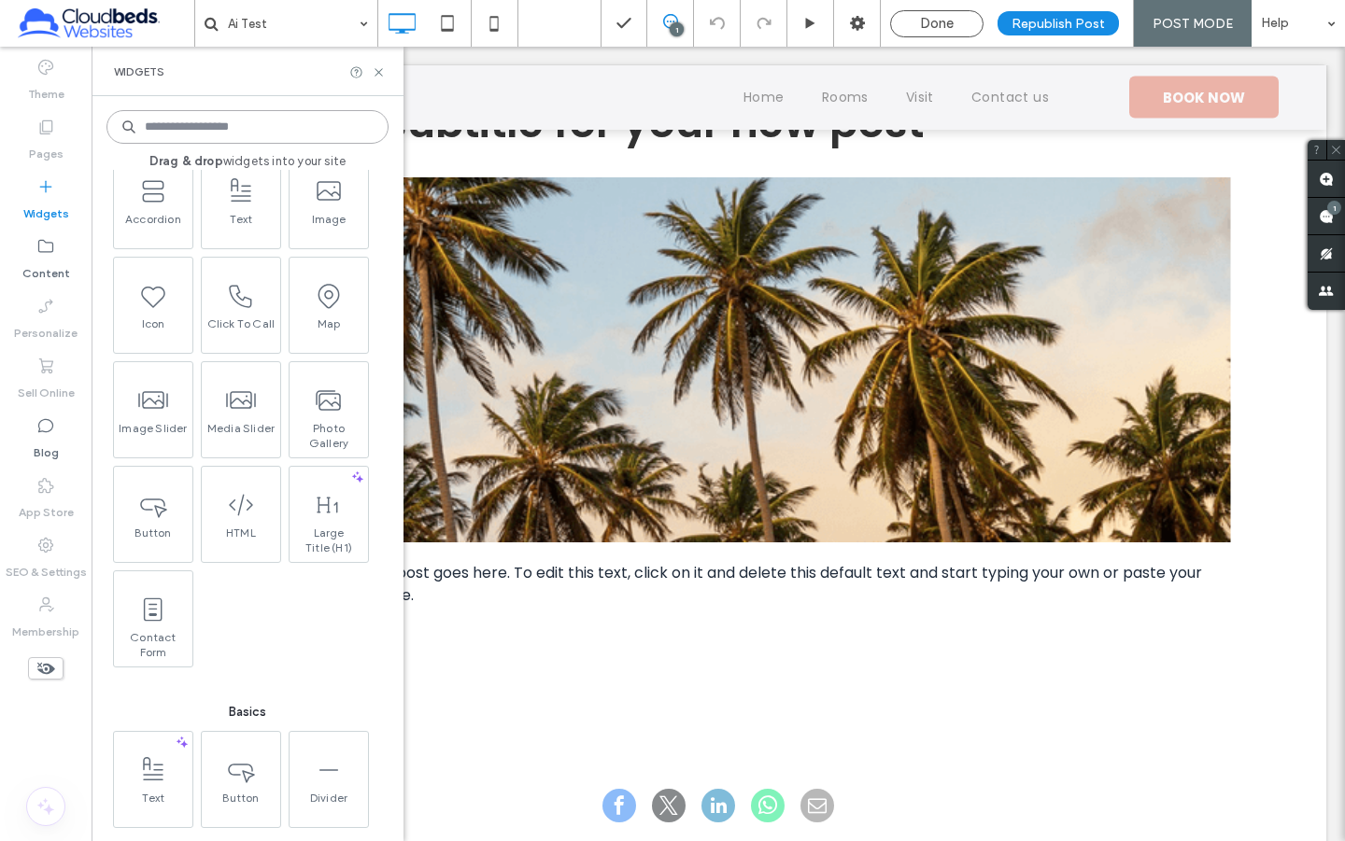
click at [175, 131] on input at bounding box center [247, 127] width 282 height 34
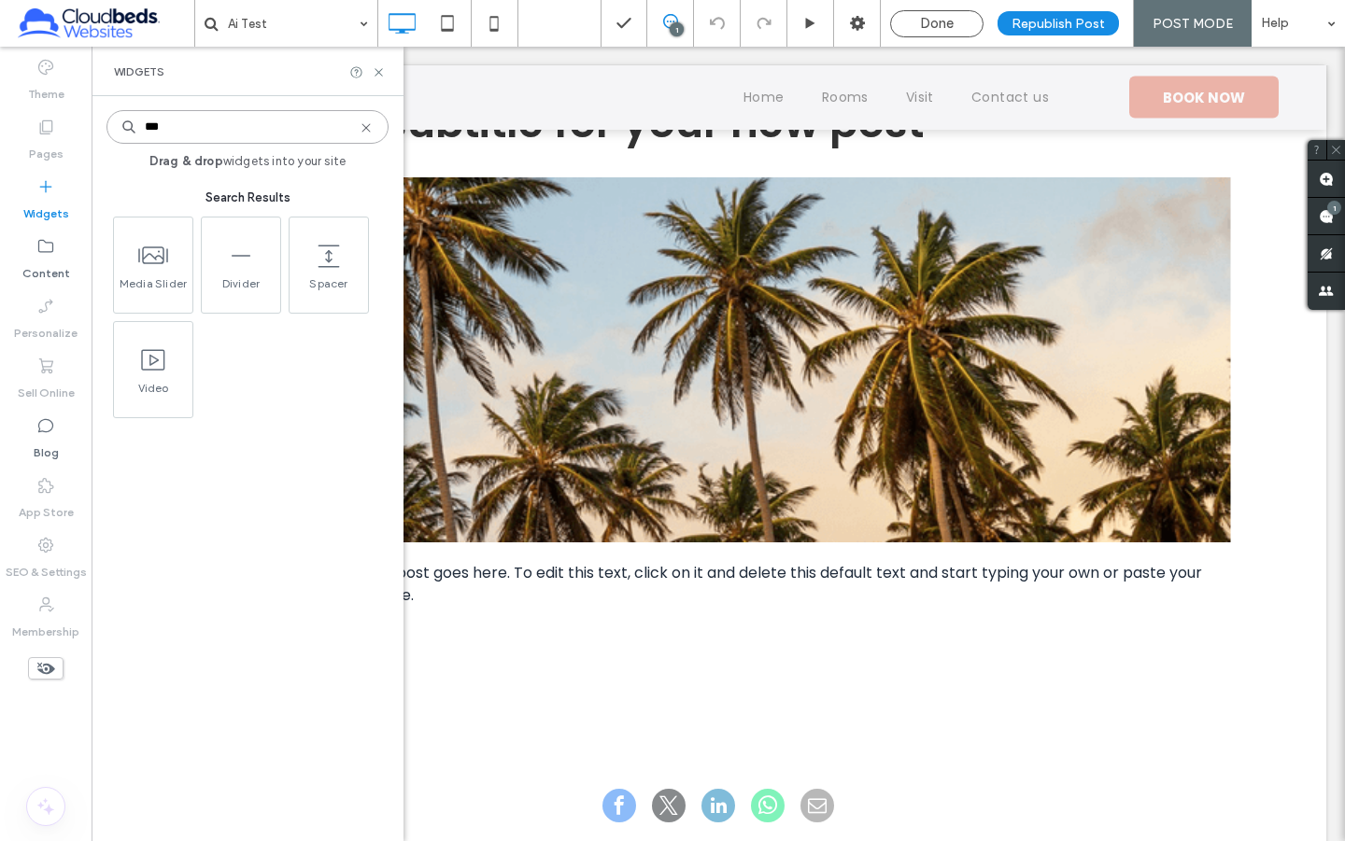
scroll to position [0, 0]
type input "***"
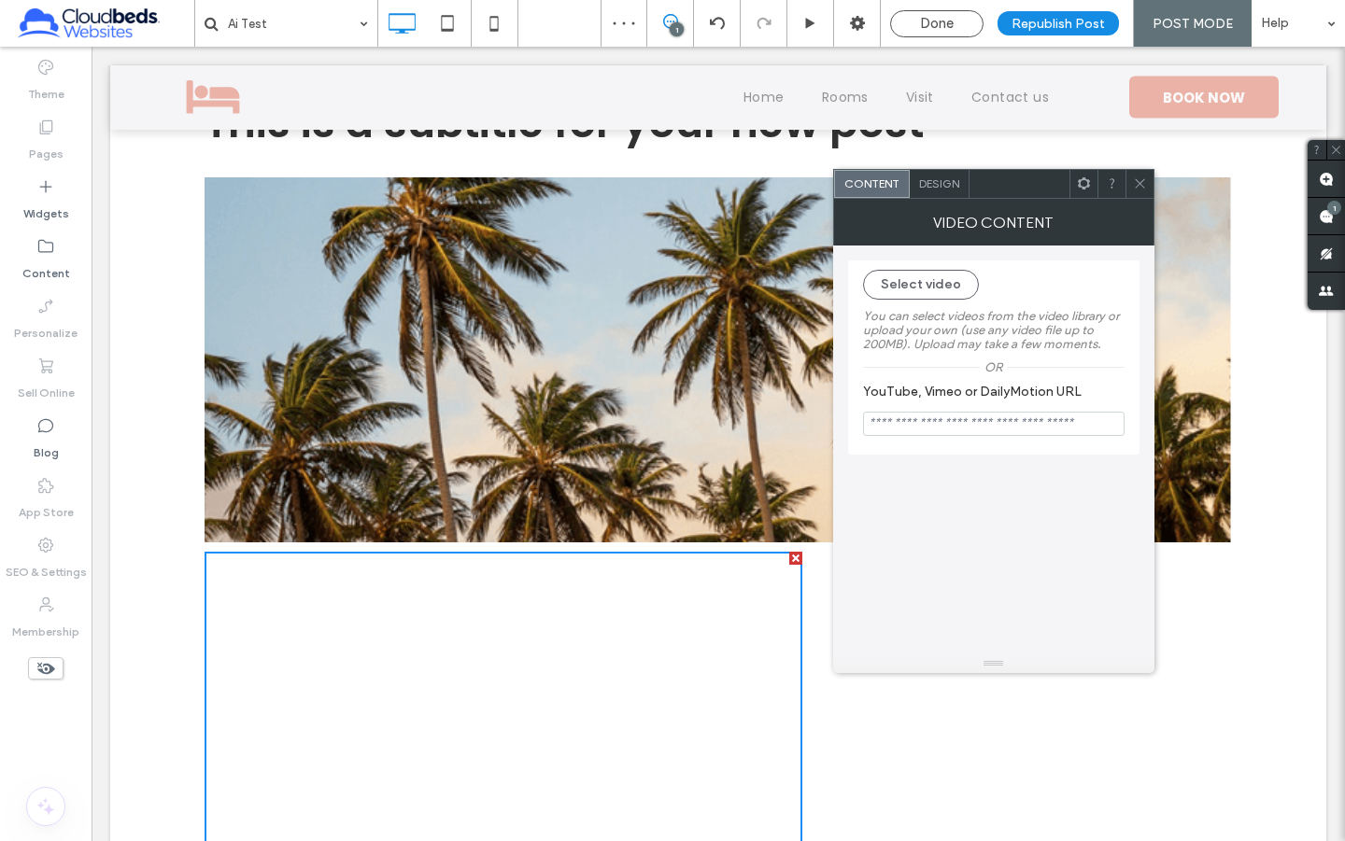
click at [1141, 183] on icon at bounding box center [1140, 183] width 14 height 14
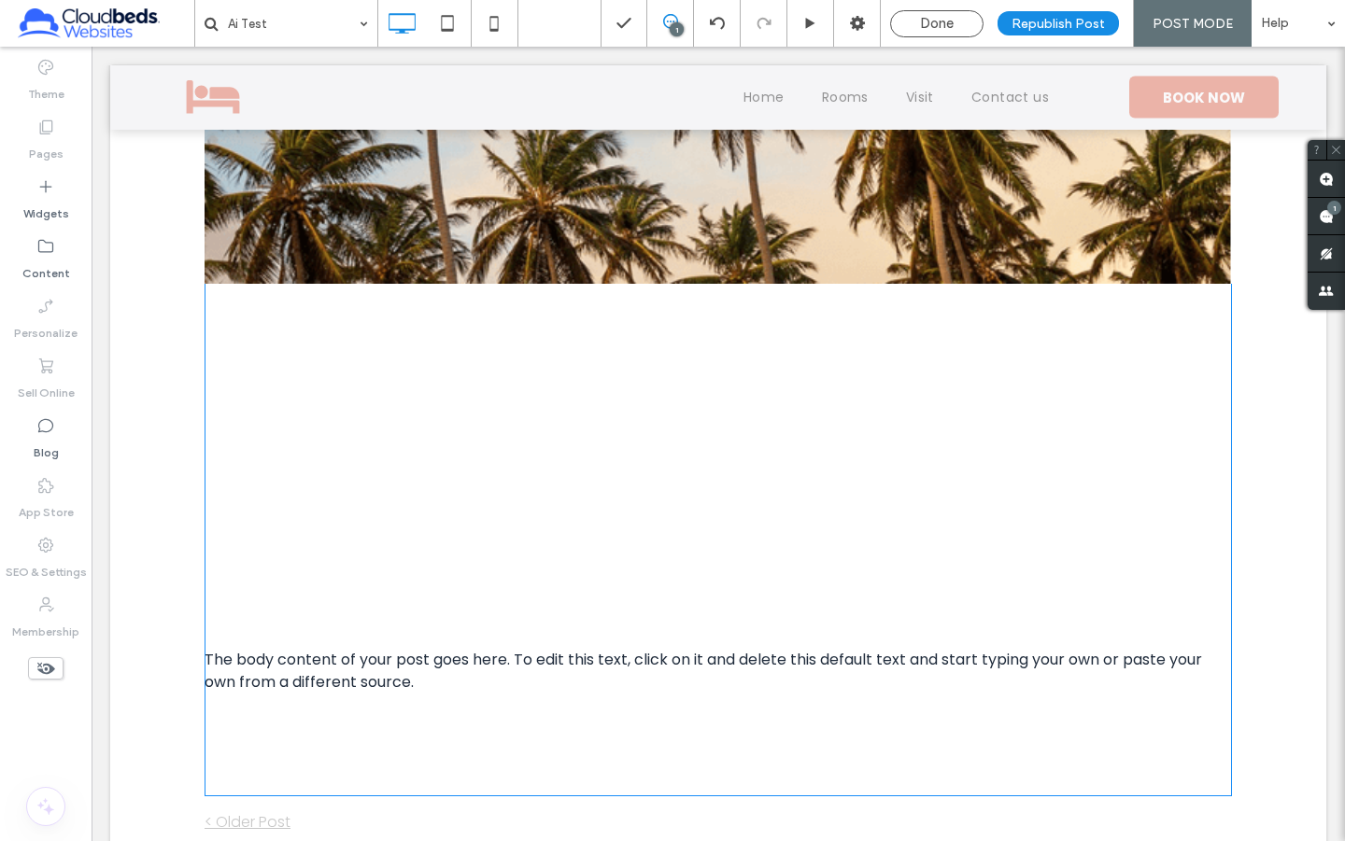
scroll to position [903, 0]
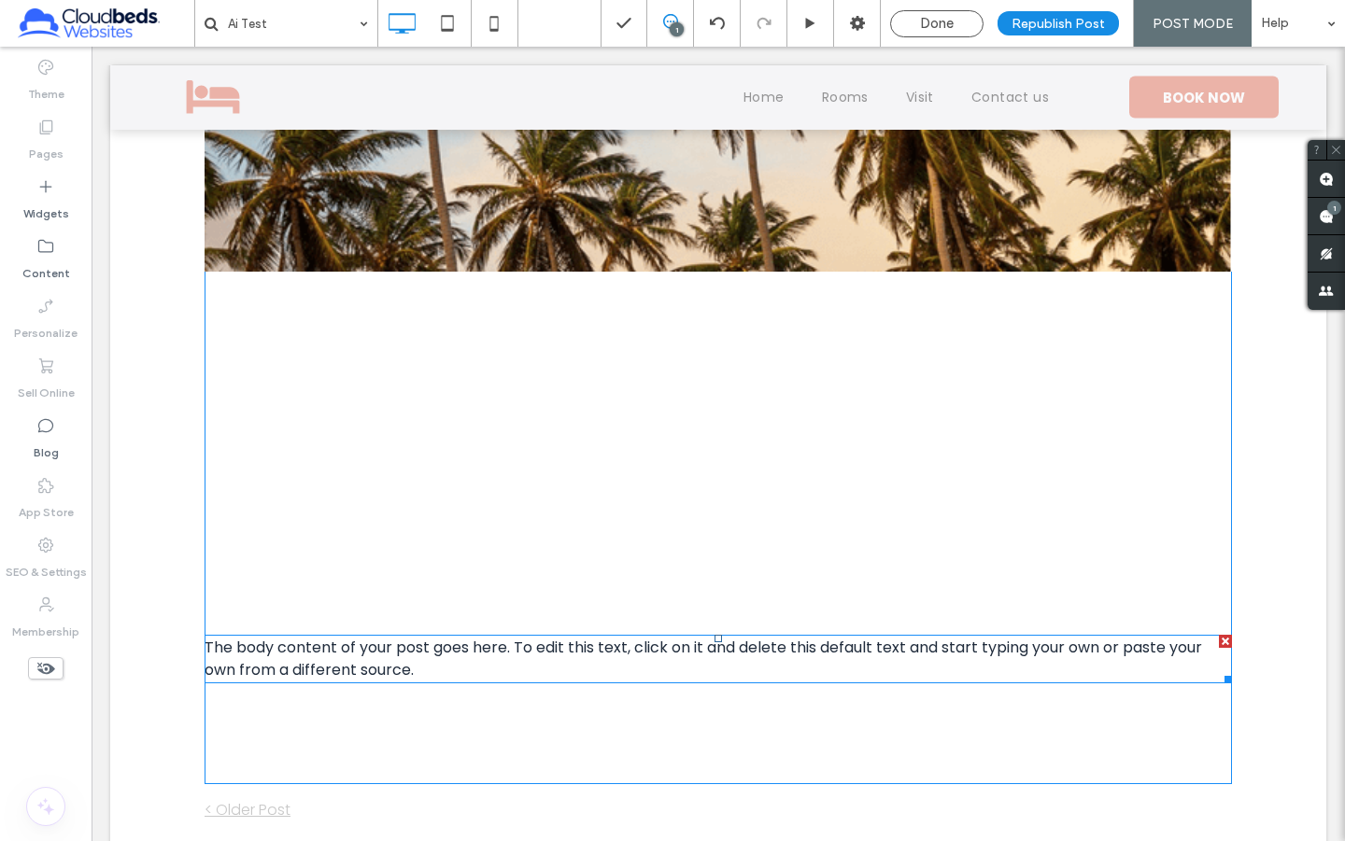
click at [373, 661] on span "The body content of your post goes here. To edit this text, click on it and del…" at bounding box center [703, 659] width 997 height 44
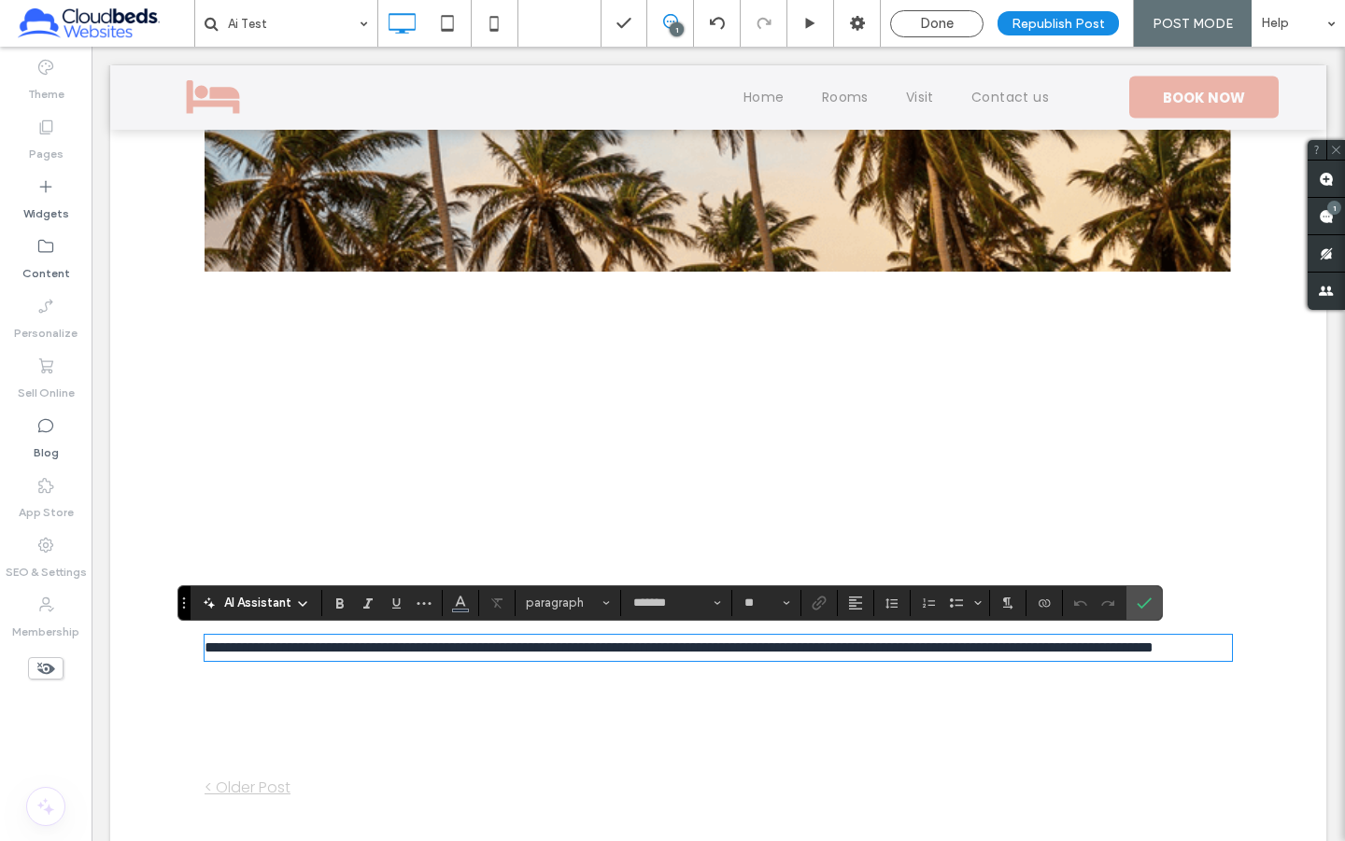
click at [373, 655] on span "**********" at bounding box center [679, 648] width 949 height 14
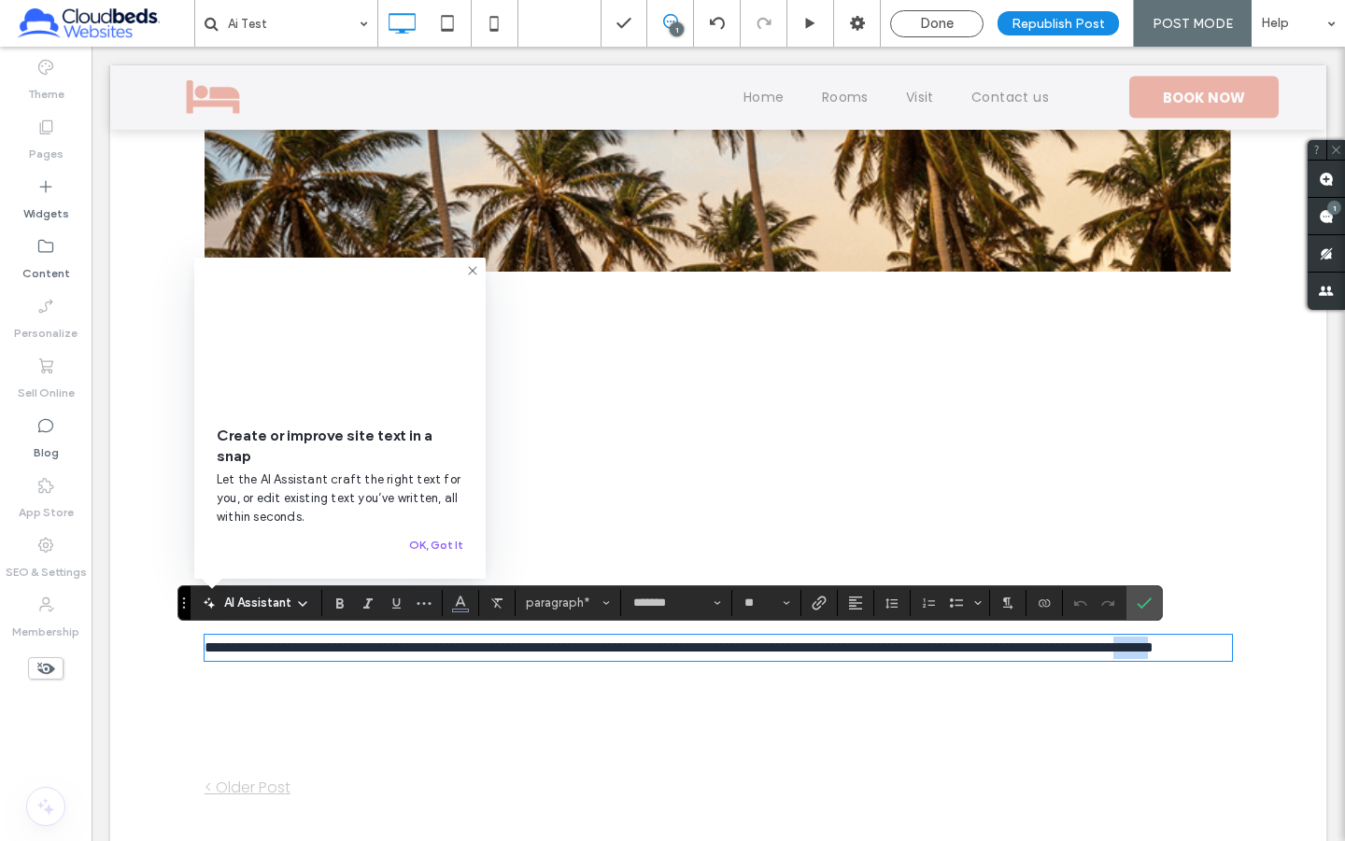
click at [373, 655] on span "**********" at bounding box center [679, 648] width 949 height 14
click at [405, 655] on span "**********" at bounding box center [679, 648] width 949 height 14
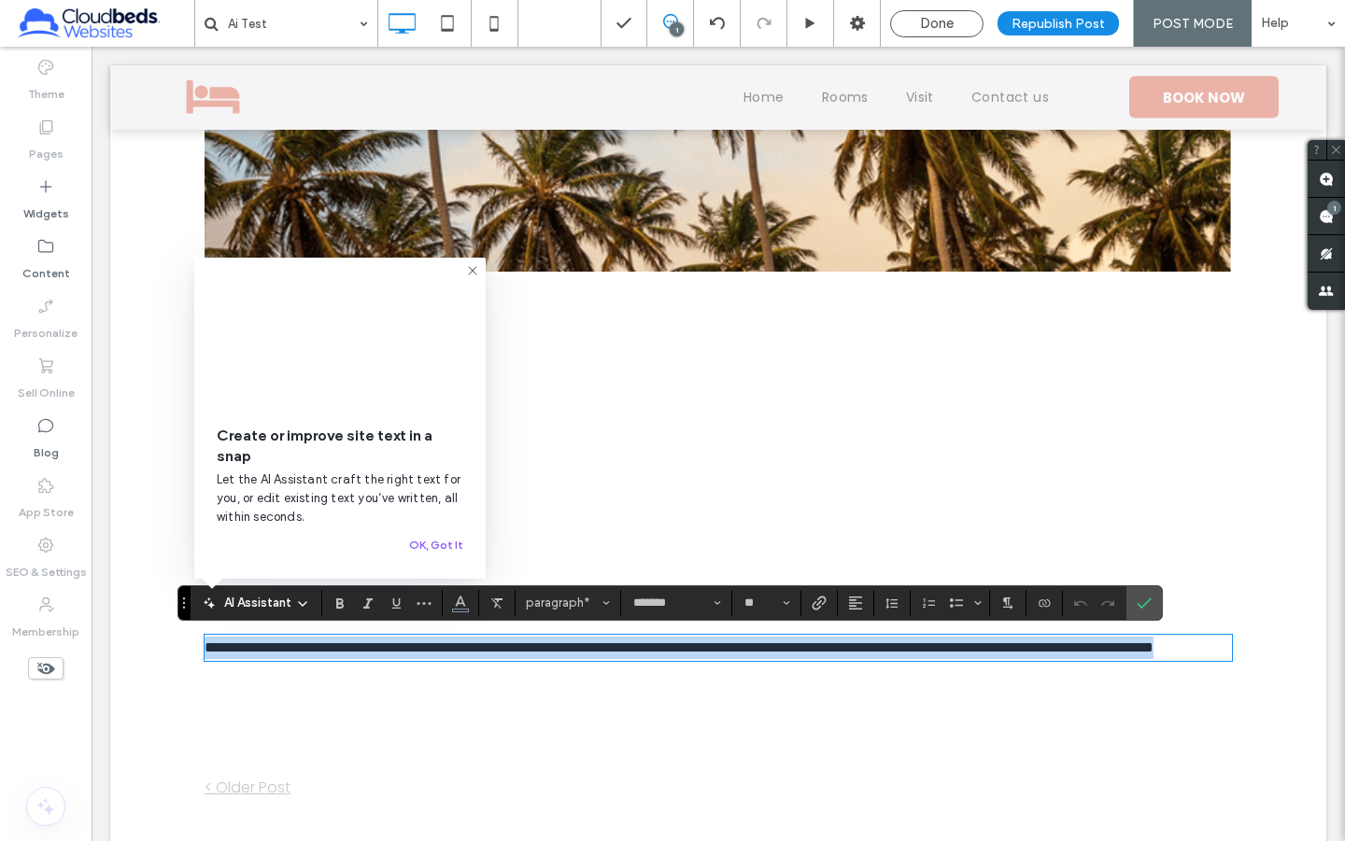
drag, startPoint x: 408, startPoint y: 667, endPoint x: 176, endPoint y: 642, distance: 233.9
click at [176, 642] on div "**********" at bounding box center [718, 289] width 1121 height 1049
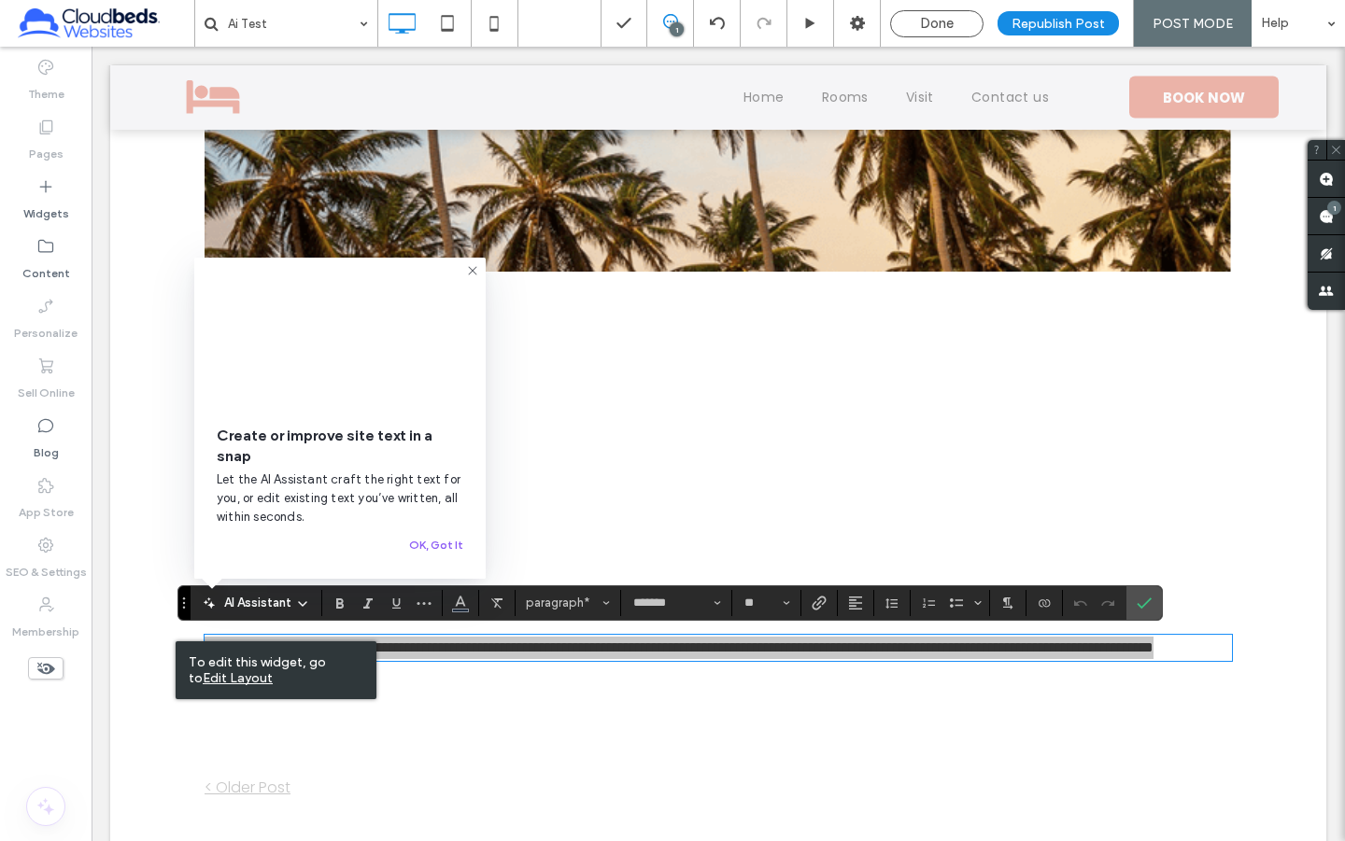
click at [467, 263] on icon at bounding box center [472, 270] width 15 height 15
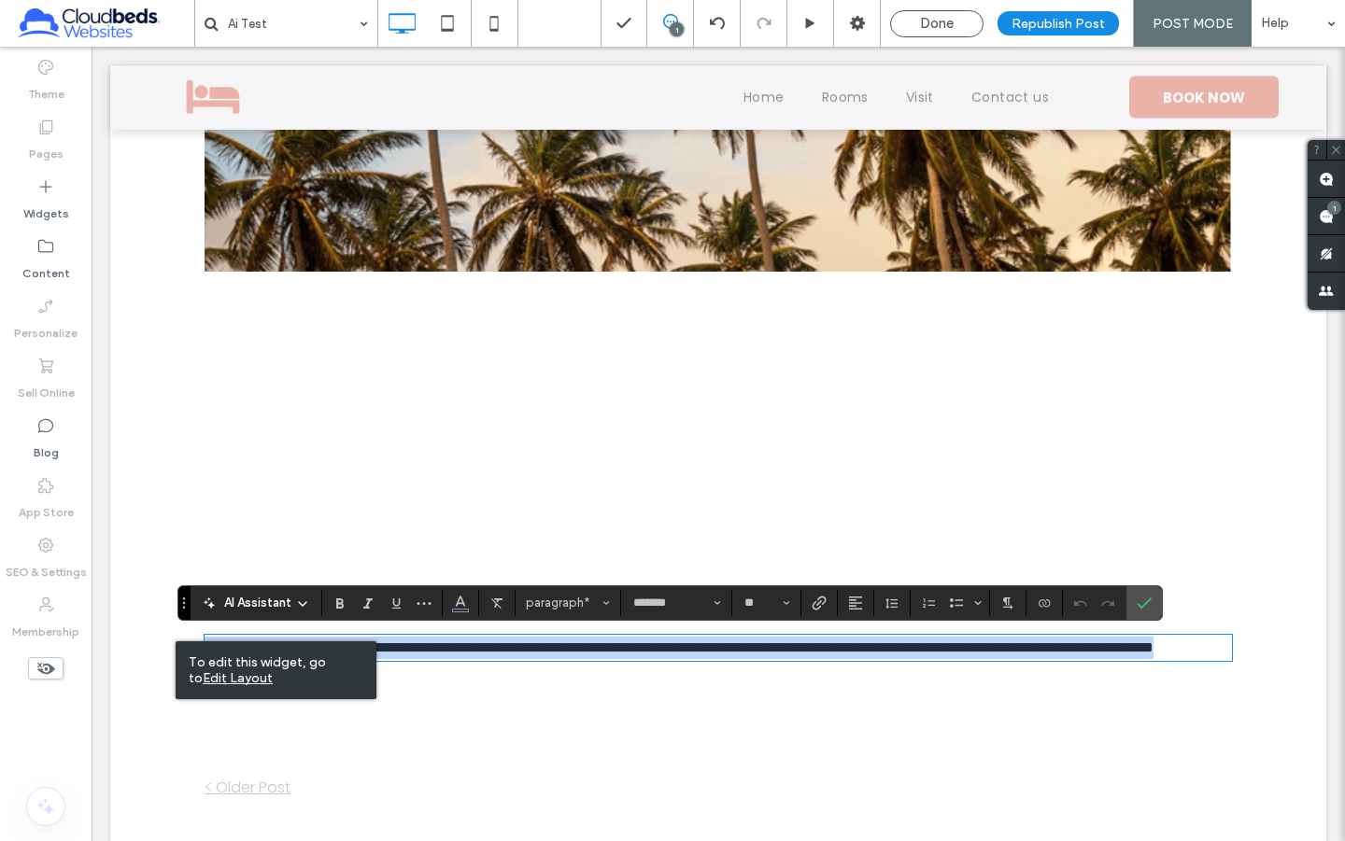
click at [445, 659] on p "**********" at bounding box center [718, 648] width 1027 height 22
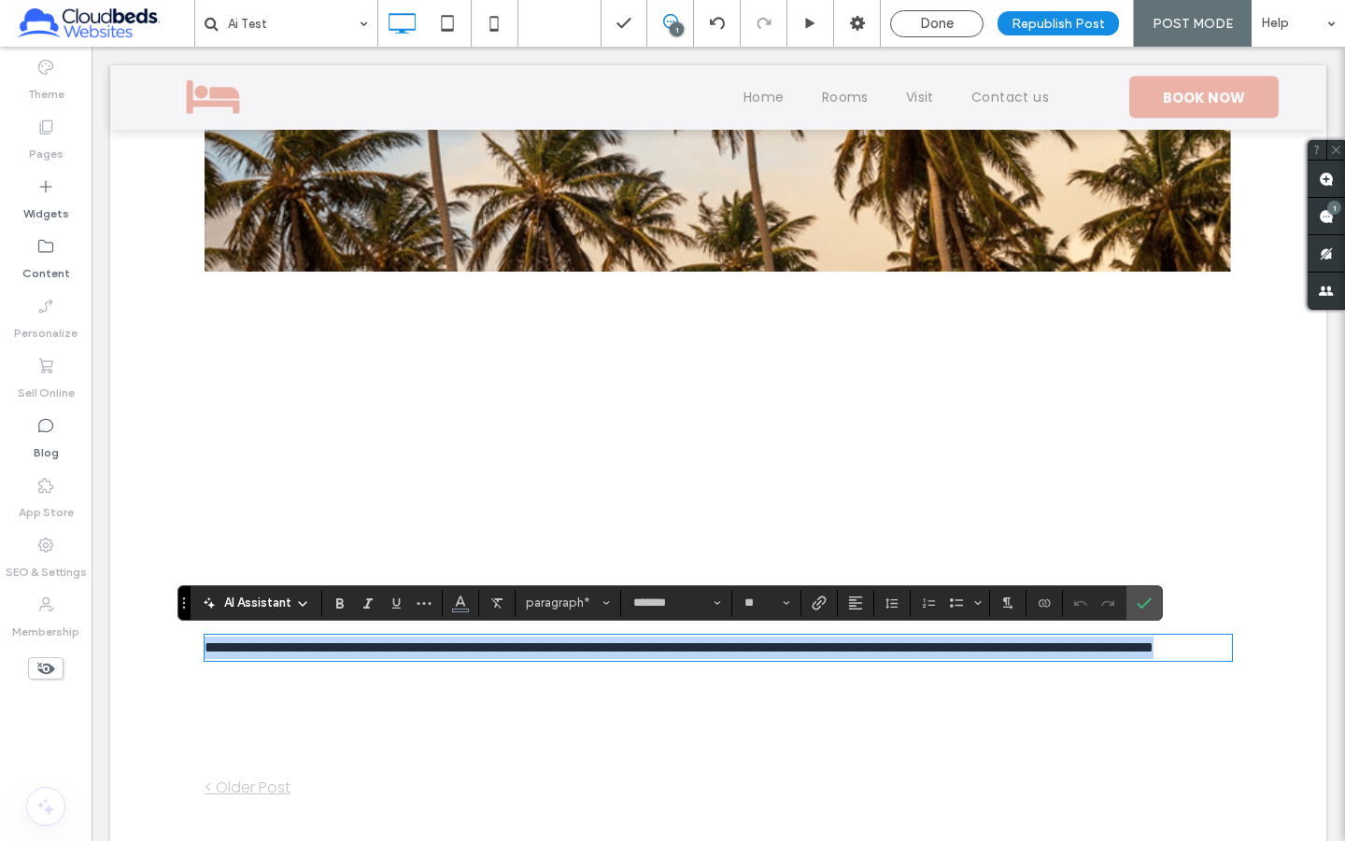
drag, startPoint x: 443, startPoint y: 665, endPoint x: 200, endPoint y: 651, distance: 243.2
click at [205, 651] on p "**********" at bounding box center [718, 648] width 1027 height 22
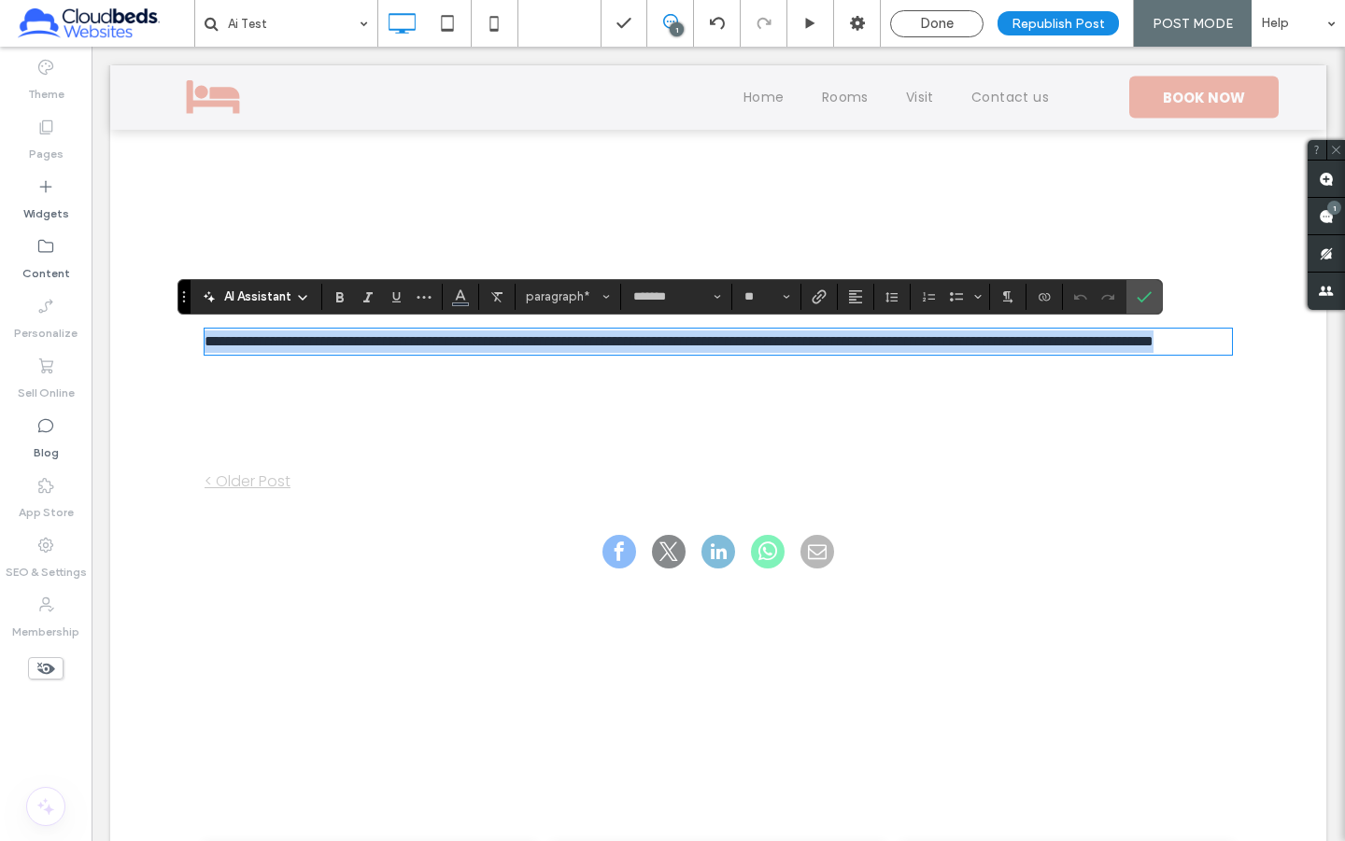
scroll to position [962, 0]
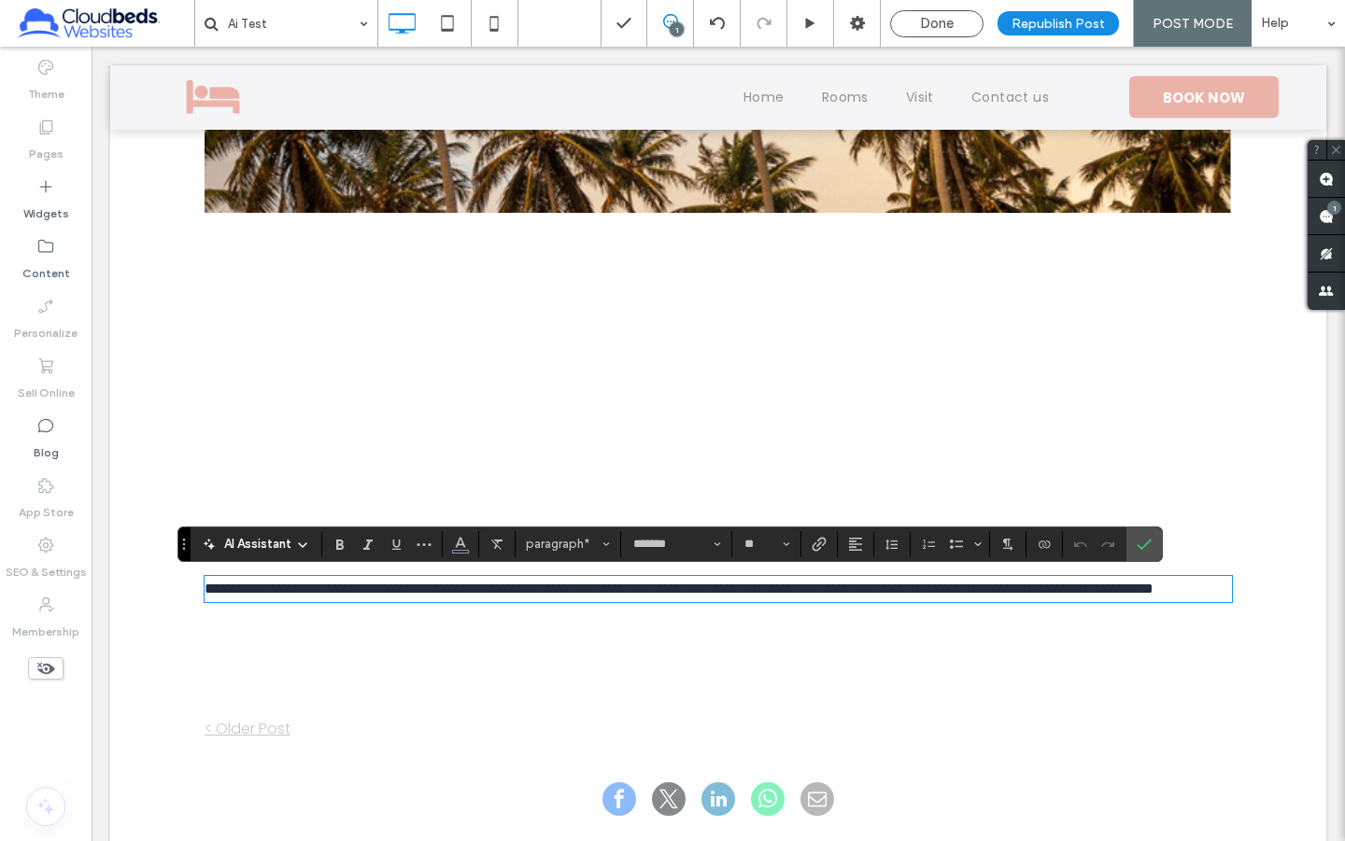
click at [950, 410] on div "**********" at bounding box center [718, 181] width 1027 height 857
click at [432, 600] on p "**********" at bounding box center [718, 589] width 1027 height 22
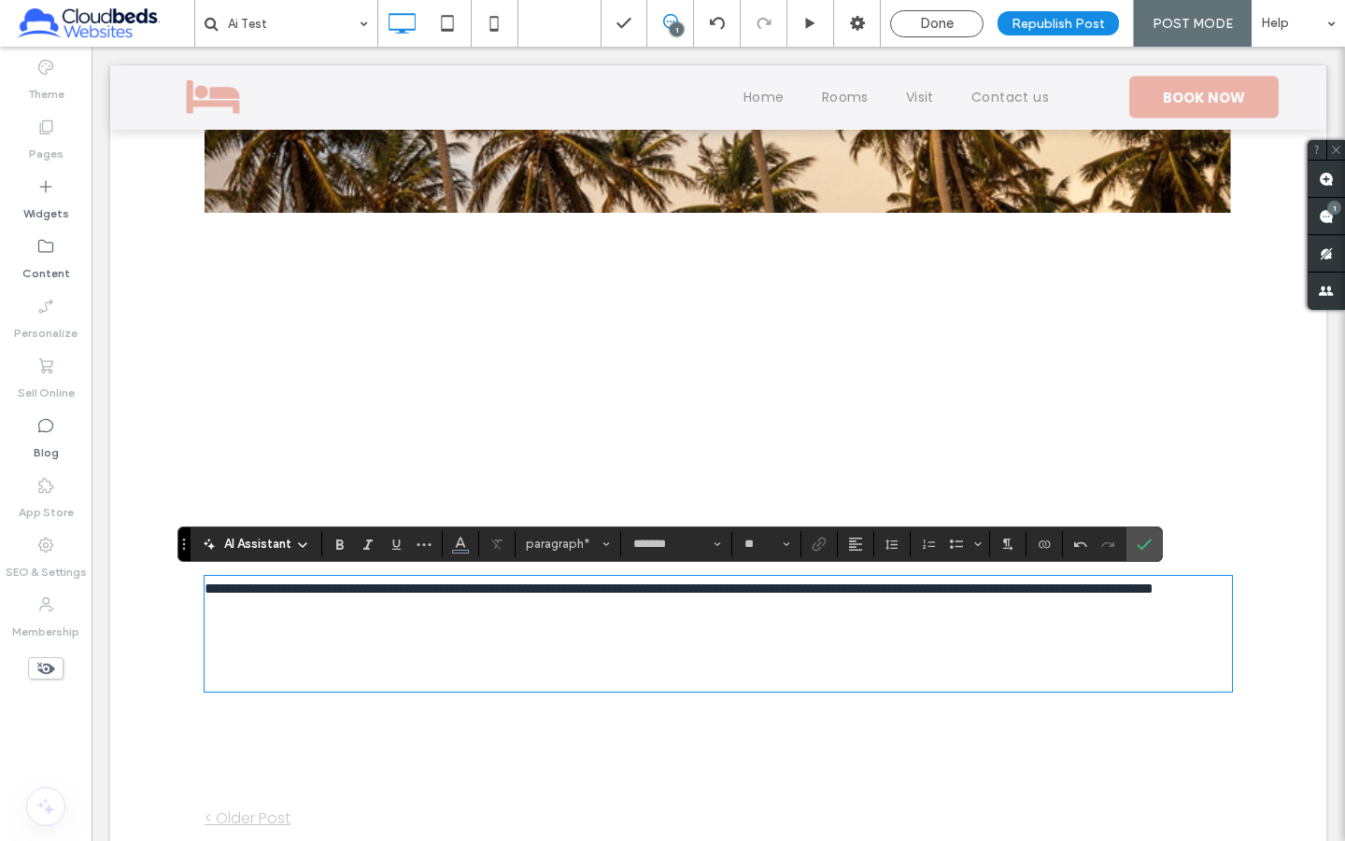
click at [455, 645] on p at bounding box center [718, 634] width 1027 height 22
click at [1137, 548] on icon "Confirm" at bounding box center [1144, 544] width 15 height 15
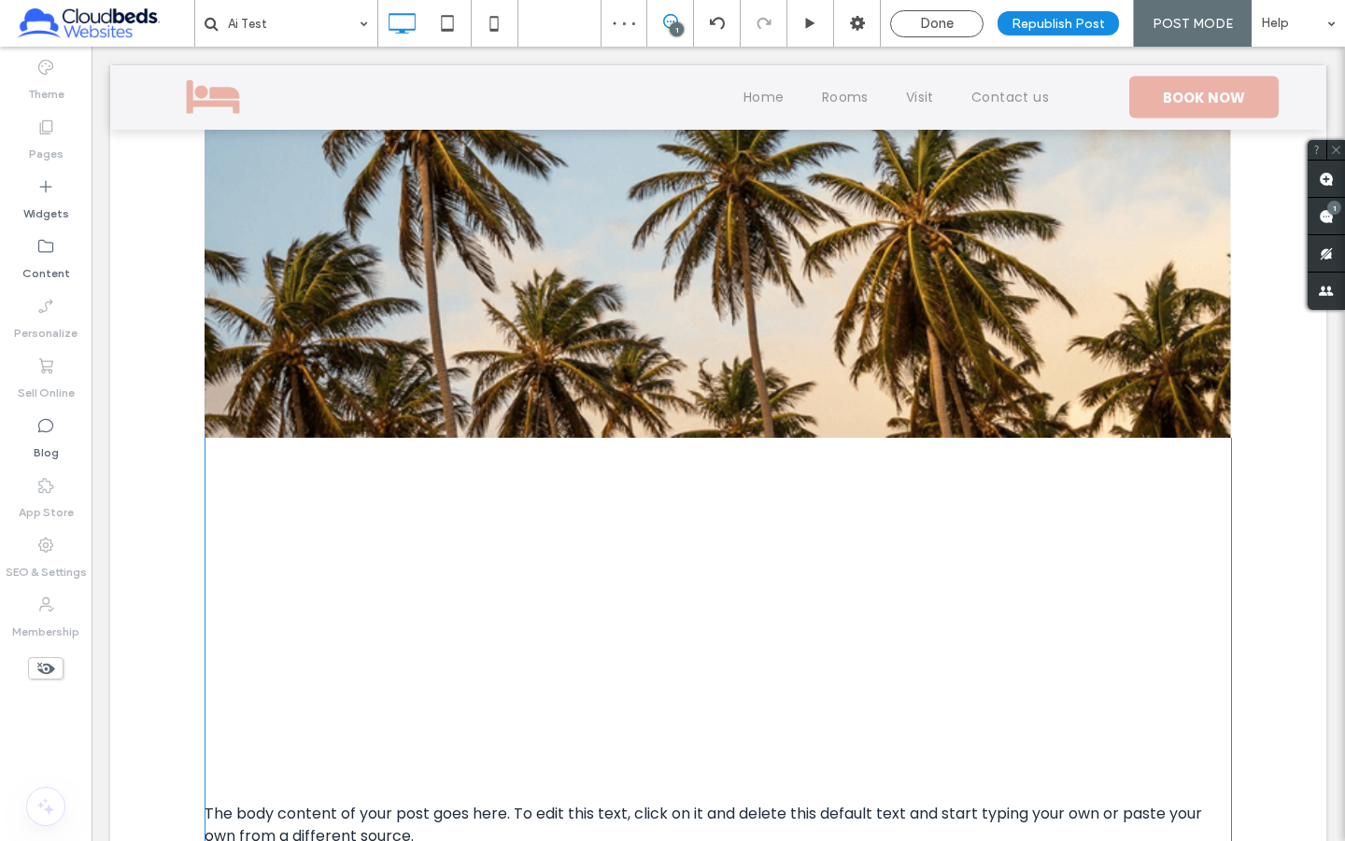
scroll to position [441, 0]
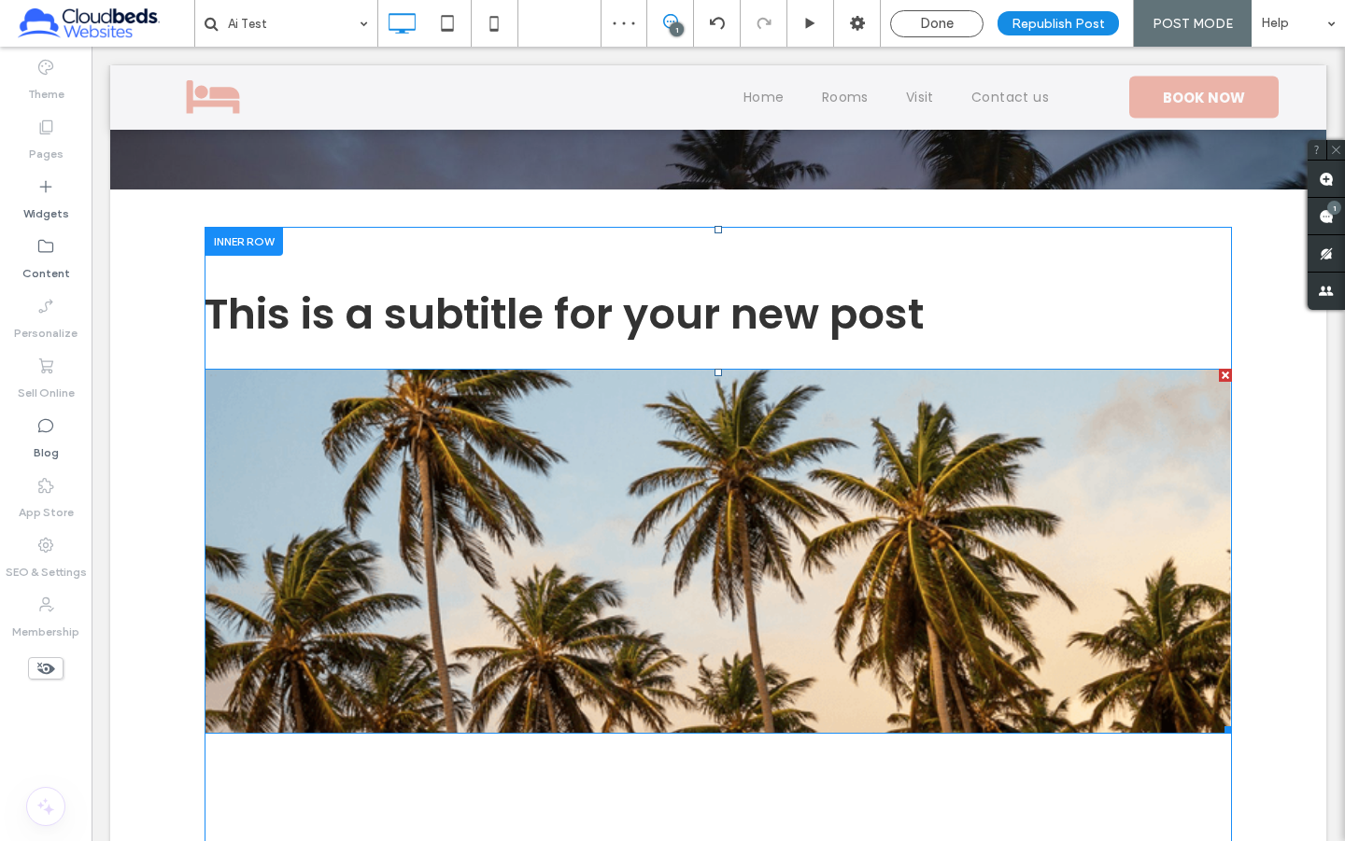
click at [924, 496] on img at bounding box center [718, 551] width 1027 height 365
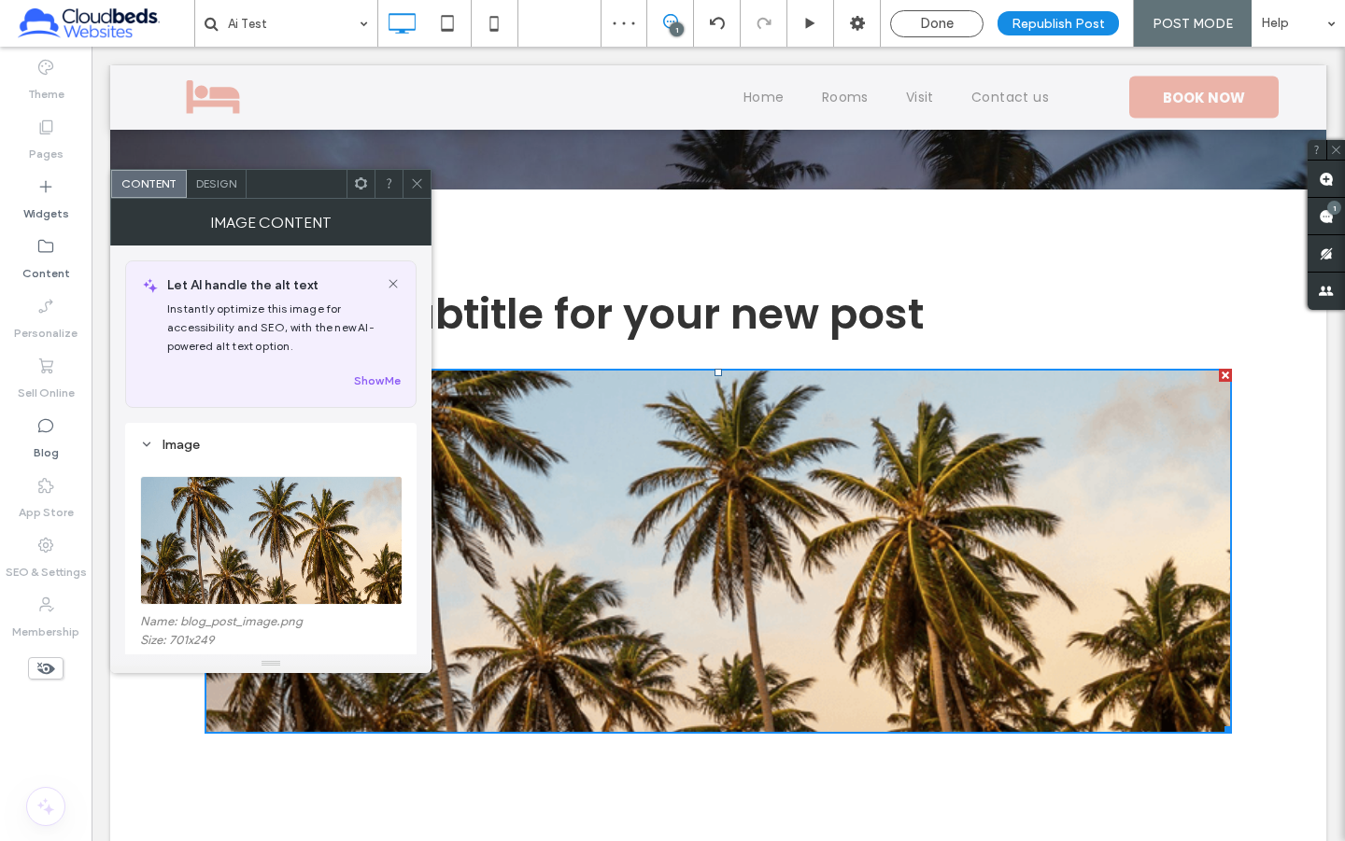
scroll to position [65, 0]
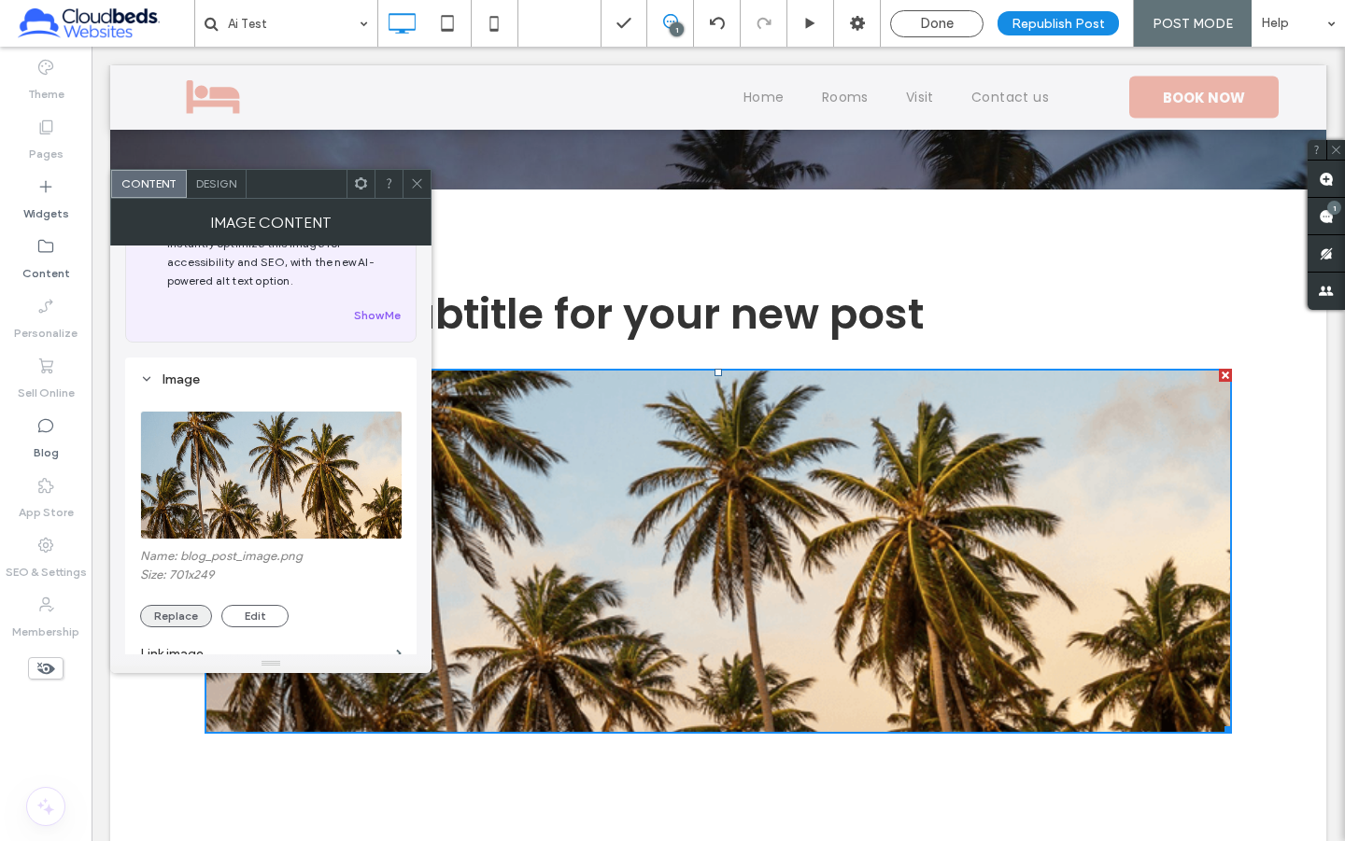
click at [165, 610] on button "Replace" at bounding box center [176, 616] width 72 height 22
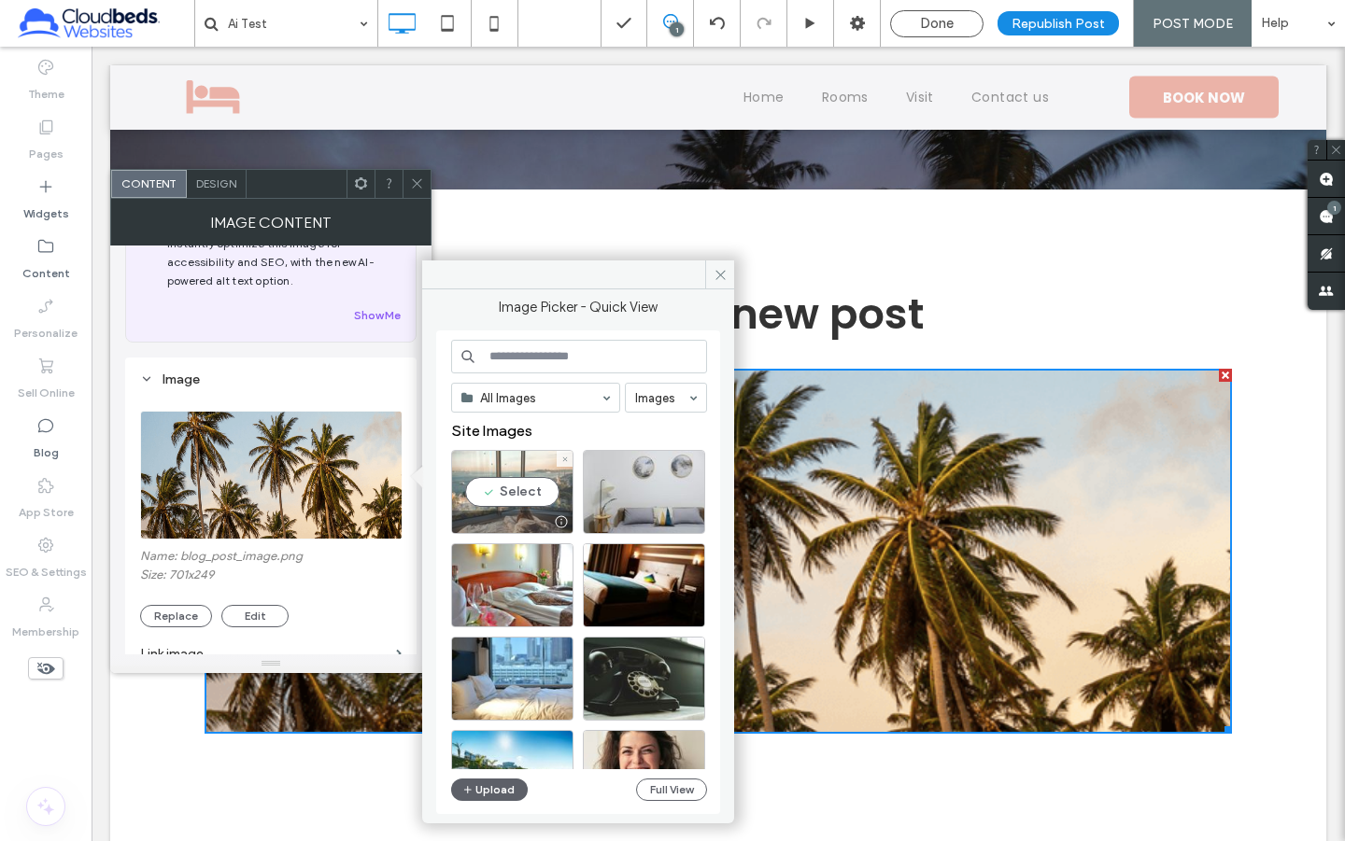
click at [522, 498] on div "Select" at bounding box center [512, 492] width 122 height 84
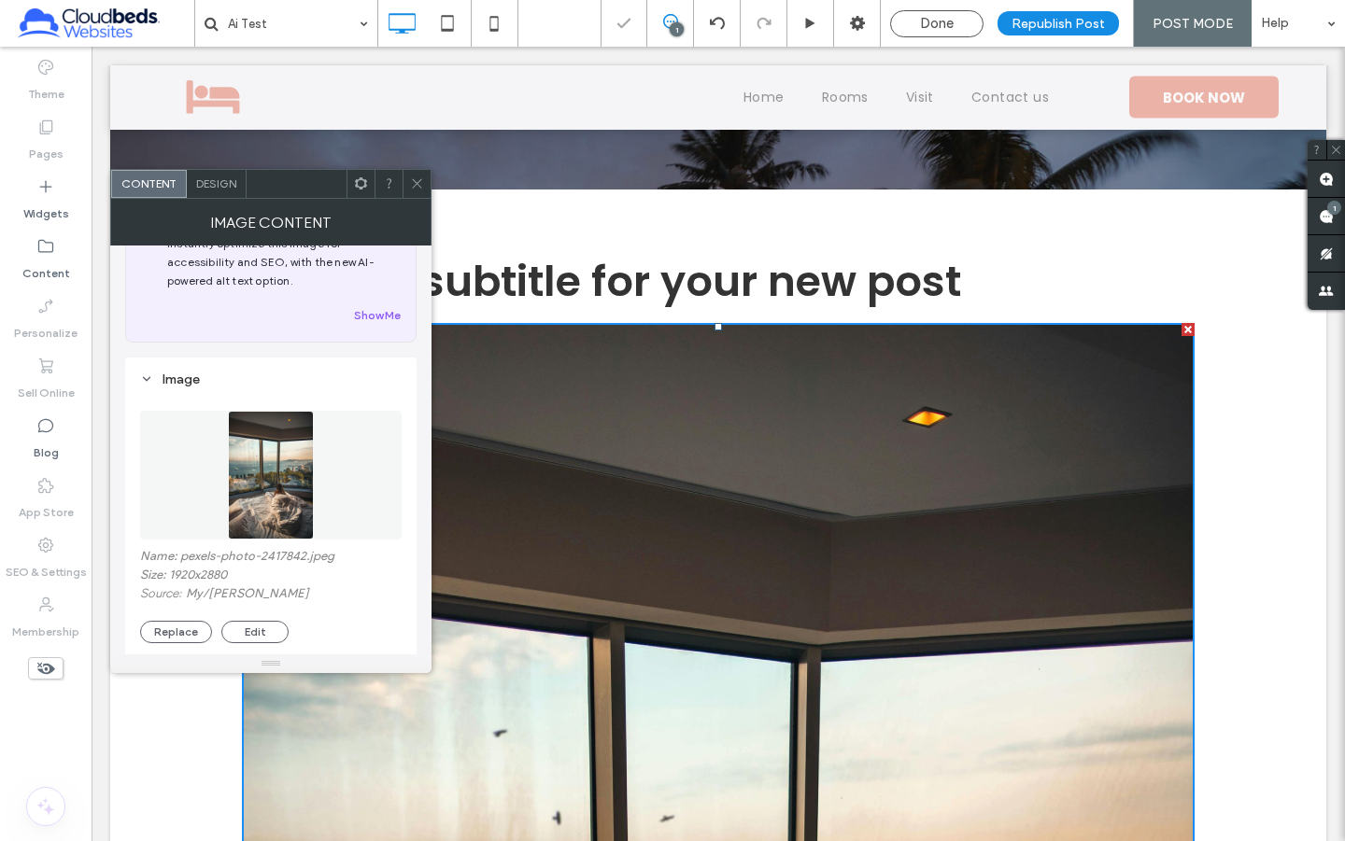
drag, startPoint x: 417, startPoint y: 192, endPoint x: 413, endPoint y: 238, distance: 45.9
click at [417, 192] on span at bounding box center [417, 184] width 14 height 28
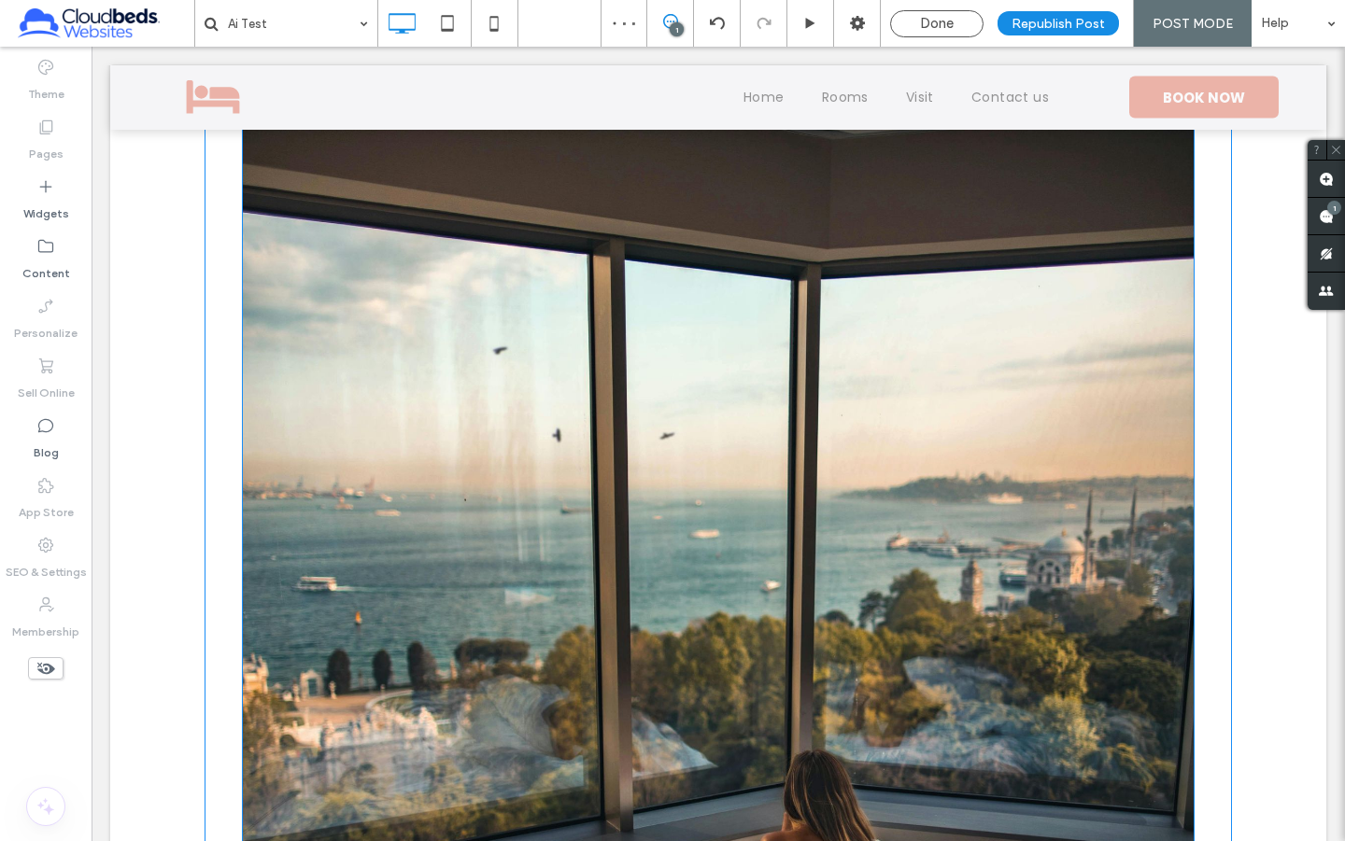
scroll to position [717, 0]
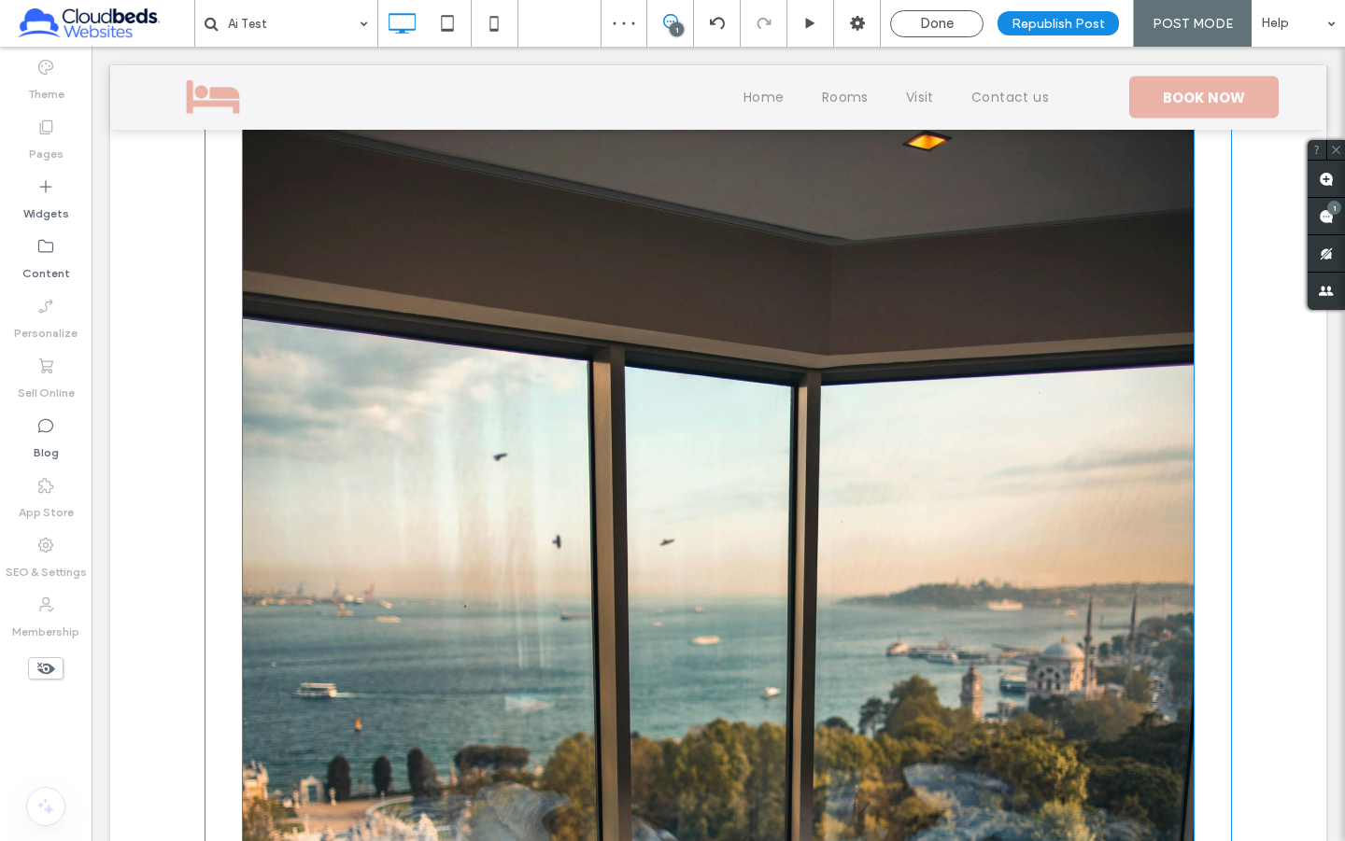
click at [584, 442] on img at bounding box center [718, 761] width 953 height 1429
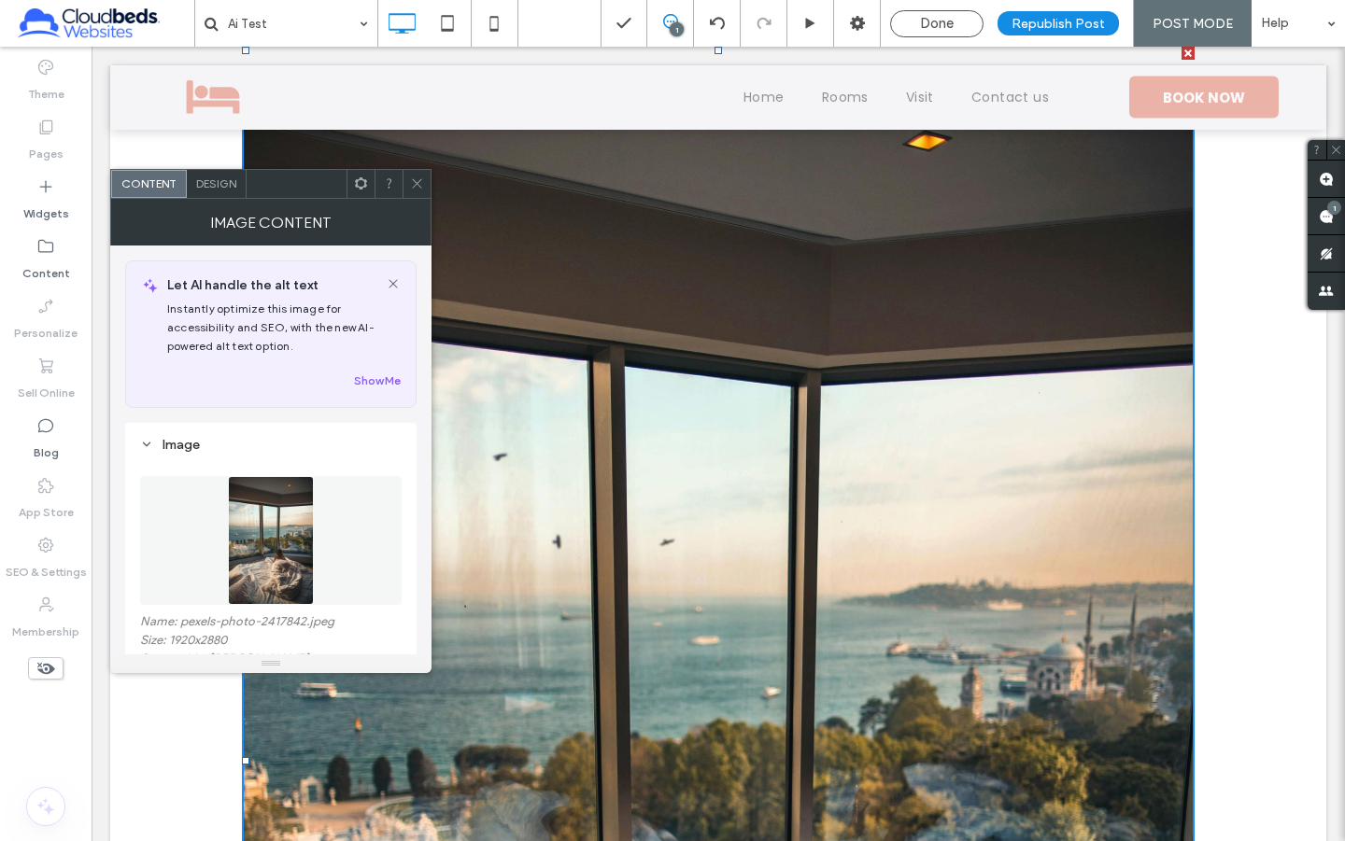
scroll to position [103, 0]
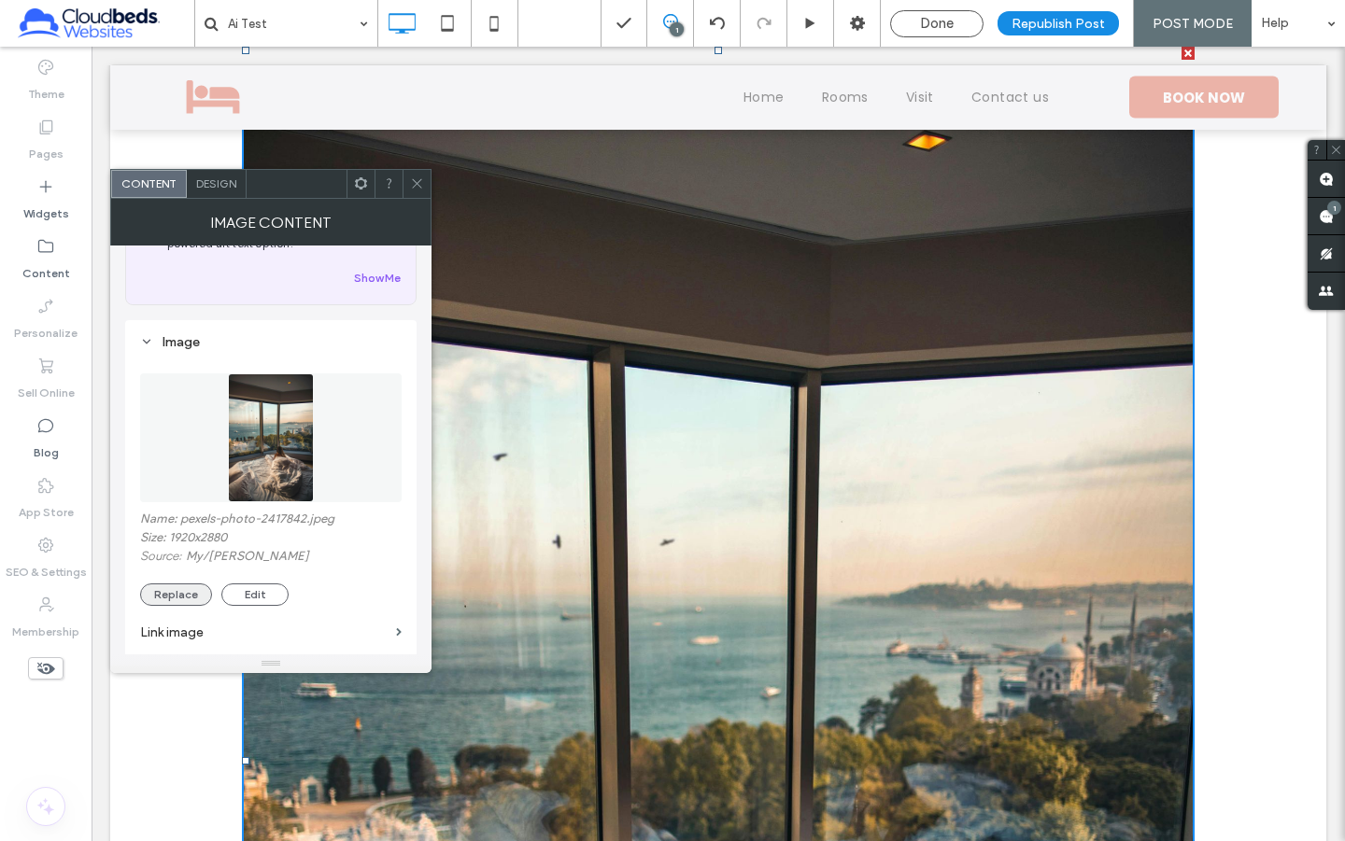
click at [184, 587] on button "Replace" at bounding box center [176, 595] width 72 height 22
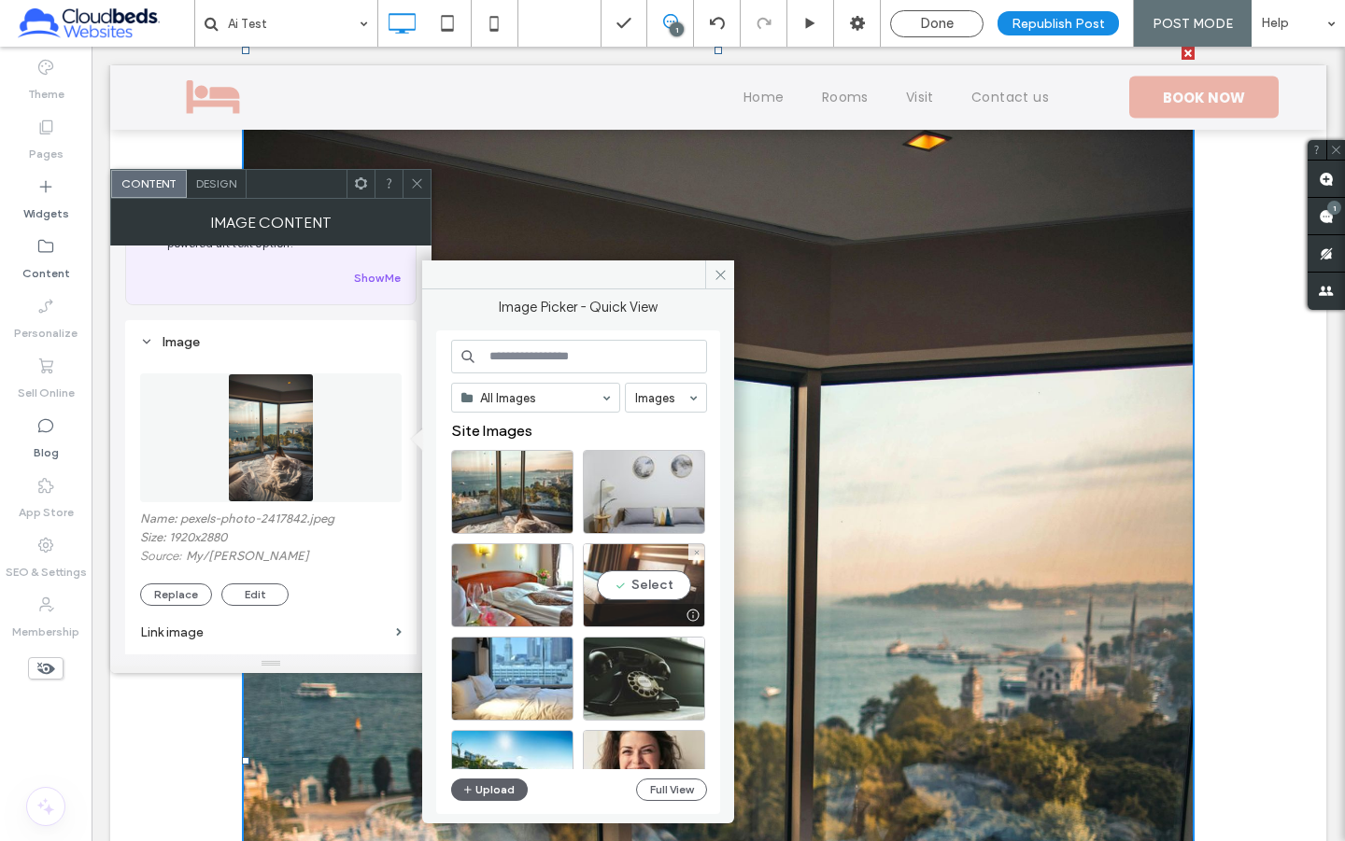
click at [640, 577] on div "Select" at bounding box center [644, 586] width 122 height 84
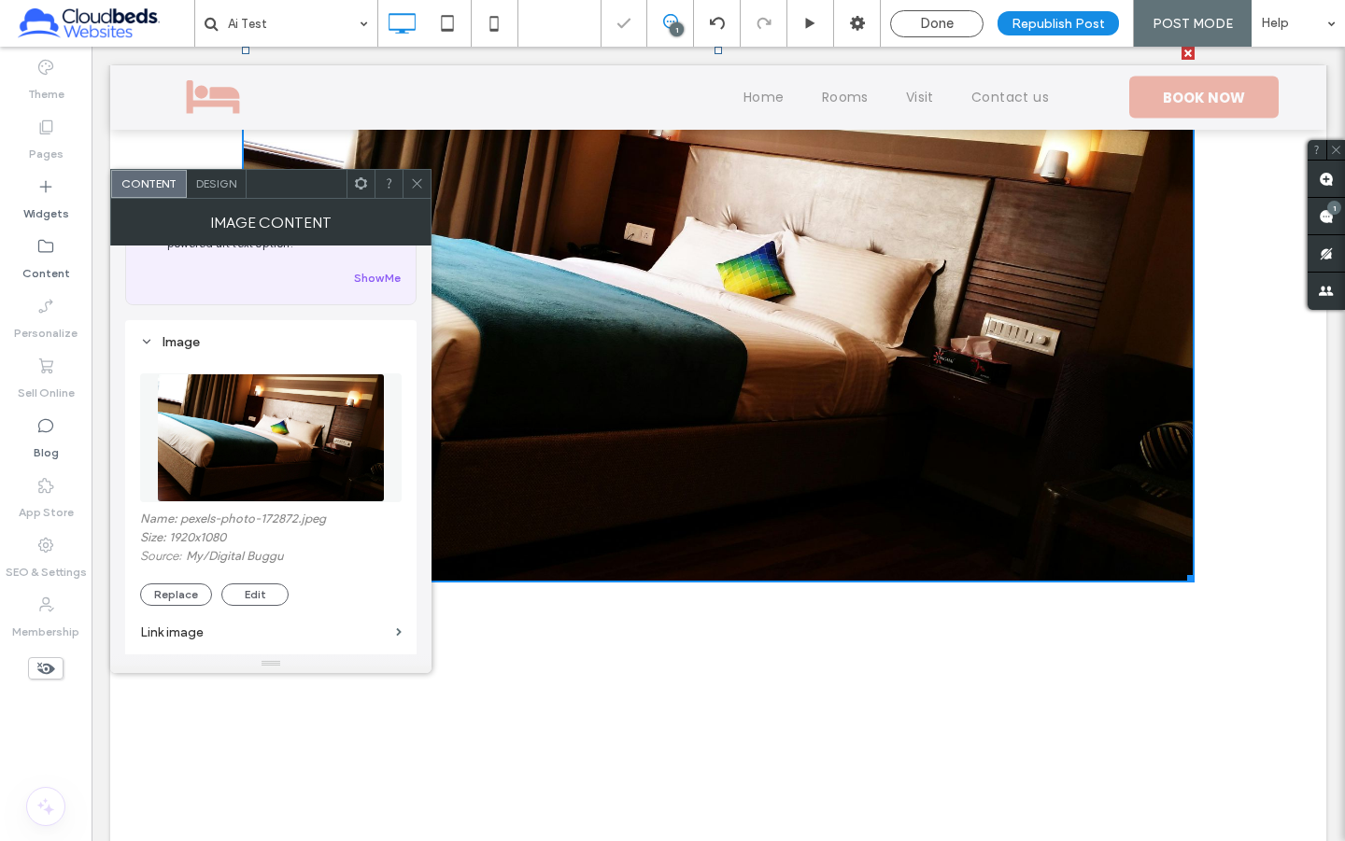
click at [276, 423] on img at bounding box center [271, 438] width 228 height 129
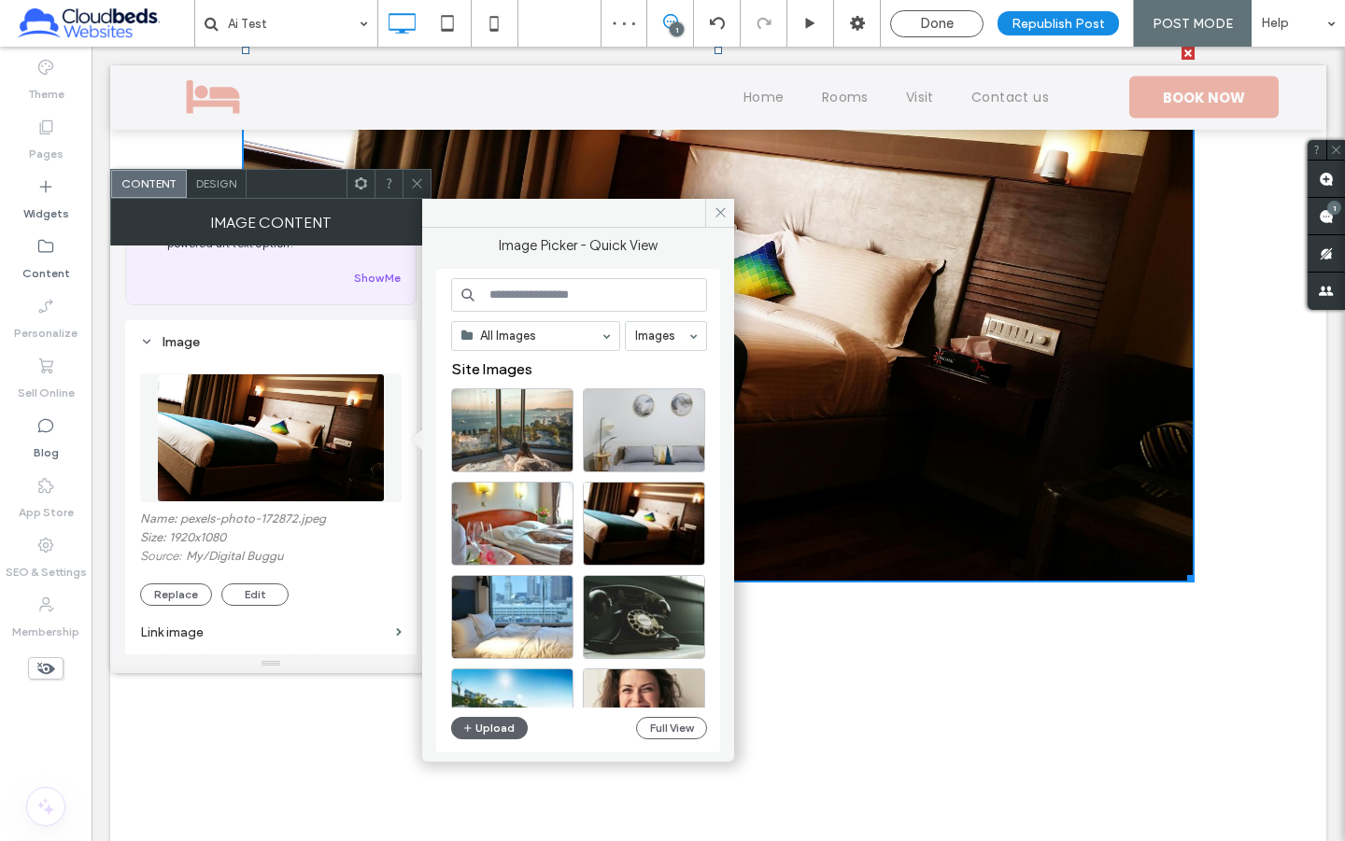
scroll to position [24, 0]
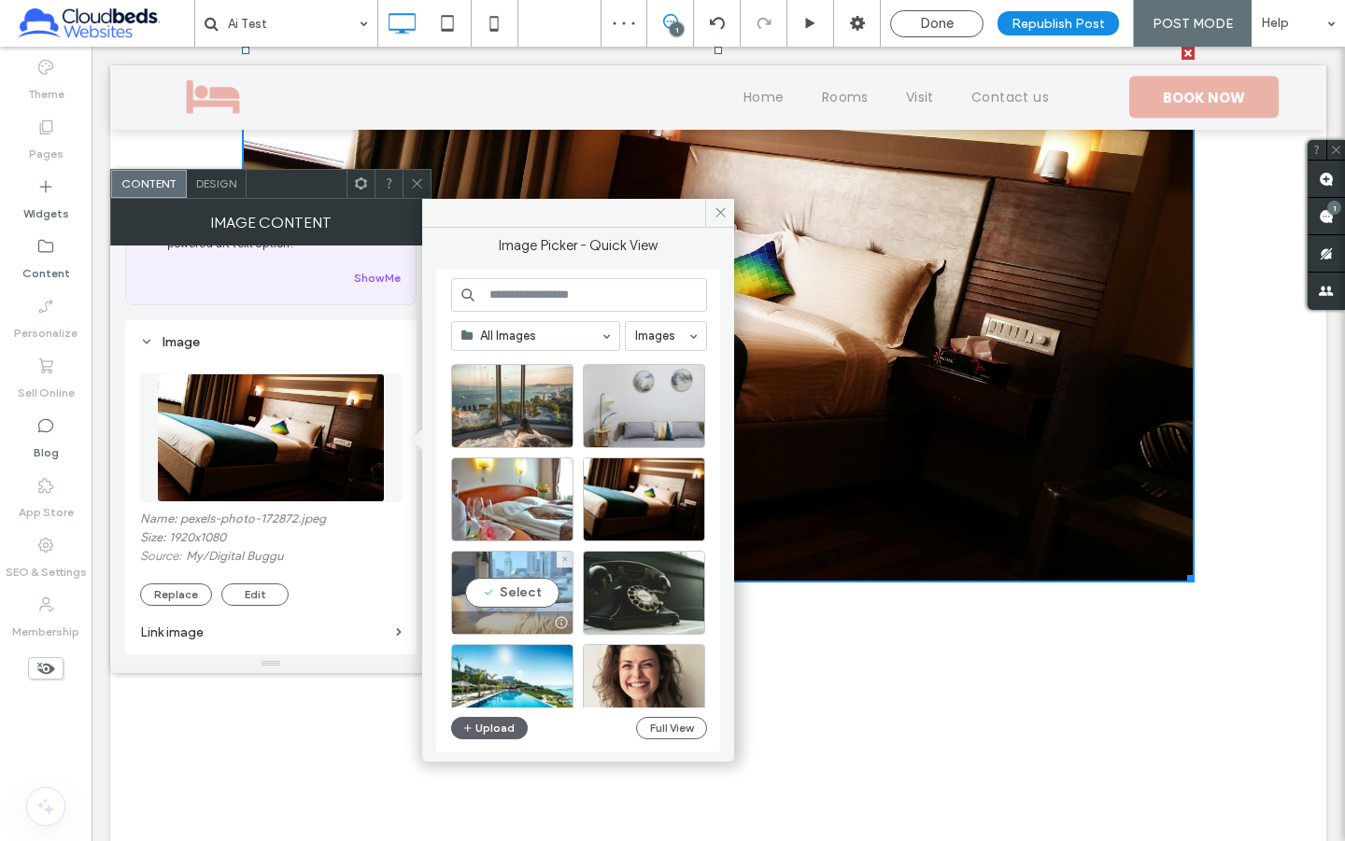
click at [534, 612] on div at bounding box center [512, 623] width 120 height 22
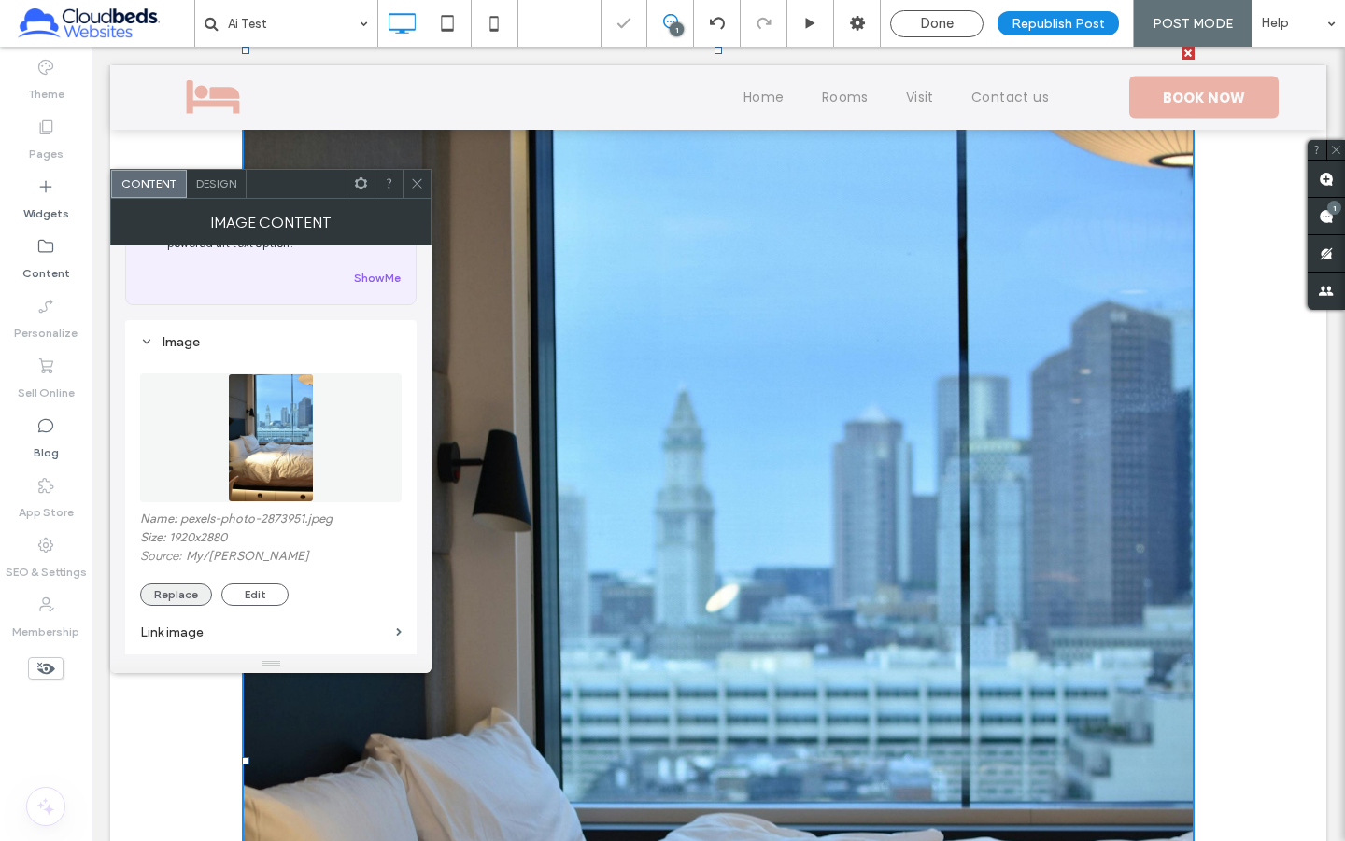
click at [176, 594] on button "Replace" at bounding box center [176, 595] width 72 height 22
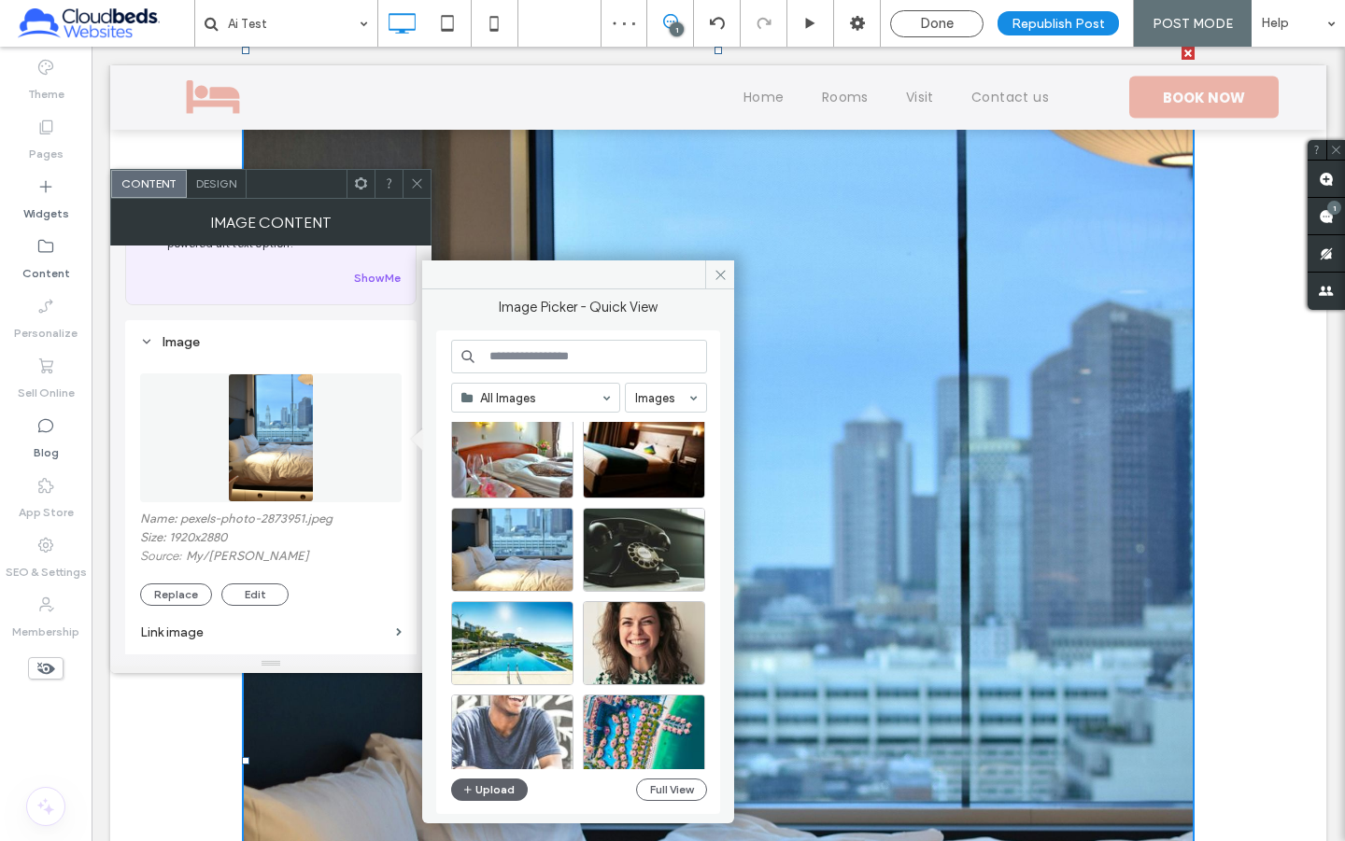
scroll to position [219, 0]
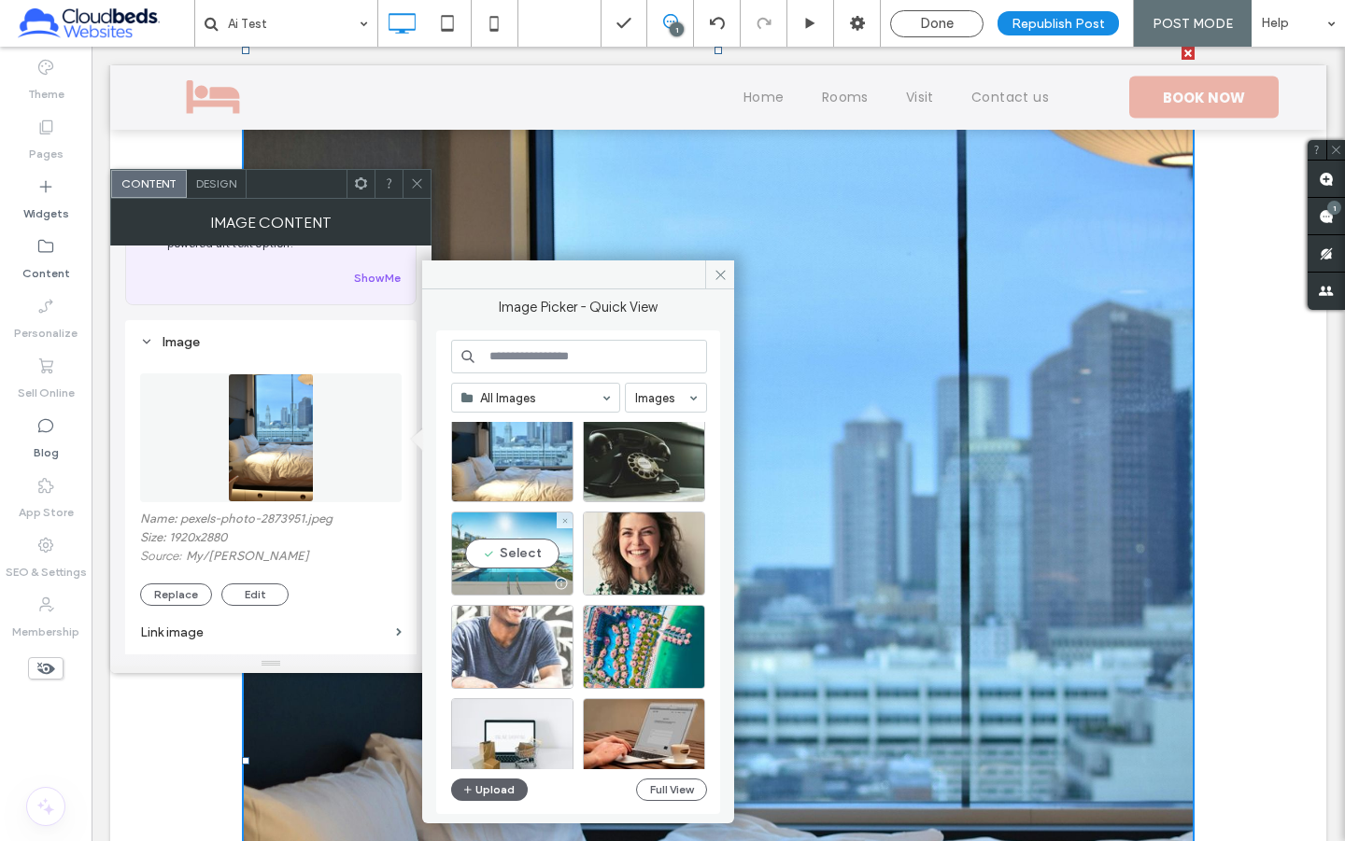
click at [524, 560] on div "Select" at bounding box center [512, 554] width 122 height 84
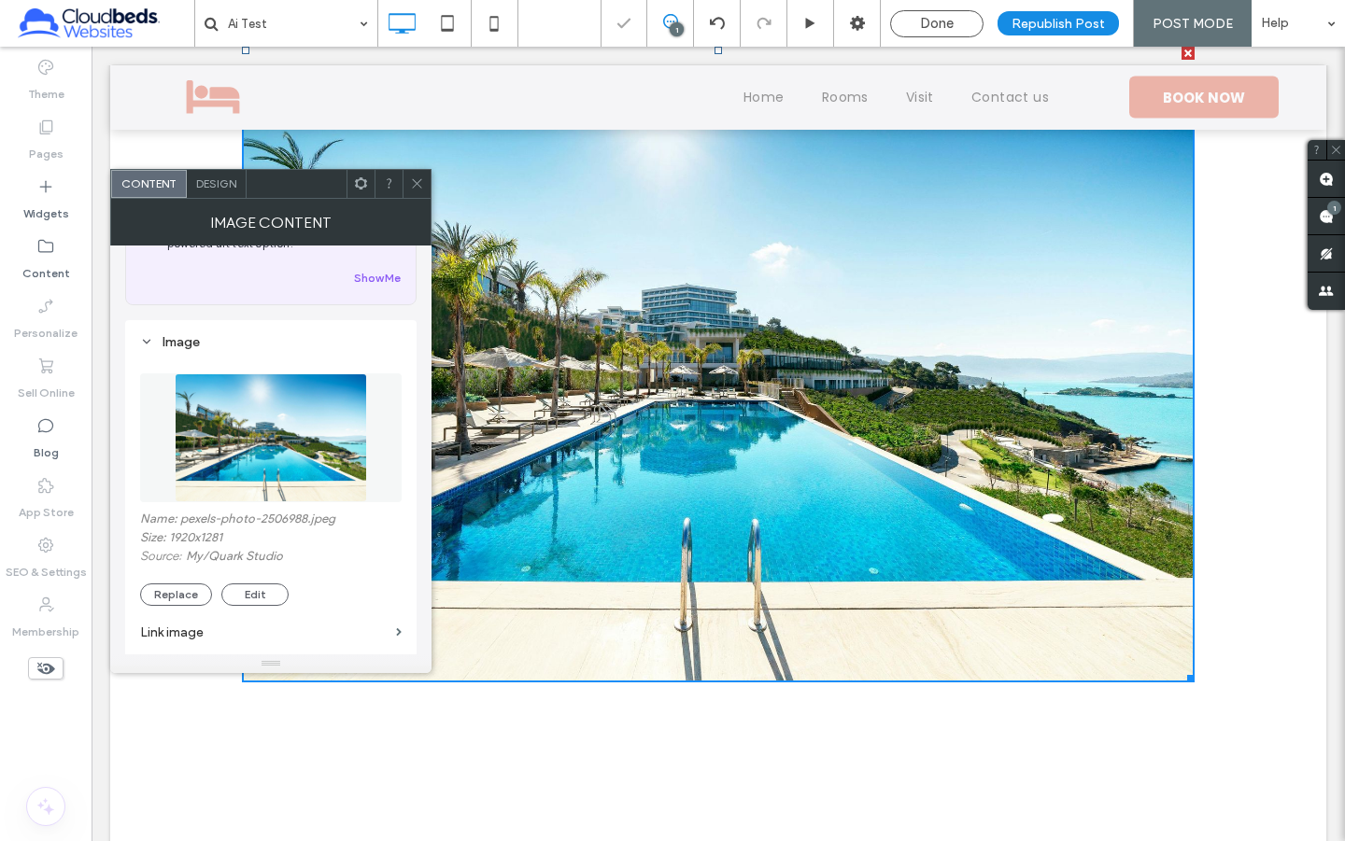
click at [415, 181] on use at bounding box center [416, 183] width 9 height 9
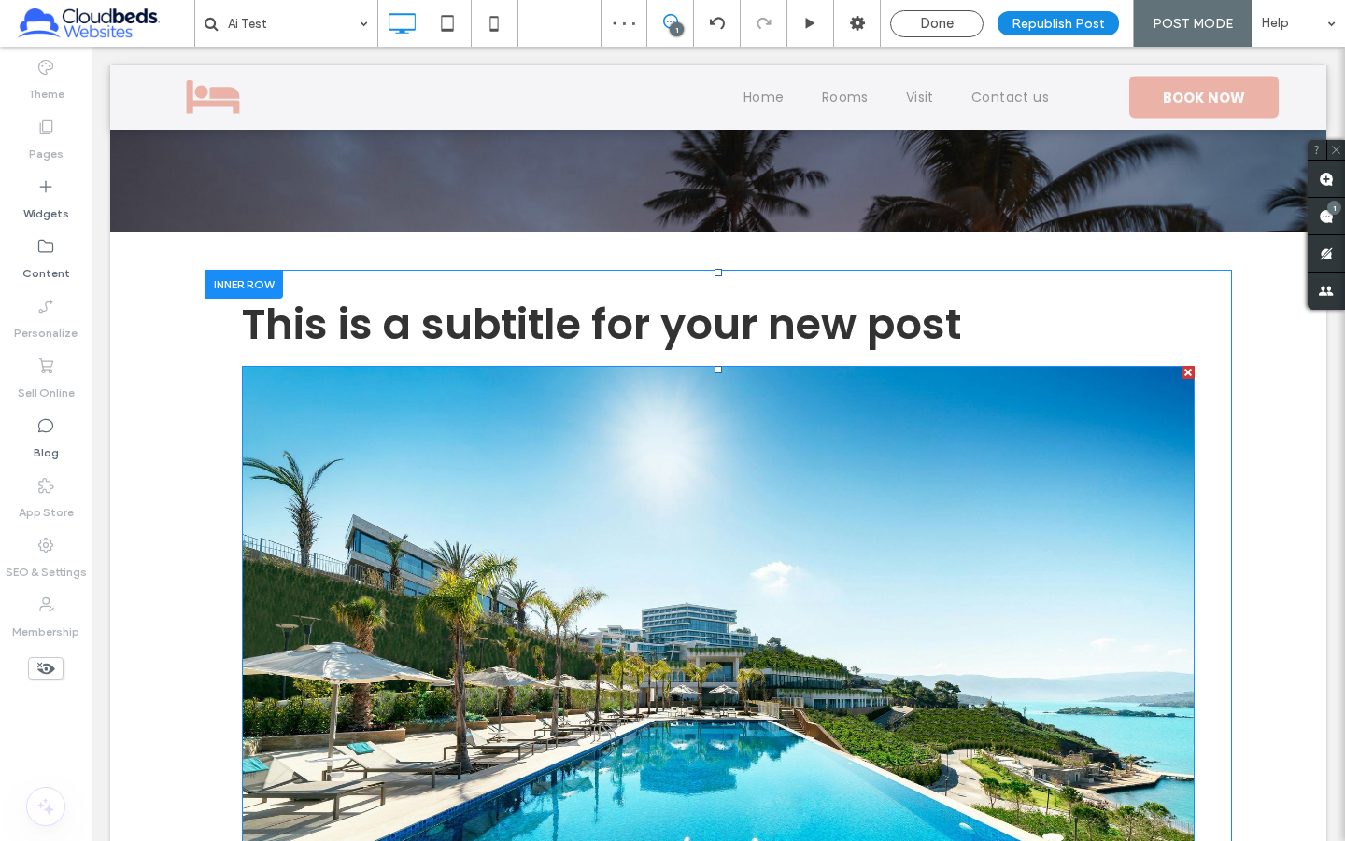
scroll to position [374, 0]
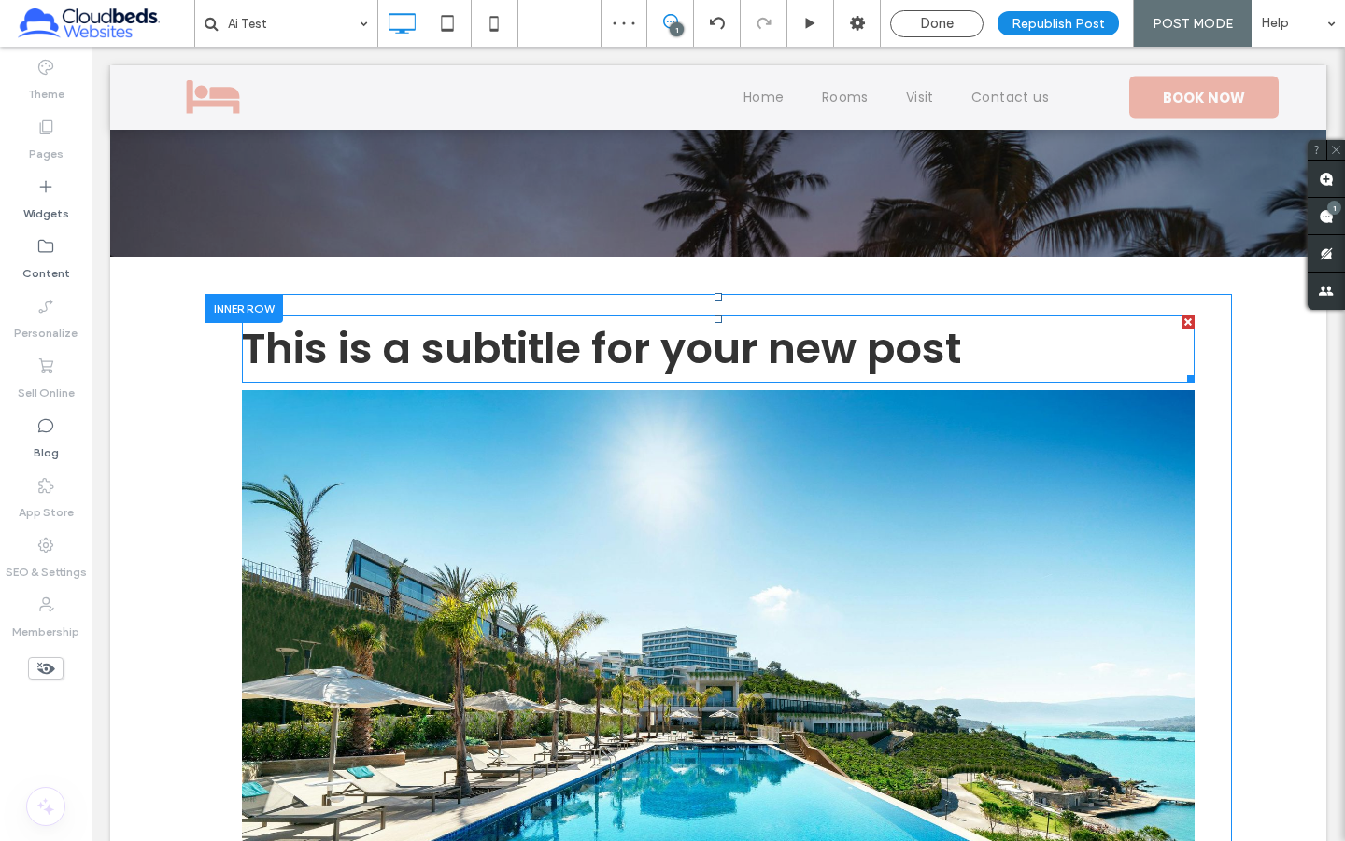
click at [597, 344] on span "This is a subtitle for your new post" at bounding box center [601, 348] width 719 height 59
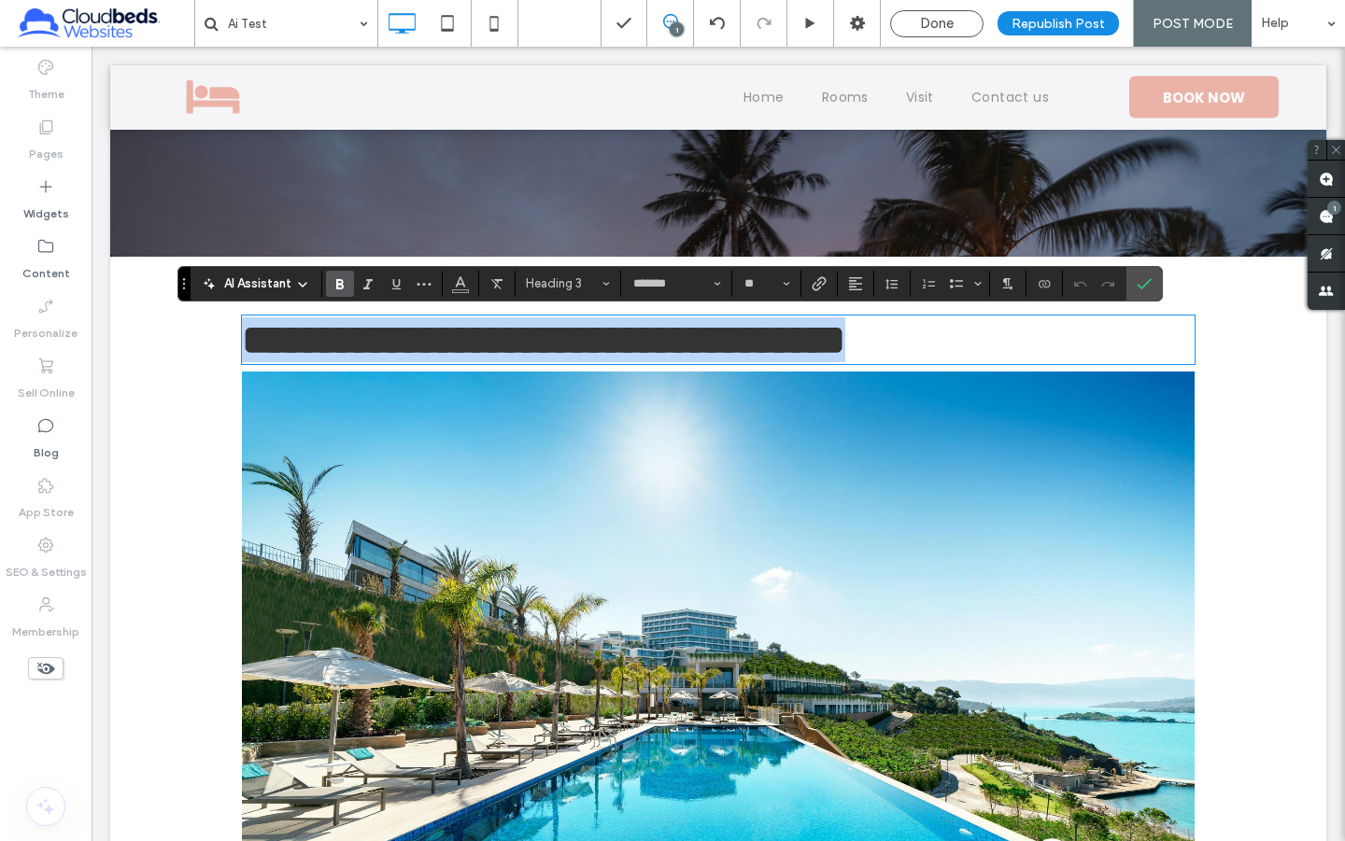
click at [597, 344] on span "**********" at bounding box center [543, 339] width 603 height 41
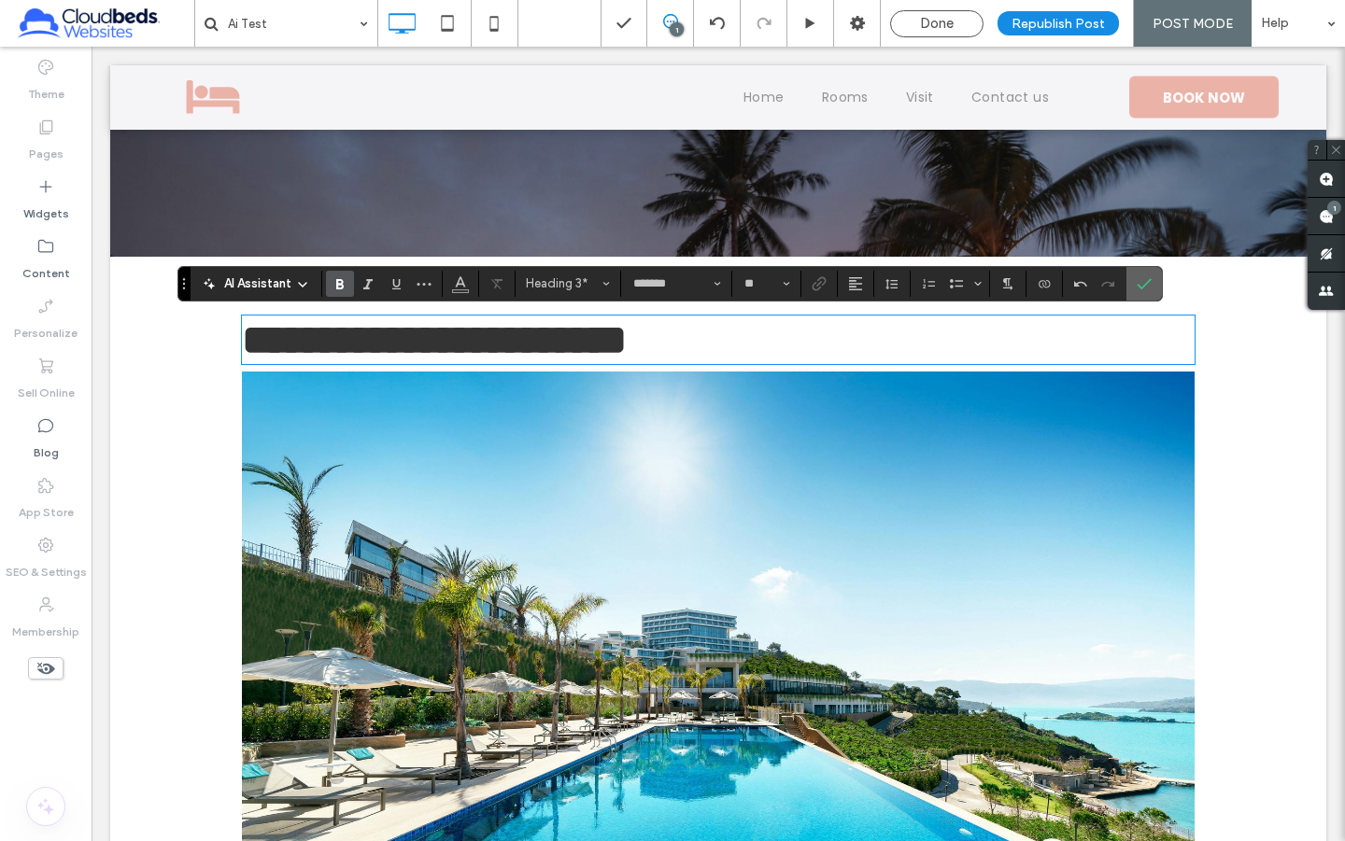
click at [1142, 289] on icon "Confirm" at bounding box center [1144, 283] width 15 height 15
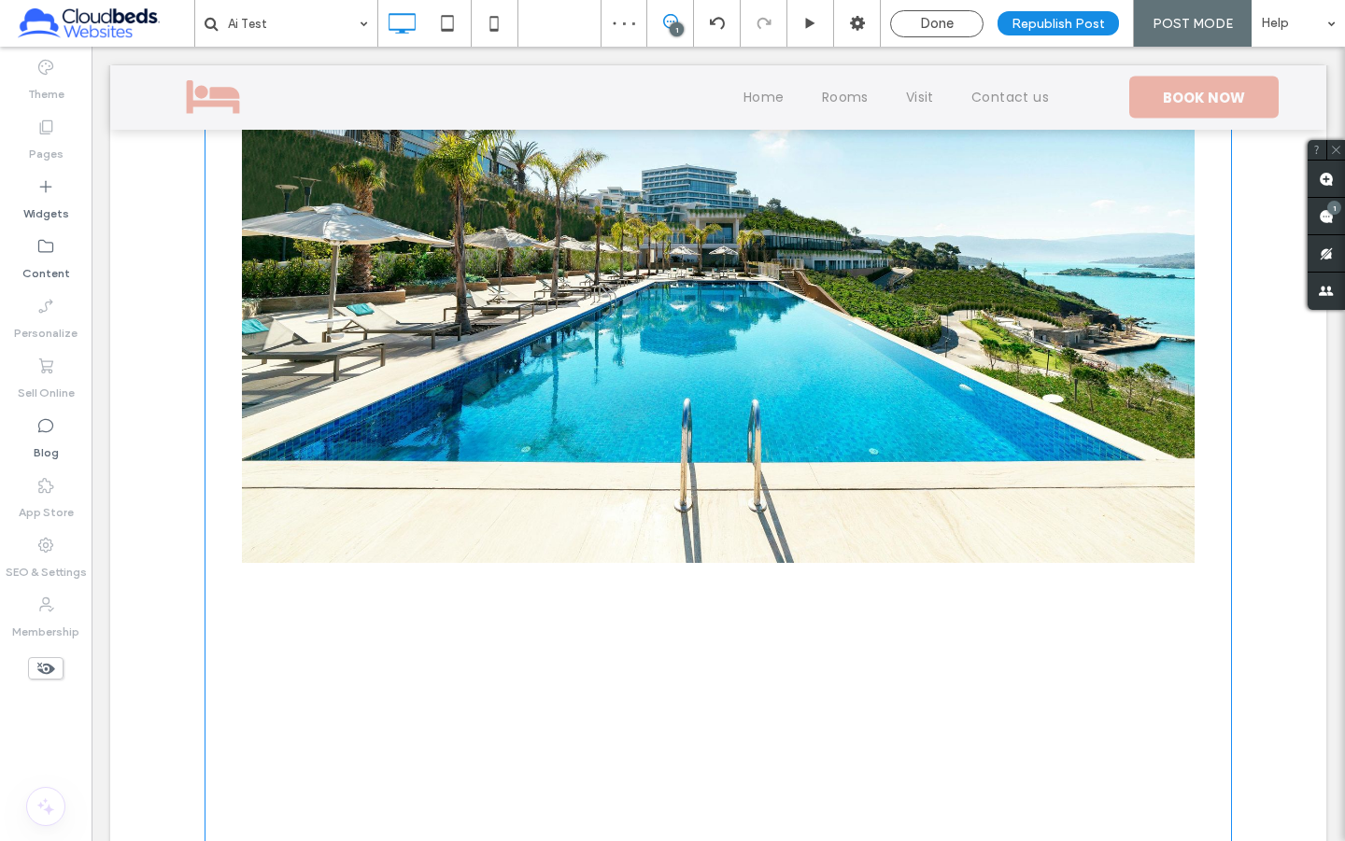
scroll to position [825, 0]
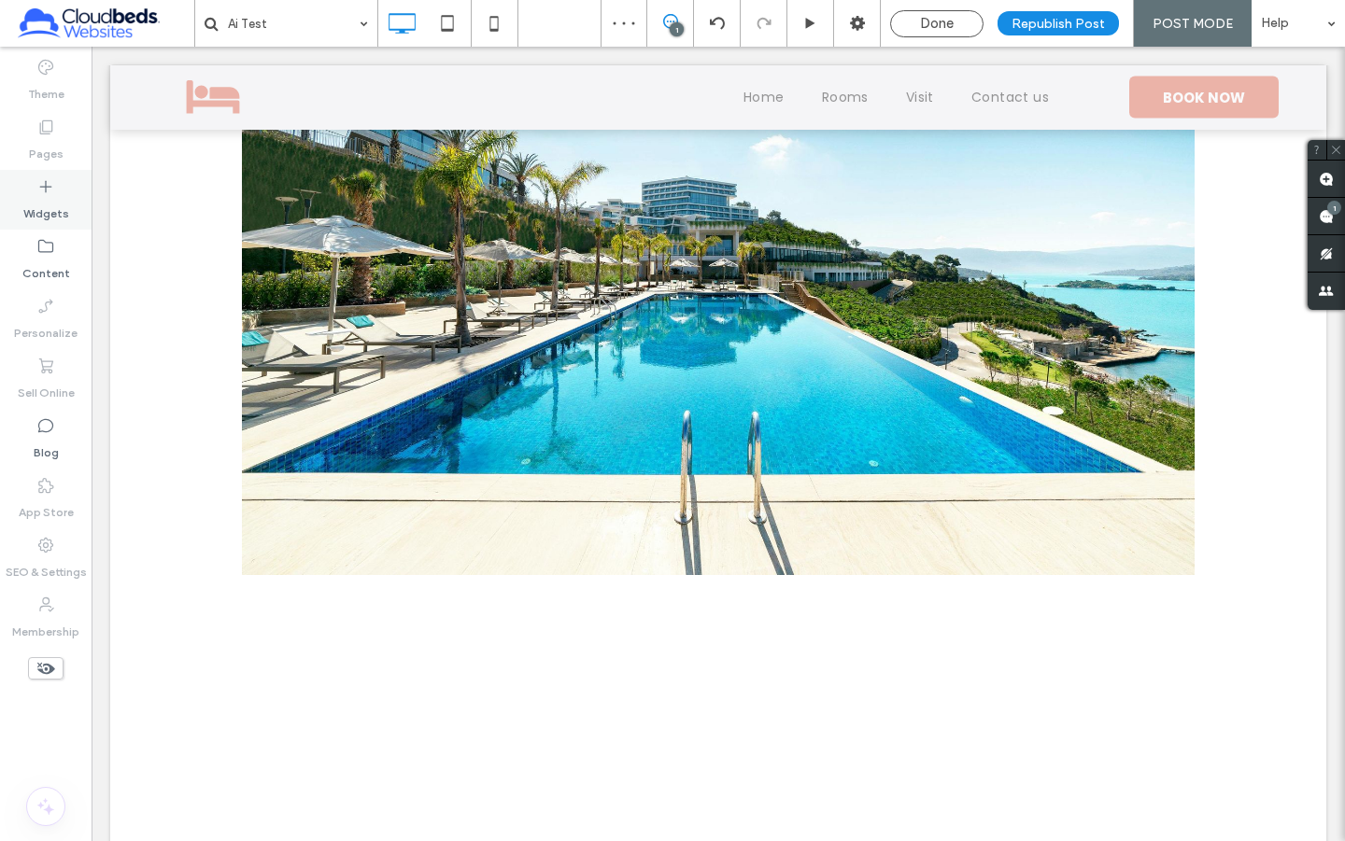
click at [41, 213] on label "Widgets" at bounding box center [46, 209] width 46 height 26
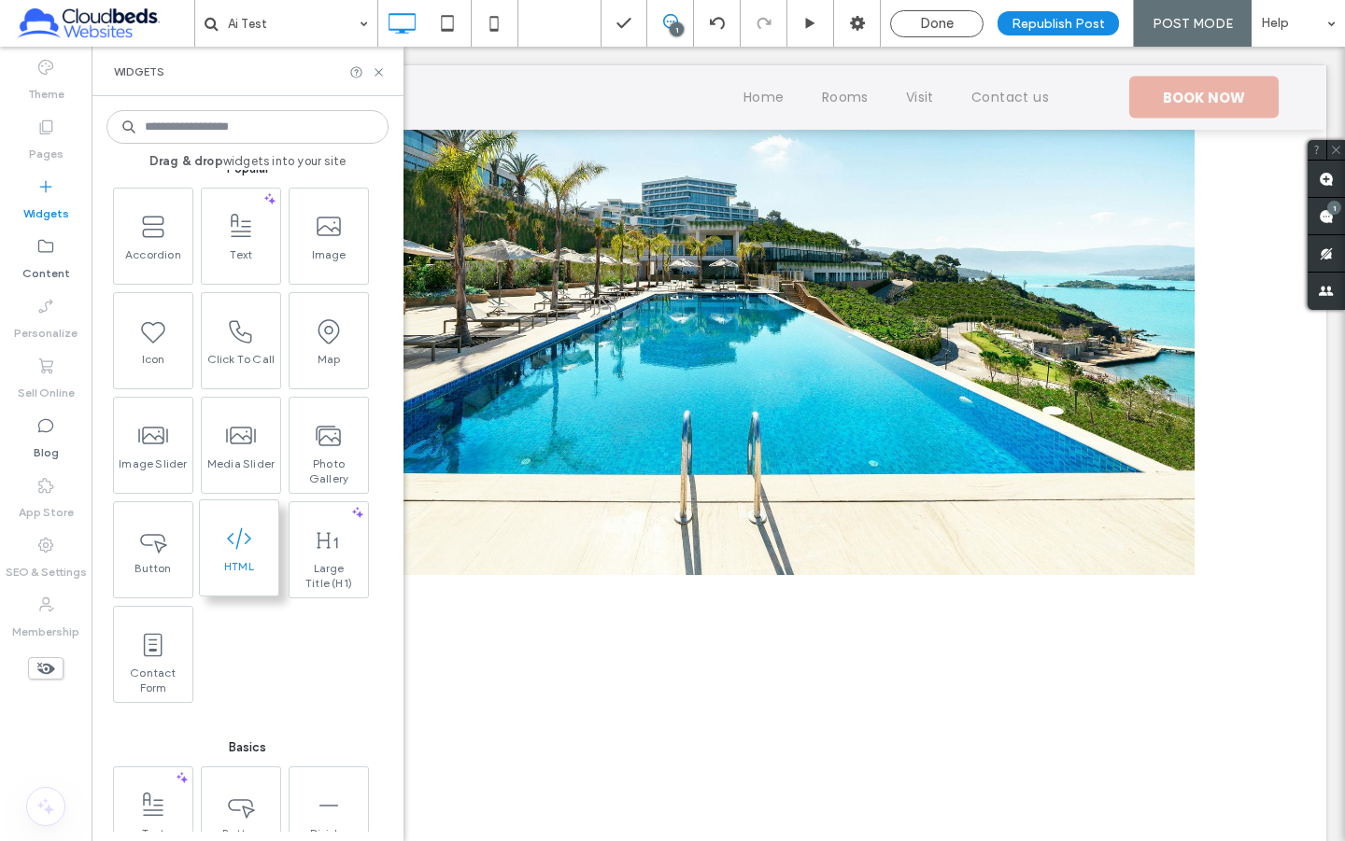
scroll to position [0, 0]
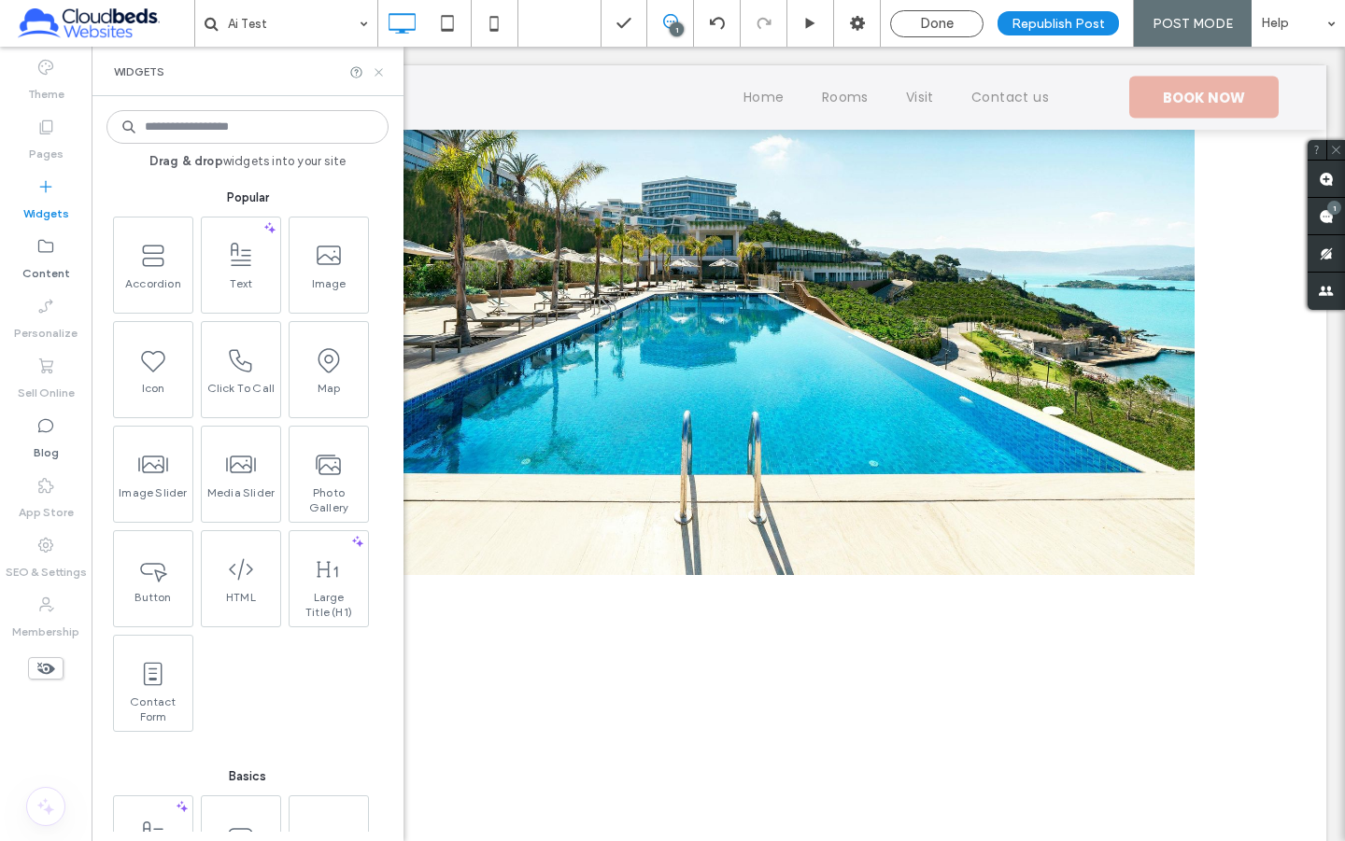
click at [380, 75] on icon at bounding box center [379, 72] width 14 height 14
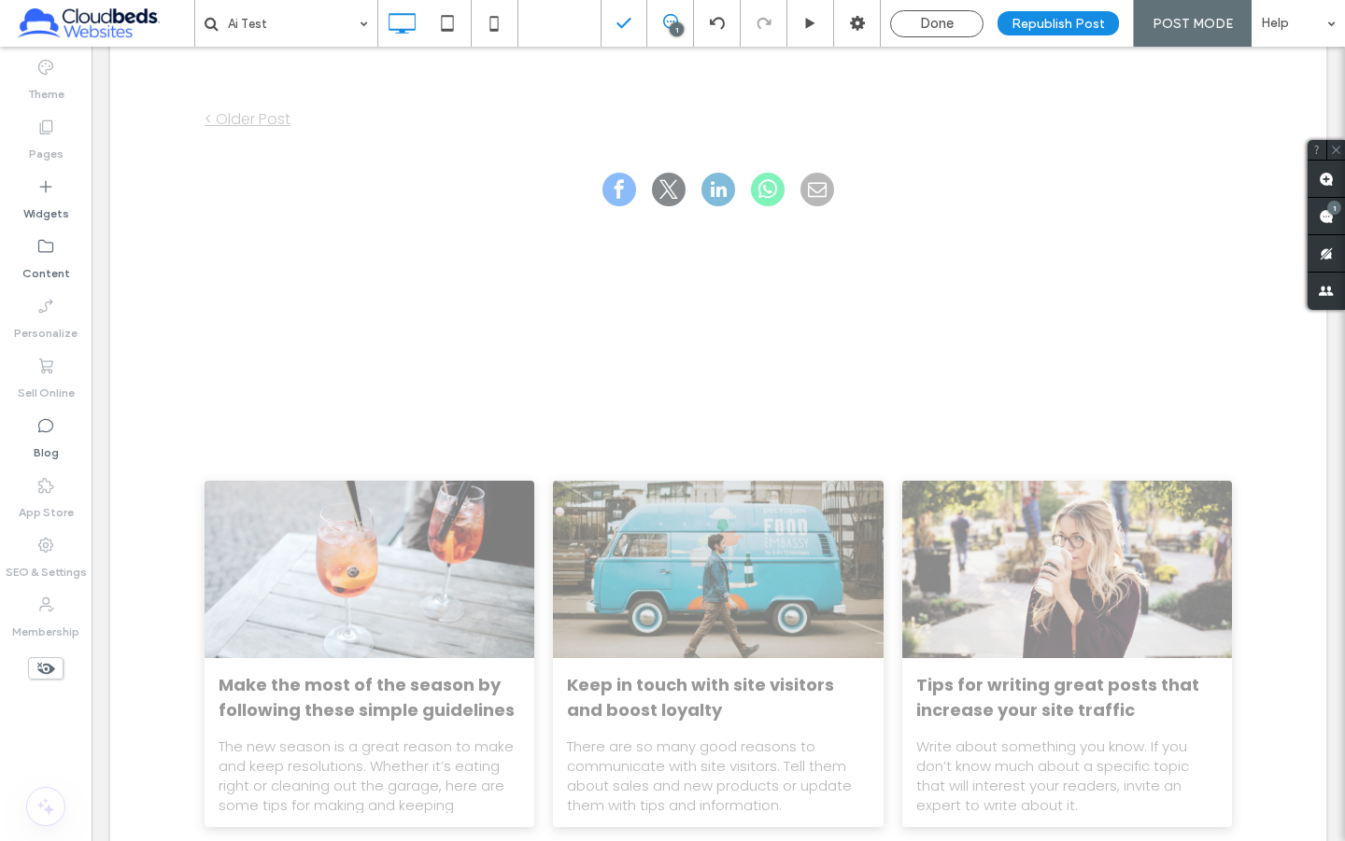
scroll to position [2414, 0]
